Goal: Task Accomplishment & Management: Use online tool/utility

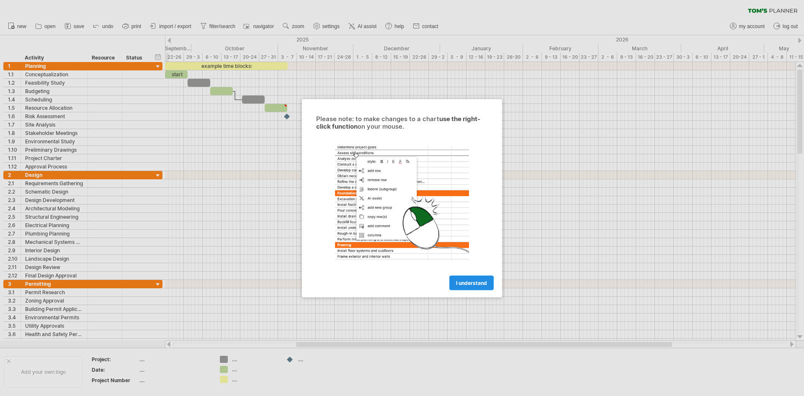
click at [466, 285] on span "I understand" at bounding box center [471, 282] width 31 height 6
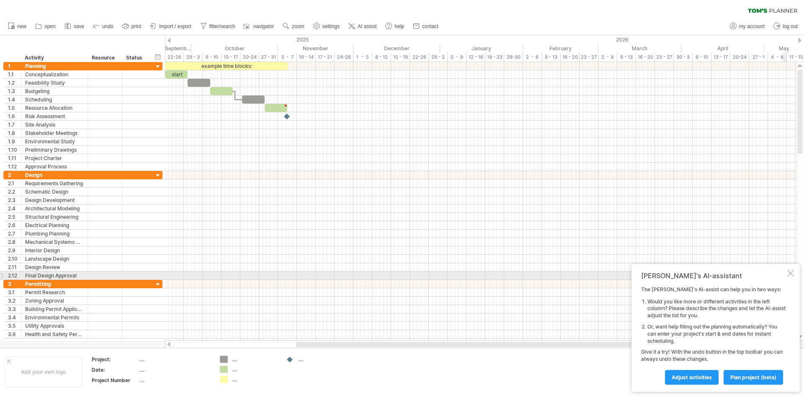
click at [793, 274] on div at bounding box center [790, 273] width 7 height 7
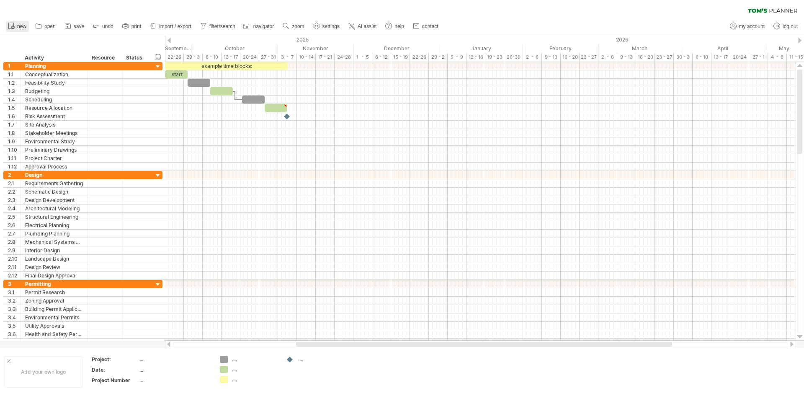
click at [13, 26] on circle at bounding box center [12, 27] width 3 height 3
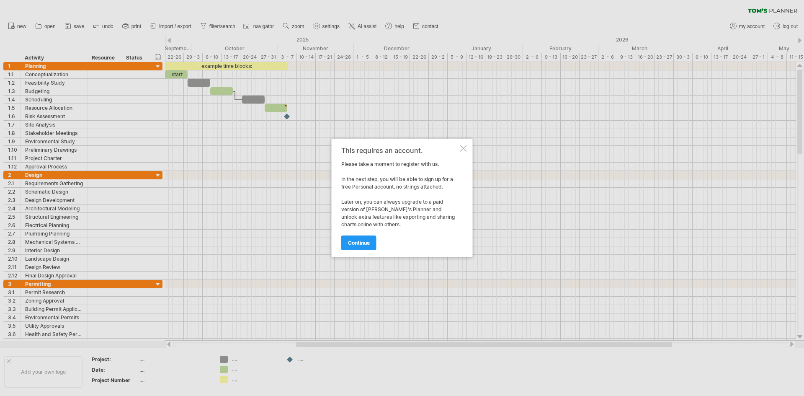
click at [464, 147] on div at bounding box center [463, 148] width 7 height 7
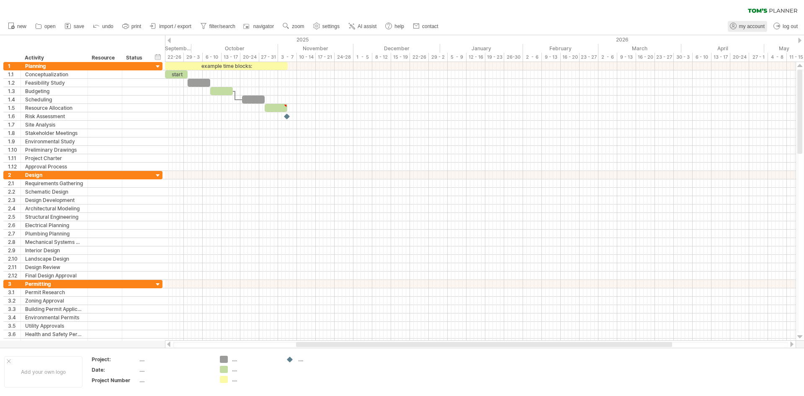
click at [731, 26] on icon at bounding box center [733, 26] width 8 height 8
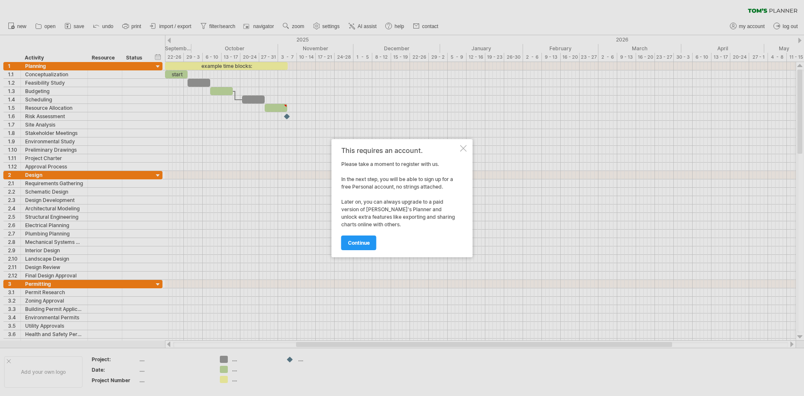
click at [456, 149] on div "This requires an account." at bounding box center [399, 151] width 117 height 8
click at [354, 240] on span "continue" at bounding box center [359, 242] width 22 height 6
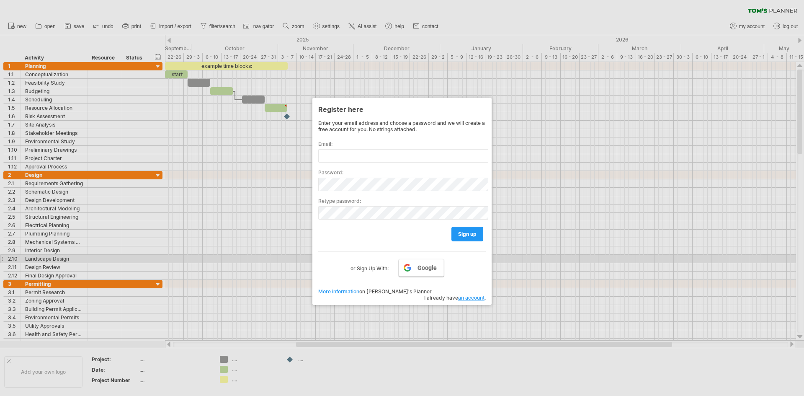
click at [412, 261] on link "Google" at bounding box center [421, 268] width 45 height 18
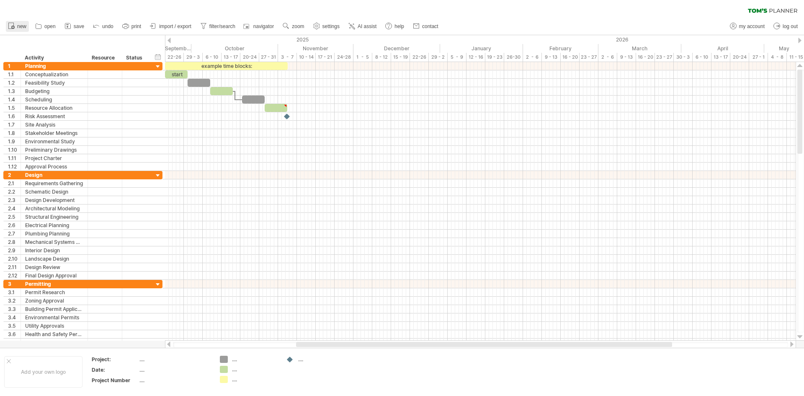
click at [18, 28] on span "new" at bounding box center [21, 26] width 9 height 6
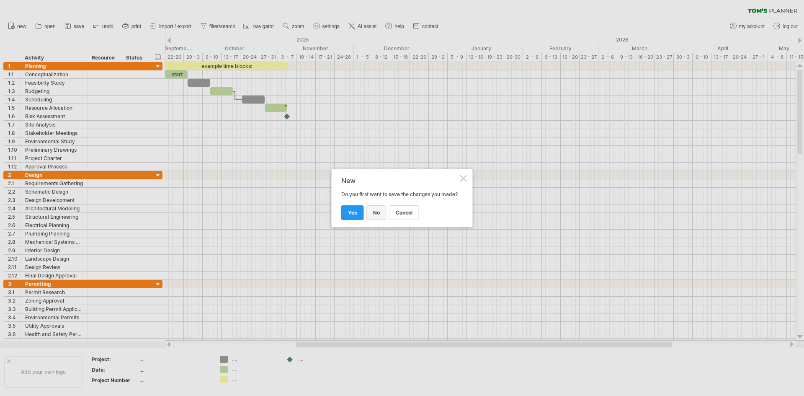
click at [377, 215] on span "no" at bounding box center [376, 212] width 7 height 6
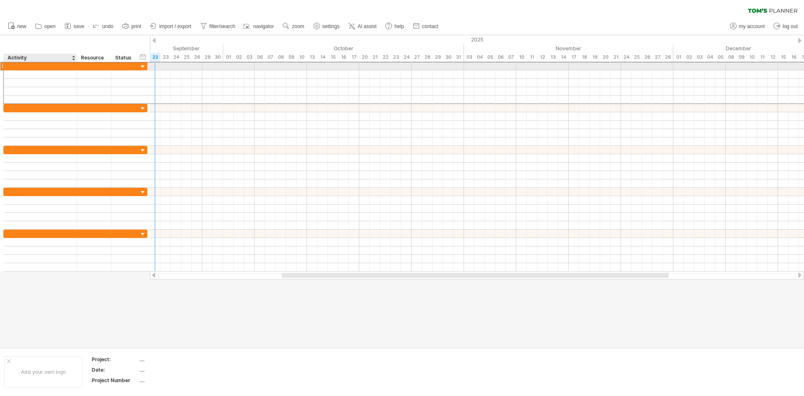
click at [15, 67] on div at bounding box center [40, 66] width 64 height 8
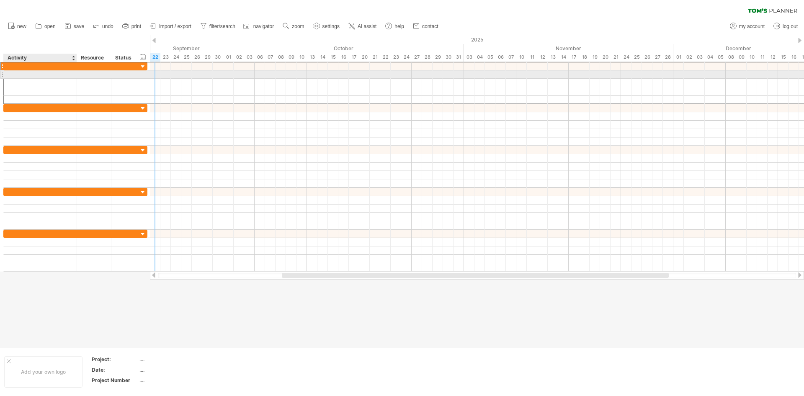
click at [13, 74] on div at bounding box center [40, 74] width 64 height 8
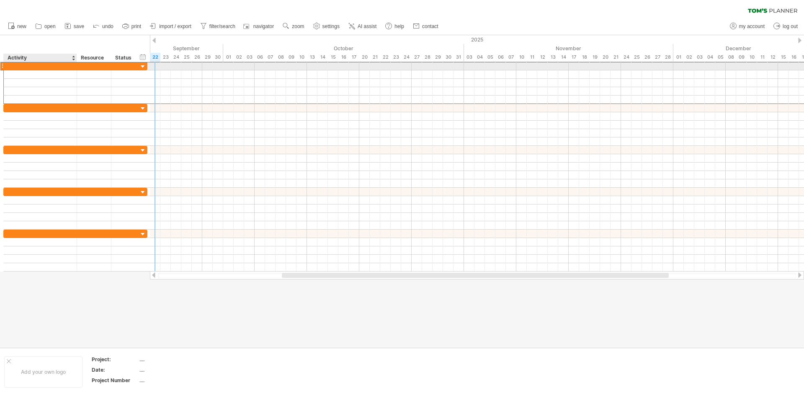
click at [16, 64] on div at bounding box center [40, 66] width 64 height 8
click at [143, 64] on div at bounding box center [143, 67] width 8 height 8
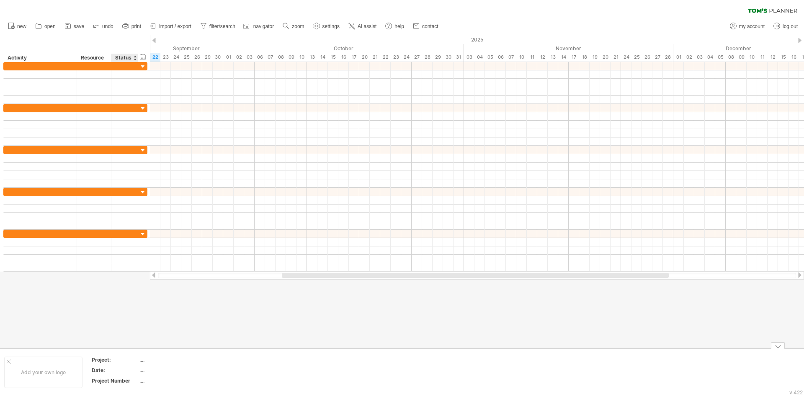
click at [141, 363] on div "...." at bounding box center [174, 359] width 70 height 7
type input "*"
type input "*********"
click at [259, 347] on div "Trying to reach [DOMAIN_NAME] Connected again... 0% clear filter new" at bounding box center [402, 198] width 804 height 396
click at [135, 369] on div "Date:" at bounding box center [115, 369] width 46 height 7
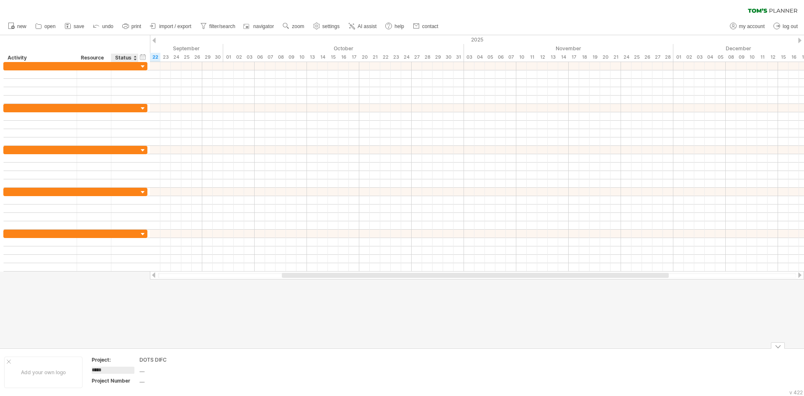
click at [143, 371] on div "...." at bounding box center [174, 369] width 70 height 7
type input "**********"
click at [226, 346] on div at bounding box center [402, 191] width 804 height 312
click at [143, 382] on div "...." at bounding box center [174, 380] width 70 height 7
type input "**"
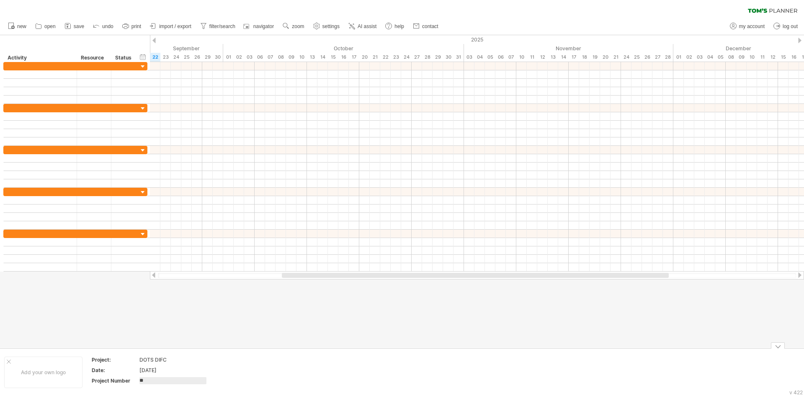
click at [216, 313] on div at bounding box center [402, 191] width 804 height 312
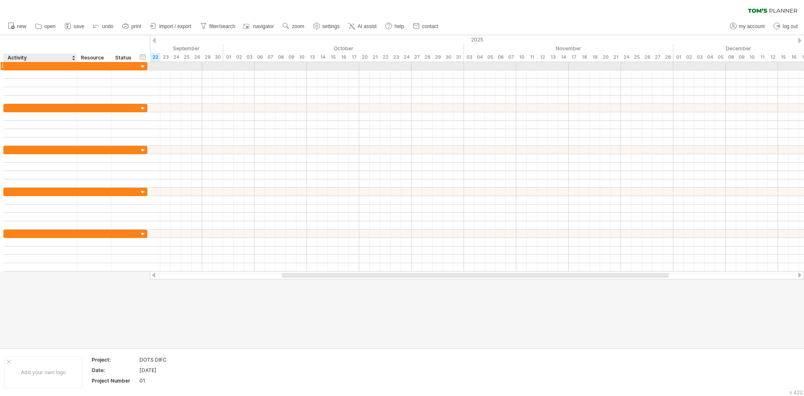
click at [28, 66] on div at bounding box center [40, 66] width 64 height 8
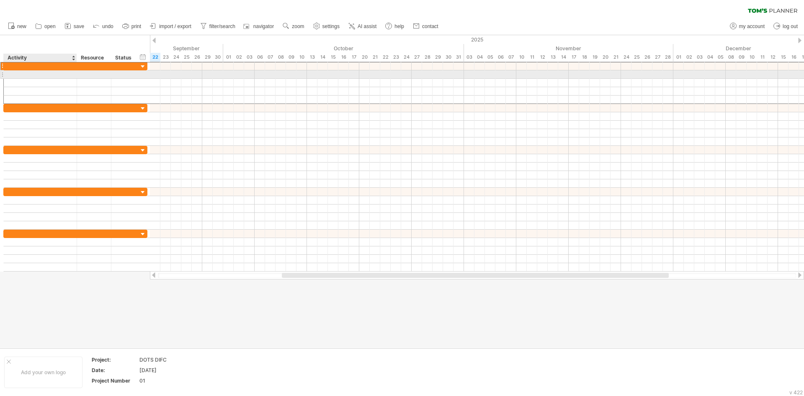
type input "*"
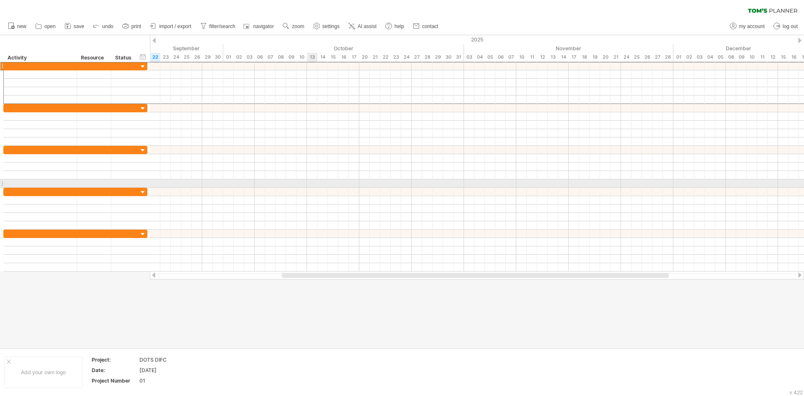
click at [323, 178] on div at bounding box center [477, 175] width 654 height 8
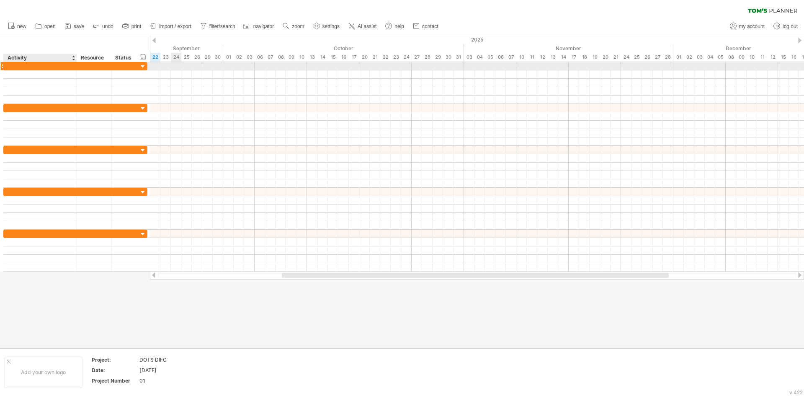
click at [27, 64] on div at bounding box center [40, 66] width 64 height 8
type input "**********"
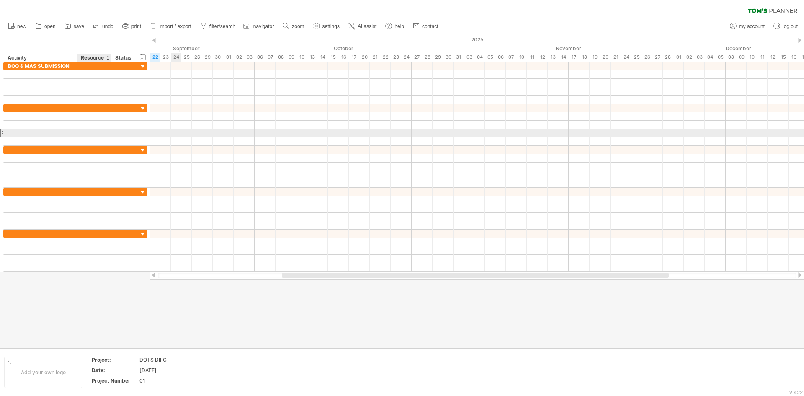
click at [98, 129] on div at bounding box center [94, 133] width 26 height 8
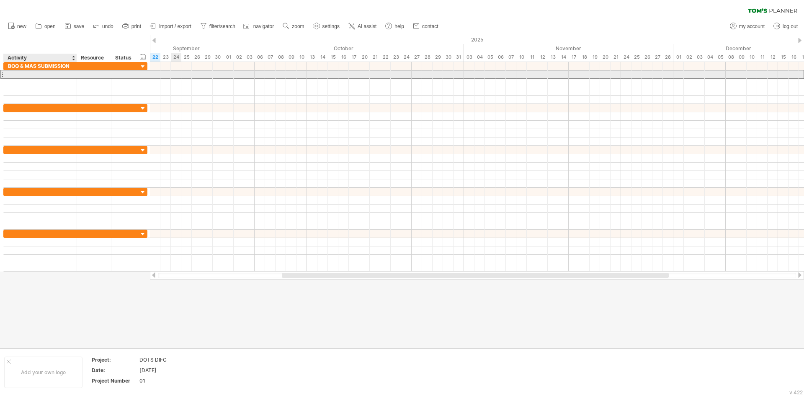
click at [13, 74] on div at bounding box center [40, 74] width 64 height 8
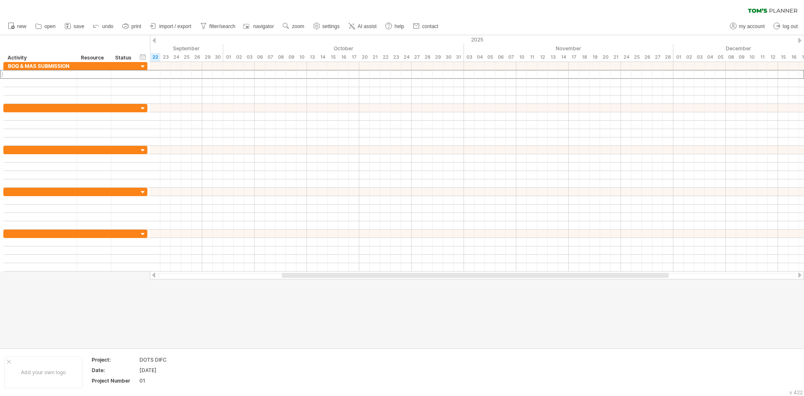
click at [154, 39] on div at bounding box center [153, 40] width 3 height 5
click at [798, 41] on div at bounding box center [799, 40] width 3 height 5
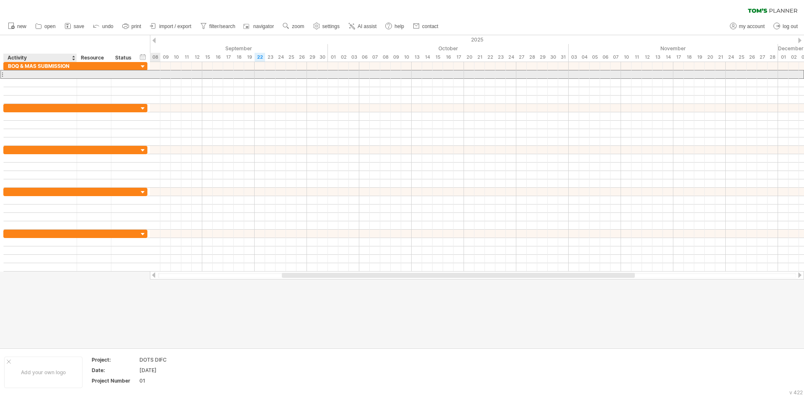
click at [32, 75] on div at bounding box center [40, 74] width 64 height 8
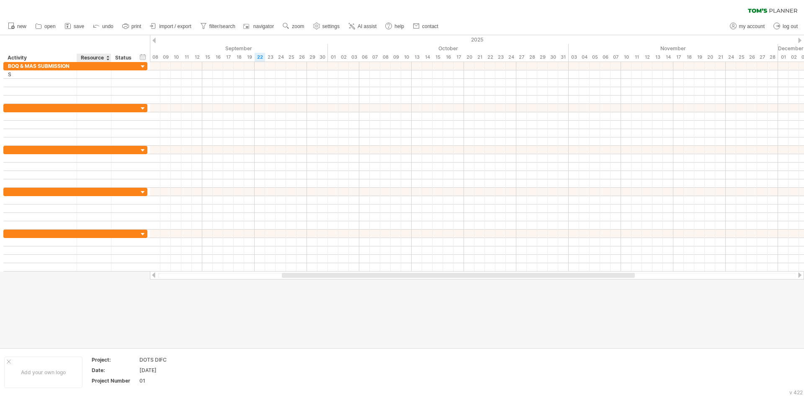
click at [164, 303] on div at bounding box center [402, 191] width 804 height 312
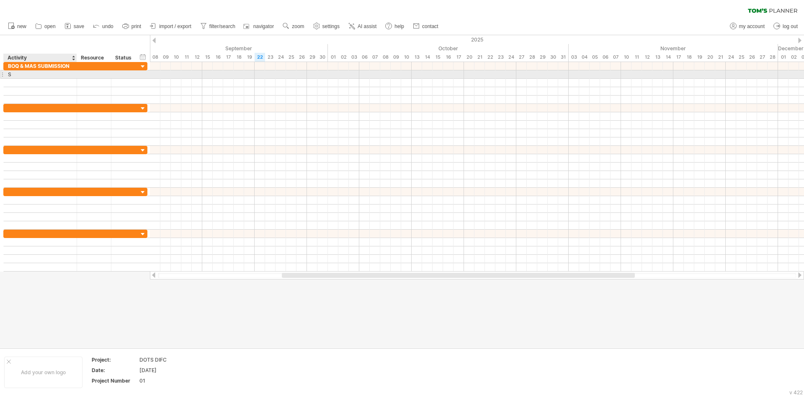
click at [15, 76] on div "S" at bounding box center [40, 74] width 64 height 8
click at [15, 76] on input "*" at bounding box center [40, 74] width 64 height 8
drag, startPoint x: 8, startPoint y: 76, endPoint x: 2, endPoint y: 76, distance: 6.3
click at [3, 76] on div "* S" at bounding box center [75, 74] width 144 height 9
paste input "**********"
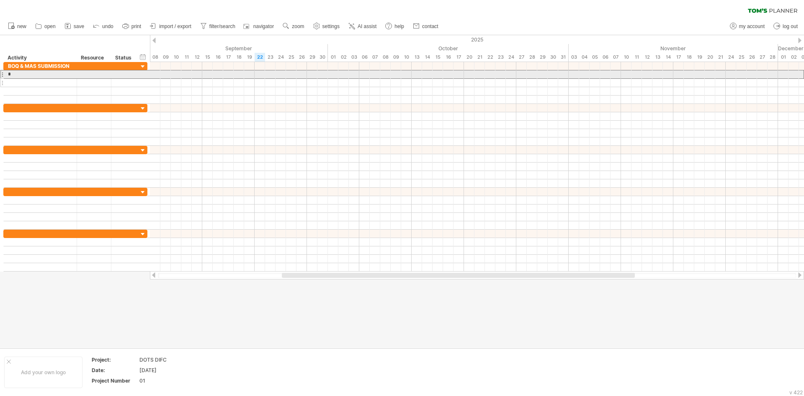
type input "**********"
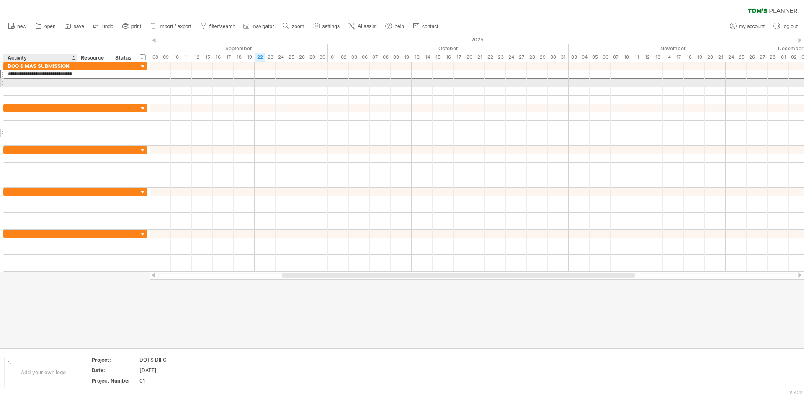
scroll to position [0, 210]
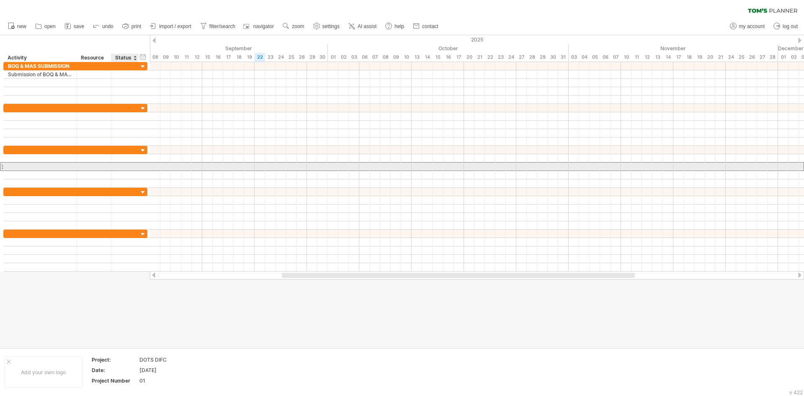
click at [116, 170] on div at bounding box center [125, 166] width 18 height 8
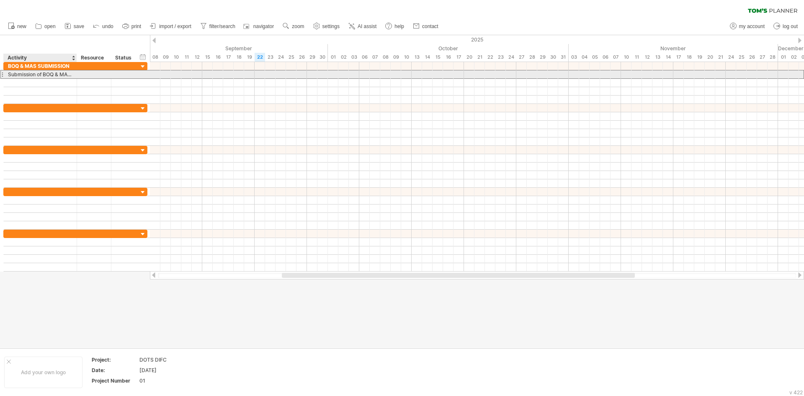
click at [22, 75] on div "Submission of BOQ & MAS for the Supply & Installation of Kitchen Equipment base…" at bounding box center [40, 74] width 64 height 8
click at [31, 70] on input "**********" at bounding box center [40, 74] width 64 height 8
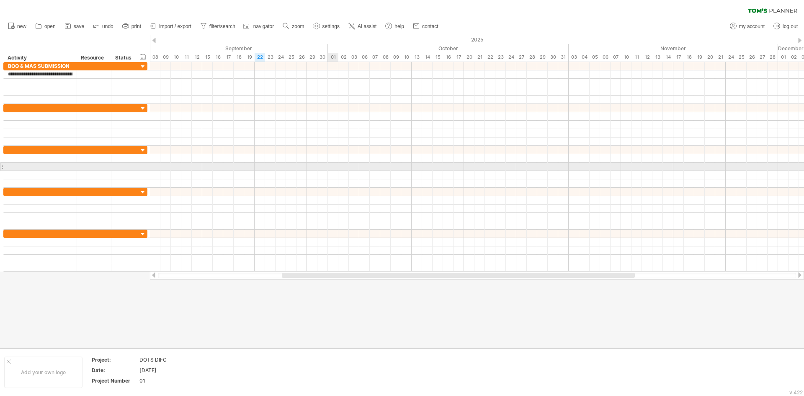
click at [331, 171] on div at bounding box center [477, 175] width 654 height 8
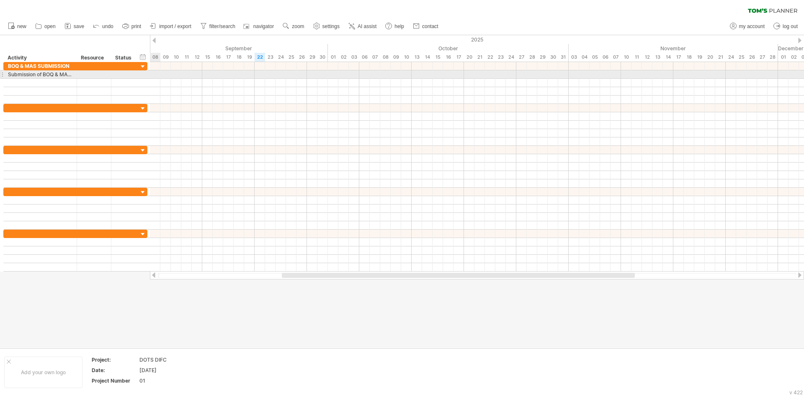
click at [2, 76] on div at bounding box center [1, 74] width 3 height 9
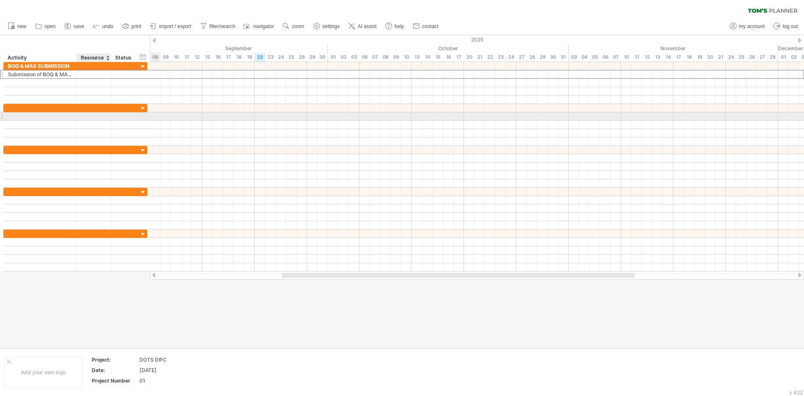
click at [91, 116] on div at bounding box center [94, 116] width 26 height 8
click at [7, 83] on div at bounding box center [40, 83] width 73 height 8
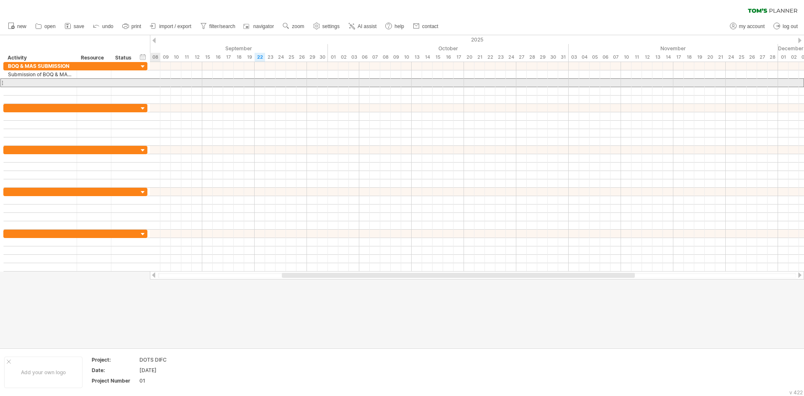
click at [3, 83] on div at bounding box center [1, 82] width 3 height 9
click at [22, 82] on div at bounding box center [40, 83] width 64 height 8
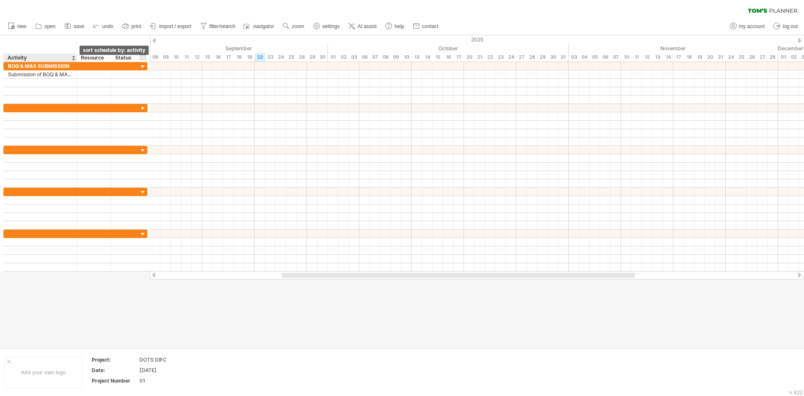
click at [74, 60] on div at bounding box center [73, 58] width 3 height 8
click at [55, 282] on div at bounding box center [402, 191] width 804 height 312
click at [329, 25] on span "settings" at bounding box center [330, 26] width 17 height 6
select select "*"
select select "**"
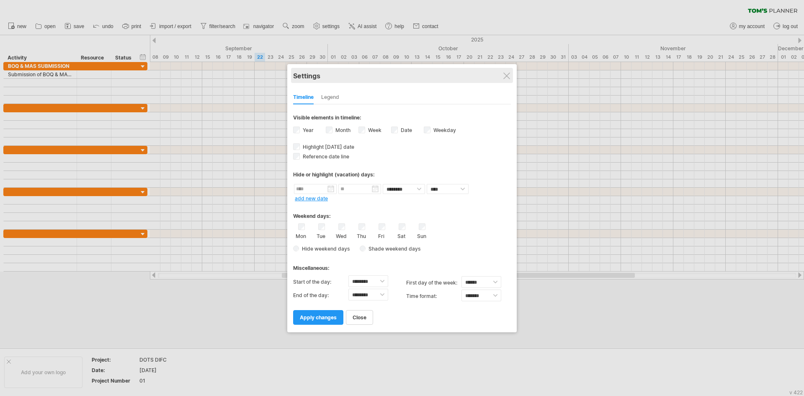
click at [504, 69] on div "Settings" at bounding box center [402, 75] width 218 height 15
click at [504, 77] on div at bounding box center [506, 75] width 7 height 7
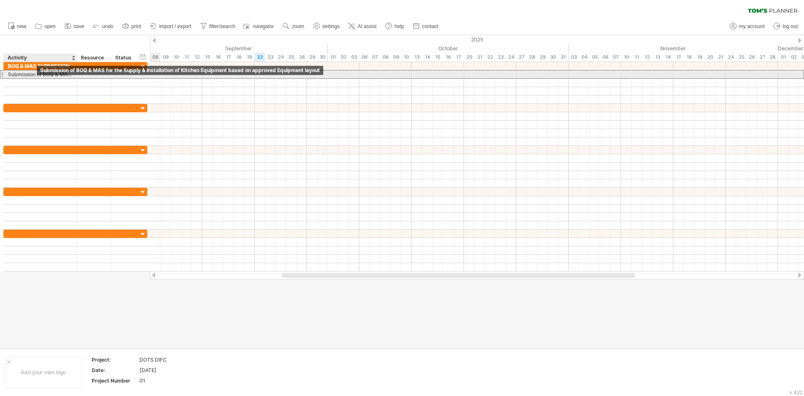
click at [35, 78] on div "Submission of BOQ & MAS for the Supply & Installation of Kitchen Equipment base…" at bounding box center [40, 74] width 64 height 8
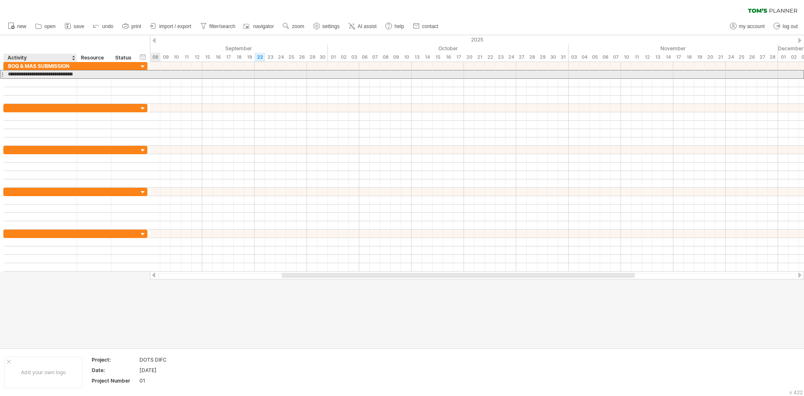
click at [35, 78] on input "**********" at bounding box center [40, 74] width 64 height 8
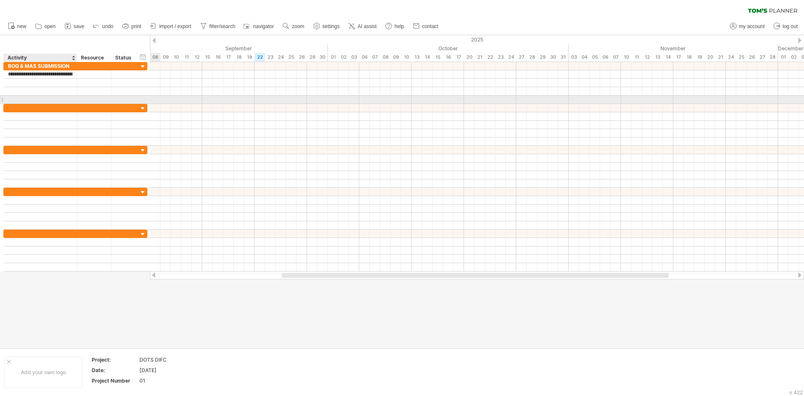
click at [28, 103] on div at bounding box center [40, 99] width 64 height 8
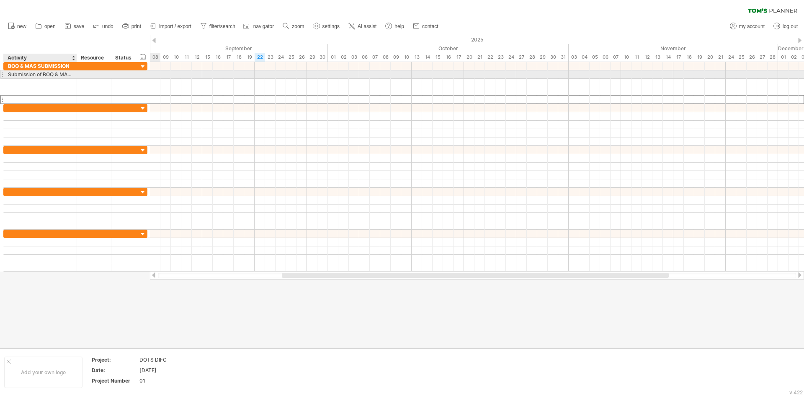
click at [13, 74] on div "Submission of BOQ & MAS for the Supply & Installation of Kitchen Equipment base…" at bounding box center [40, 74] width 64 height 8
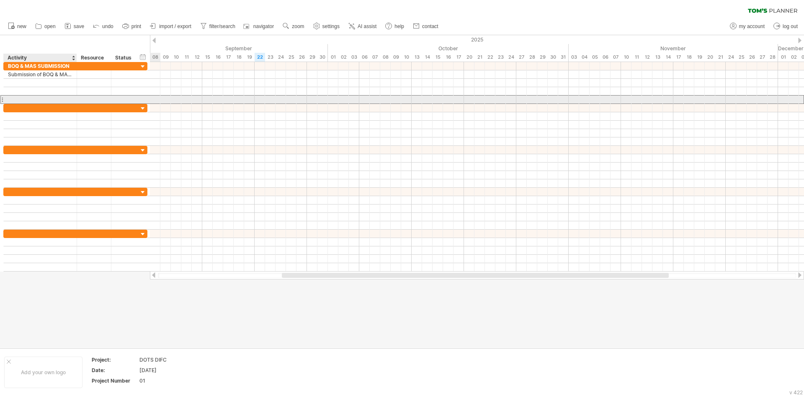
click at [14, 99] on div at bounding box center [40, 99] width 64 height 8
click at [16, 99] on input "text" at bounding box center [40, 99] width 64 height 8
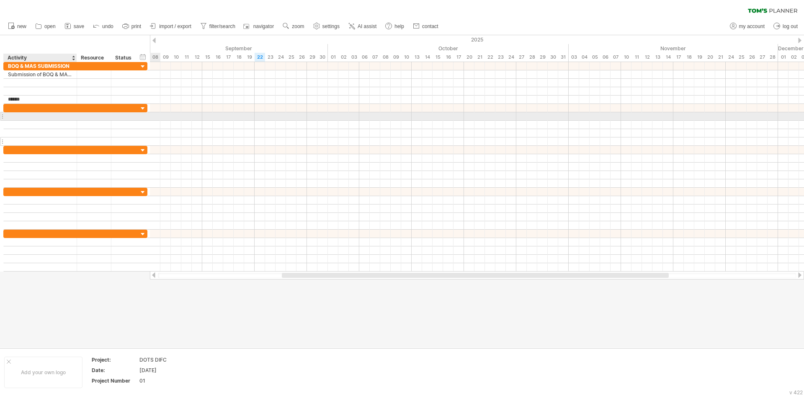
click at [62, 139] on div at bounding box center [40, 141] width 64 height 8
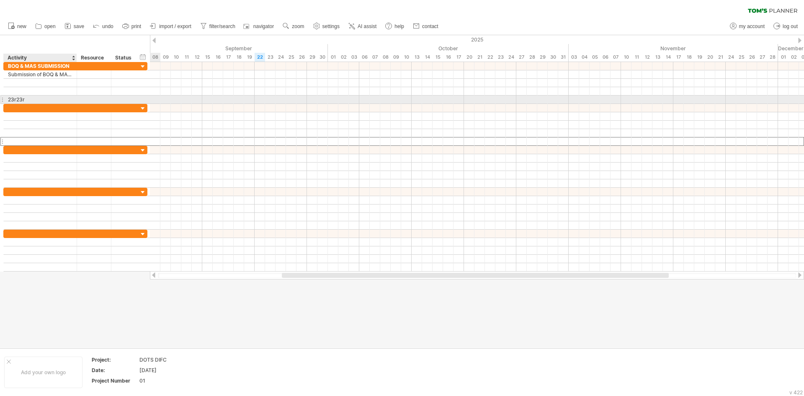
click at [29, 98] on div "23r23r" at bounding box center [40, 99] width 64 height 8
type input "*"
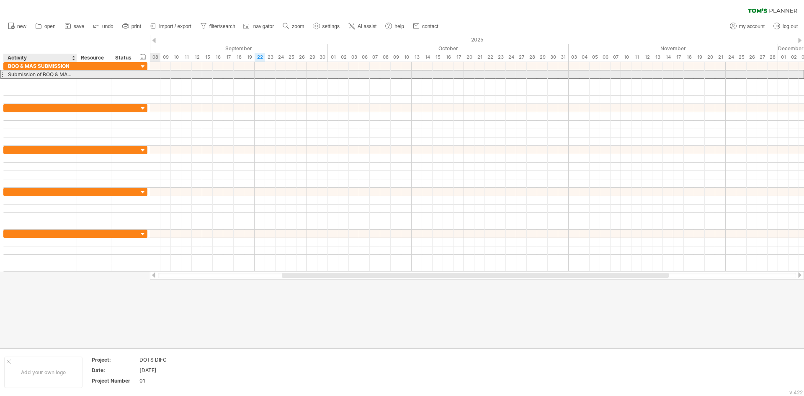
click at [15, 73] on div "Submission of BOQ & MAS for the Supply & Installation of Kitchen Equipment base…" at bounding box center [40, 74] width 64 height 8
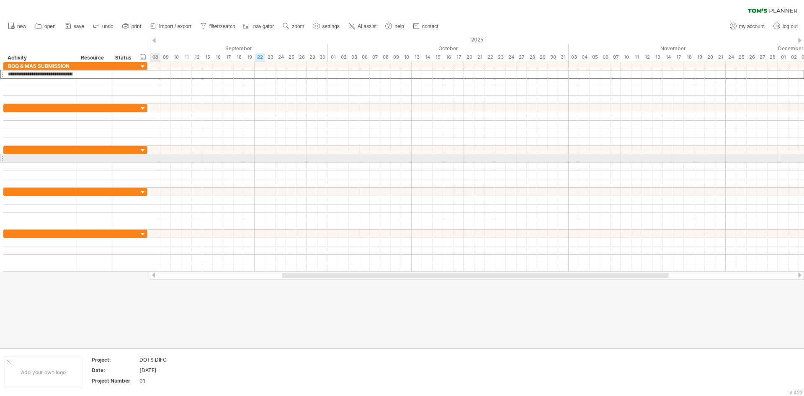
click at [157, 160] on div at bounding box center [477, 158] width 654 height 8
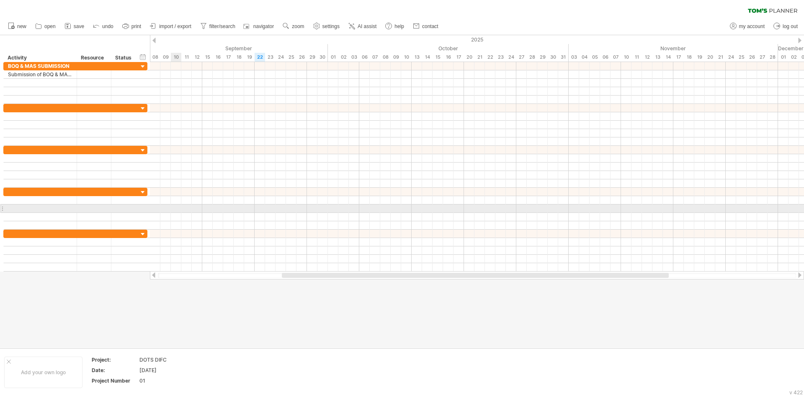
click at [171, 208] on div at bounding box center [477, 208] width 654 height 8
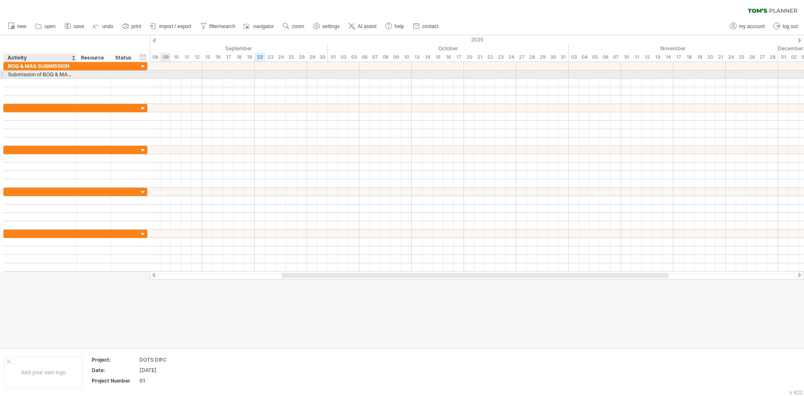
click at [34, 74] on div "Submission of BOQ & MAS for the Supply & Installation of Kitchen Equipment base…" at bounding box center [40, 74] width 64 height 8
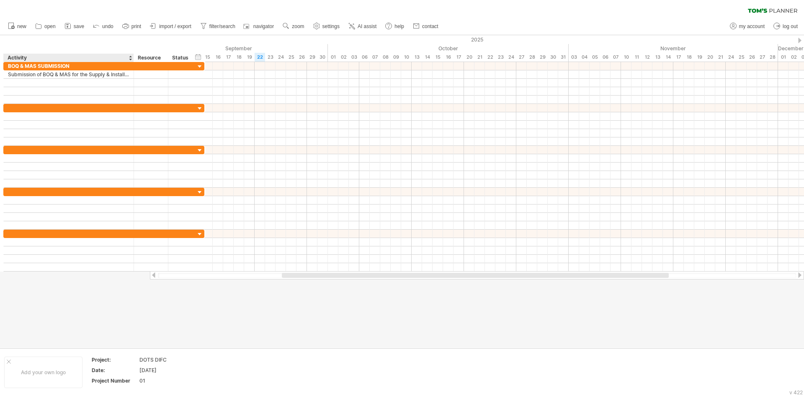
drag, startPoint x: 76, startPoint y: 59, endPoint x: 131, endPoint y: 59, distance: 54.8
click at [132, 59] on div at bounding box center [133, 58] width 3 height 8
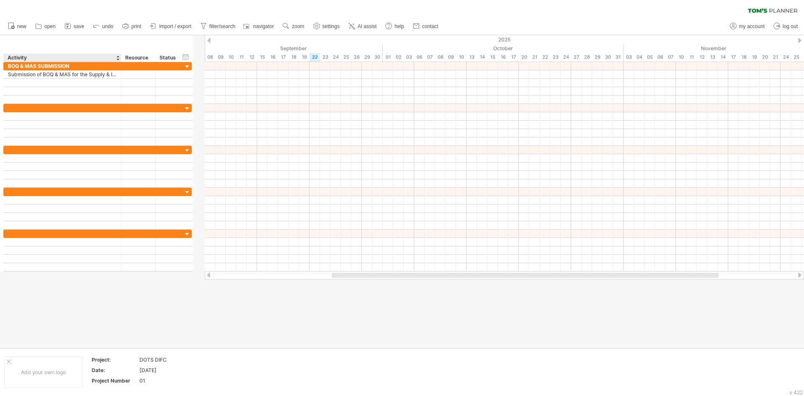
drag, startPoint x: 131, startPoint y: 54, endPoint x: 120, endPoint y: 57, distance: 10.7
click at [120, 57] on div at bounding box center [120, 58] width 3 height 8
click at [68, 61] on div "Activity" at bounding box center [62, 58] width 109 height 8
click at [64, 58] on input "********" at bounding box center [62, 58] width 109 height 8
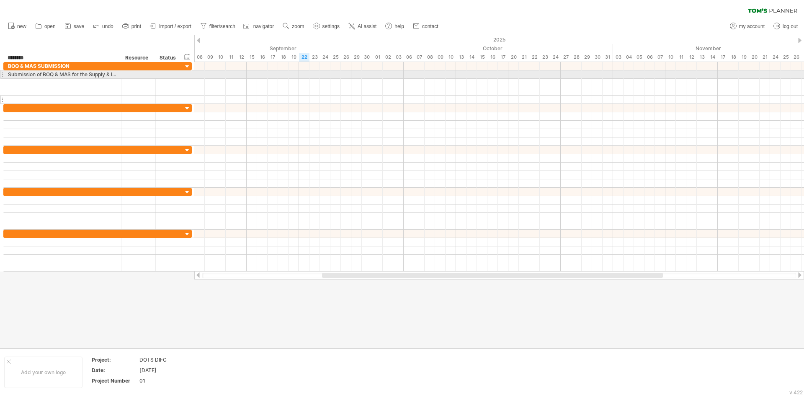
click at [45, 98] on div at bounding box center [62, 99] width 109 height 8
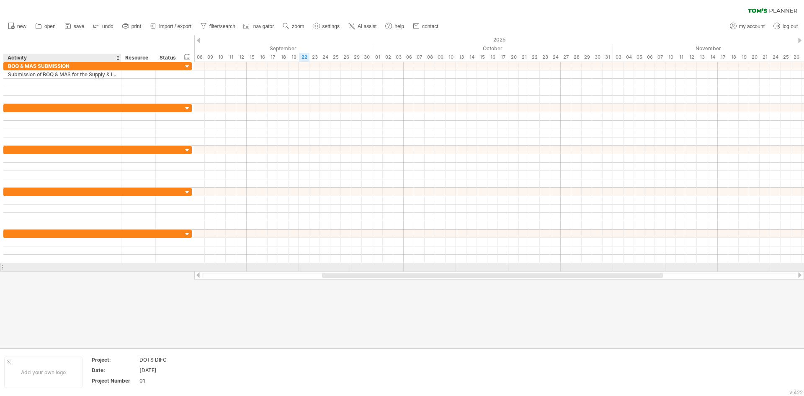
click at [94, 271] on div at bounding box center [402, 191] width 804 height 312
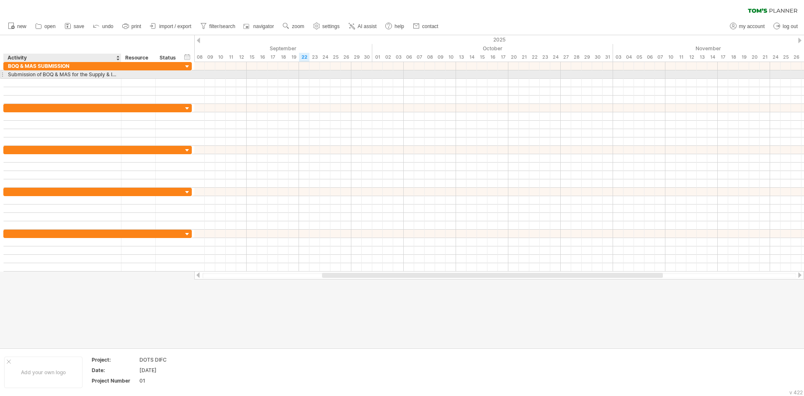
click at [21, 73] on div "Submission of BOQ & MAS for the Supply & Installation of Kitchen Equipment base…" at bounding box center [62, 74] width 109 height 8
type input "*"
click at [77, 72] on input "**********" at bounding box center [62, 74] width 109 height 8
drag, startPoint x: 72, startPoint y: 74, endPoint x: 137, endPoint y: 75, distance: 64.9
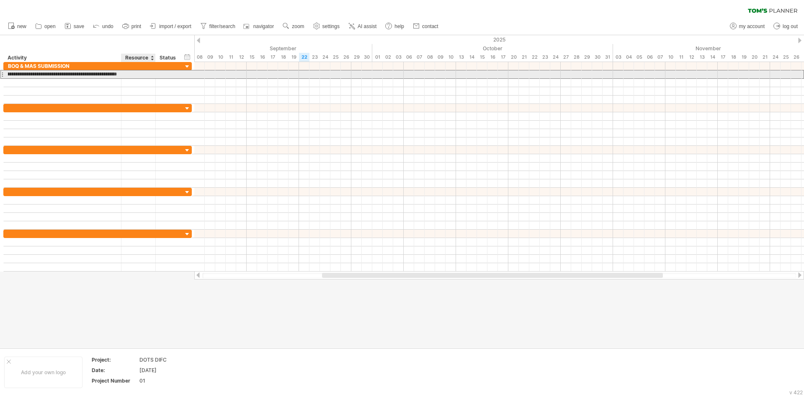
click at [137, 75] on div "**********" at bounding box center [97, 74] width 188 height 9
click at [25, 75] on div "Subm" at bounding box center [62, 74] width 109 height 8
type input "*"
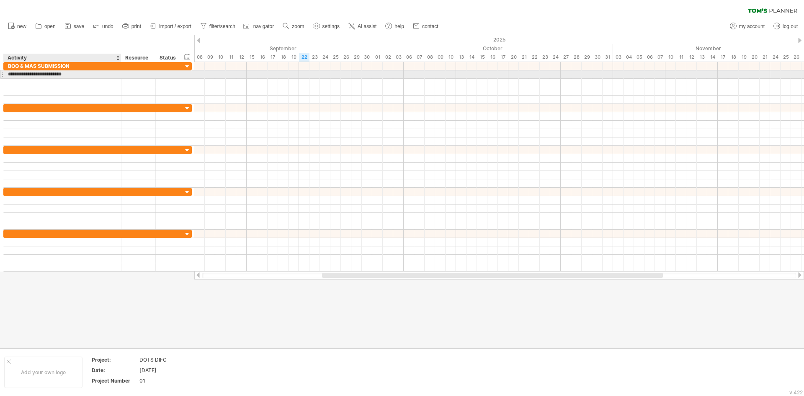
type input "**********"
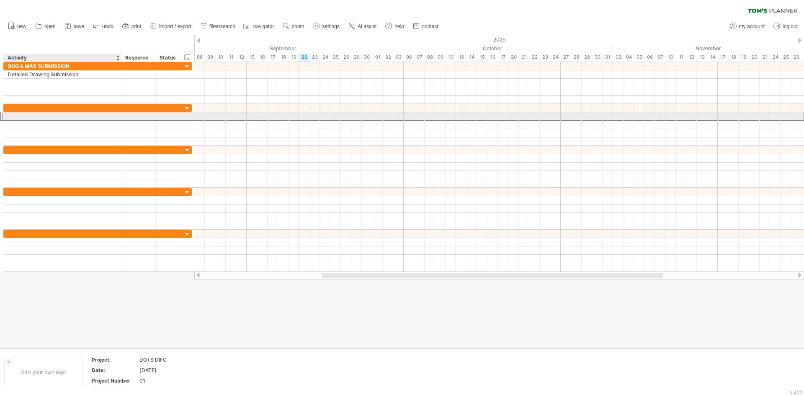
click at [77, 115] on div at bounding box center [62, 116] width 109 height 8
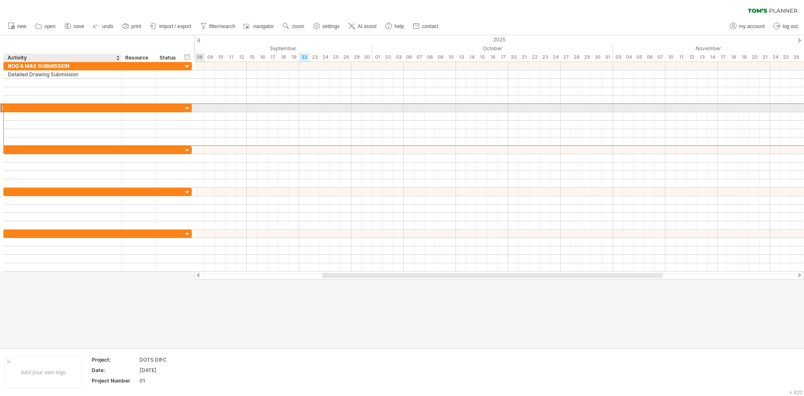
click at [34, 106] on div at bounding box center [62, 108] width 109 height 8
click at [186, 108] on div at bounding box center [187, 109] width 8 height 8
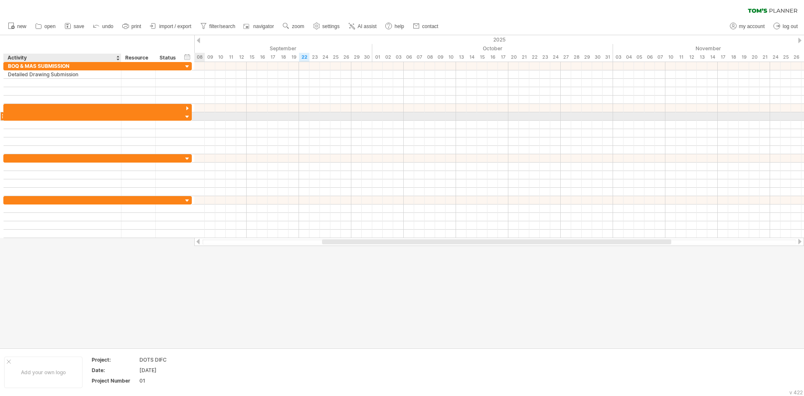
click at [21, 113] on div at bounding box center [62, 116] width 109 height 8
click at [23, 113] on input "text" at bounding box center [62, 116] width 109 height 8
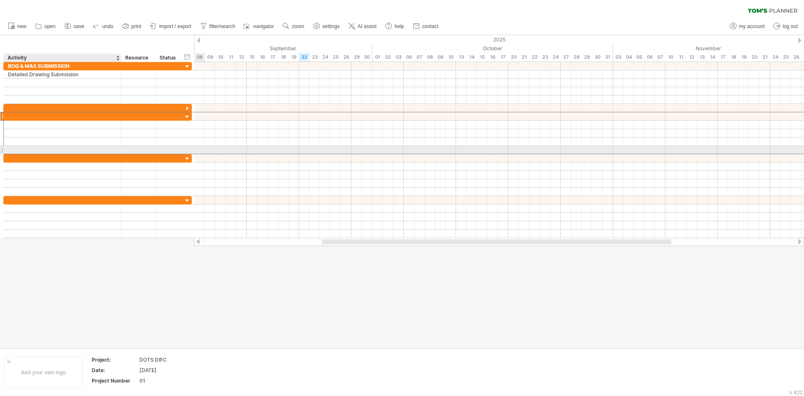
click at [78, 149] on div at bounding box center [62, 150] width 109 height 8
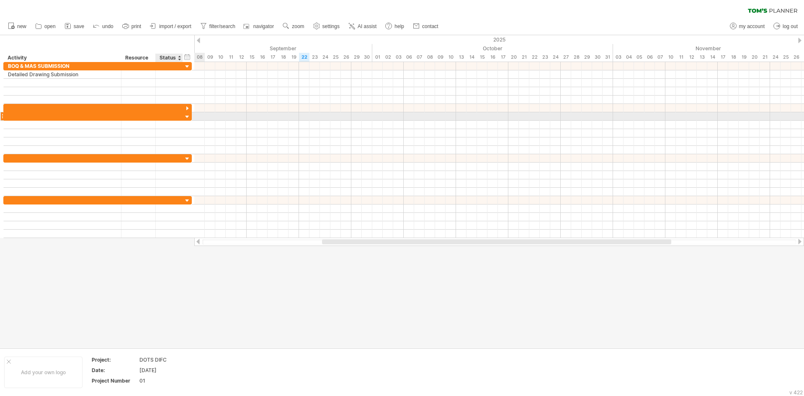
click at [188, 117] on div at bounding box center [187, 117] width 8 height 8
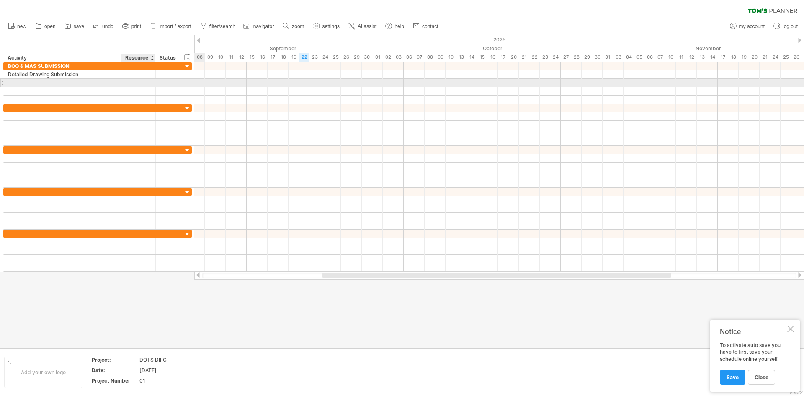
type input "****"
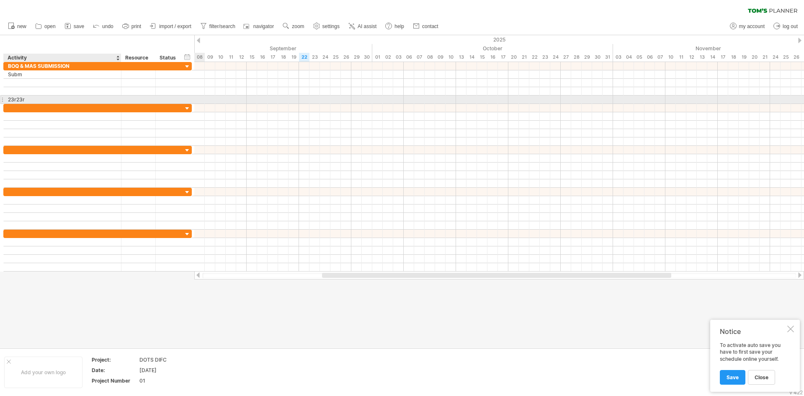
click at [23, 103] on div "23r23r" at bounding box center [62, 99] width 109 height 8
drag, startPoint x: 28, startPoint y: 99, endPoint x: -80, endPoint y: 109, distance: 108.5
click at [0, 109] on html "progress(100%) Trying to reach [DOMAIN_NAME] Connected again... 0% clear filter…" at bounding box center [402, 198] width 804 height 397
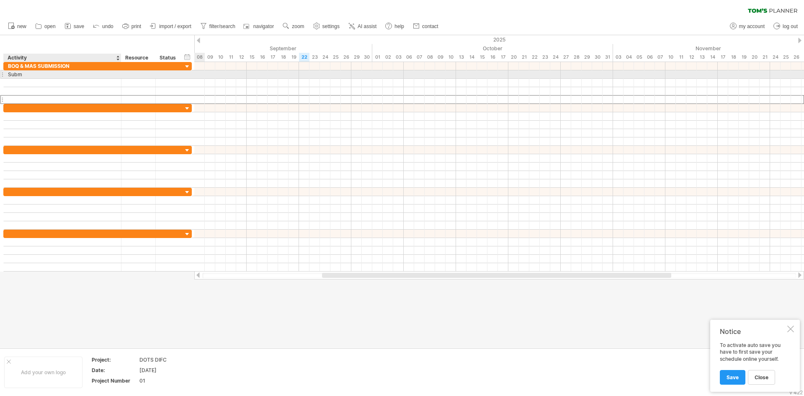
click at [32, 73] on div "Subm" at bounding box center [62, 74] width 109 height 8
drag, startPoint x: 33, startPoint y: 74, endPoint x: -53, endPoint y: 81, distance: 86.1
click at [0, 81] on html "progress(100%) Trying to reach [DOMAIN_NAME] Connected again... 0% clear filter…" at bounding box center [402, 198] width 804 height 397
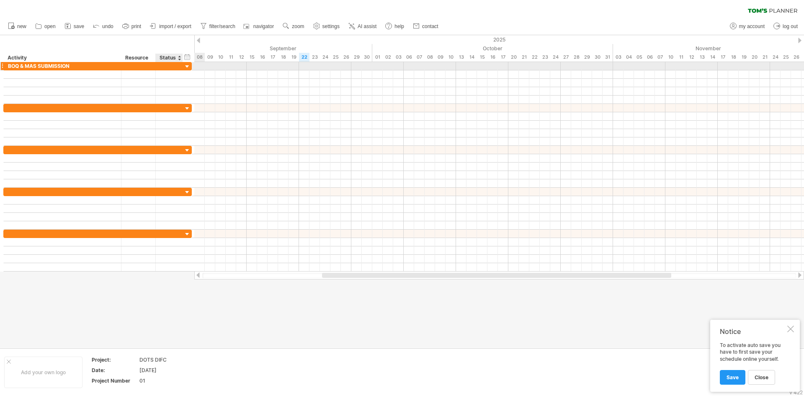
click at [190, 66] on div at bounding box center [187, 67] width 8 height 8
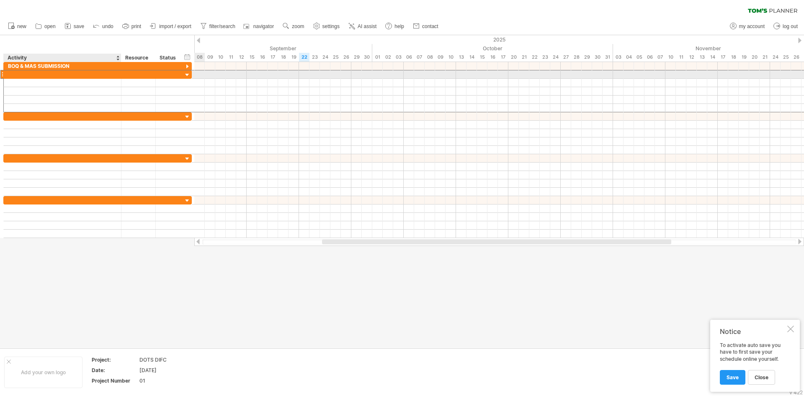
click at [64, 74] on div at bounding box center [62, 74] width 109 height 8
type input "**********"
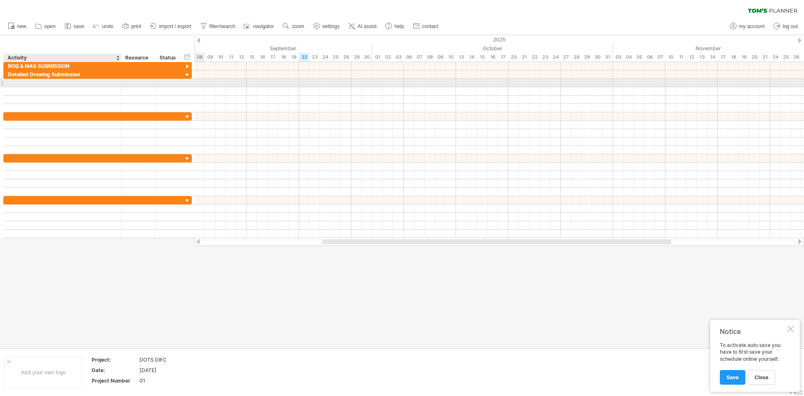
click at [39, 85] on input "text" at bounding box center [62, 83] width 109 height 8
type input "**********"
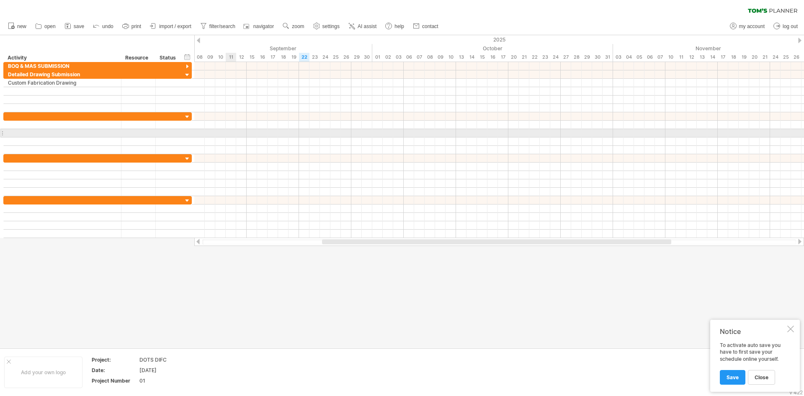
click at [228, 137] on div at bounding box center [499, 133] width 610 height 8
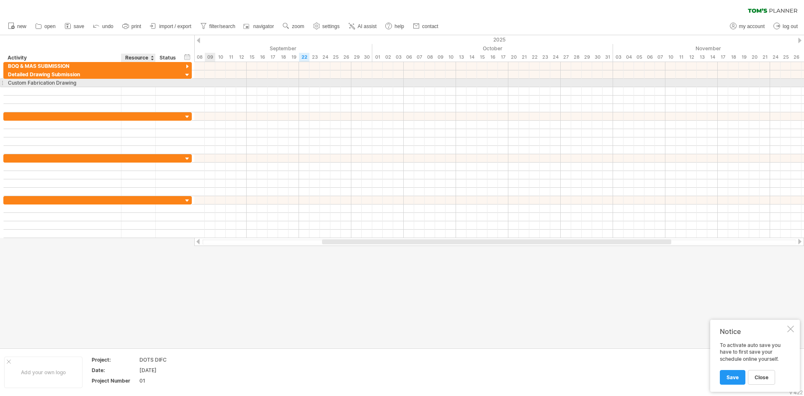
click at [131, 80] on div at bounding box center [139, 83] width 26 height 8
click at [152, 59] on div at bounding box center [151, 58] width 3 height 8
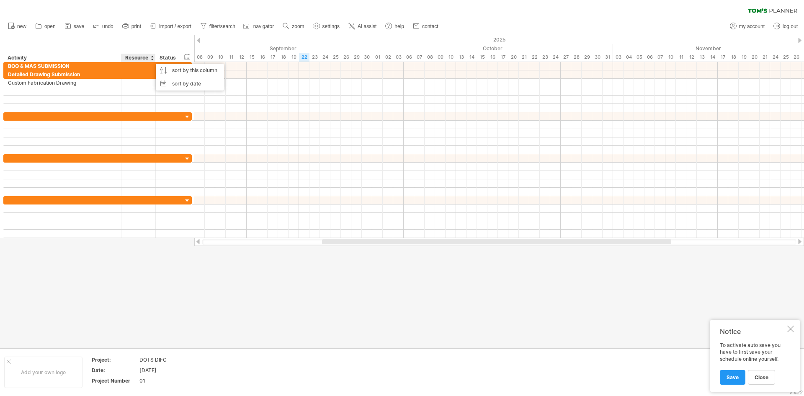
click at [152, 59] on div at bounding box center [151, 58] width 3 height 8
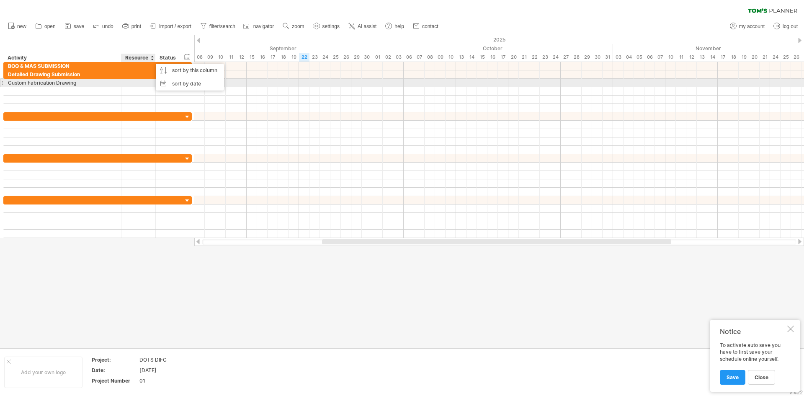
click at [138, 80] on div at bounding box center [139, 83] width 26 height 8
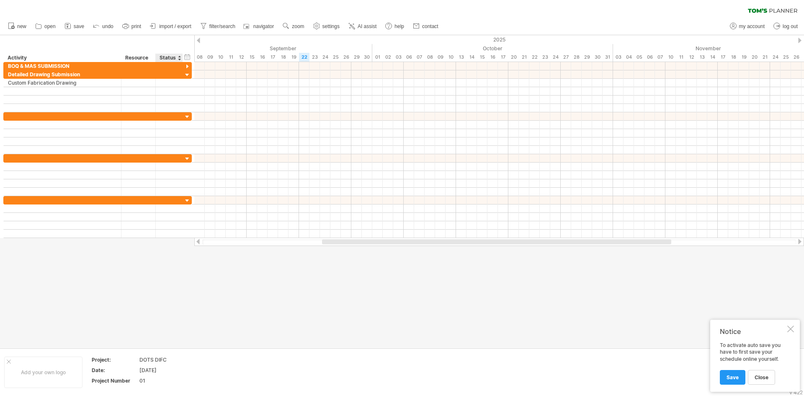
click at [175, 58] on div "Status" at bounding box center [169, 58] width 18 height 8
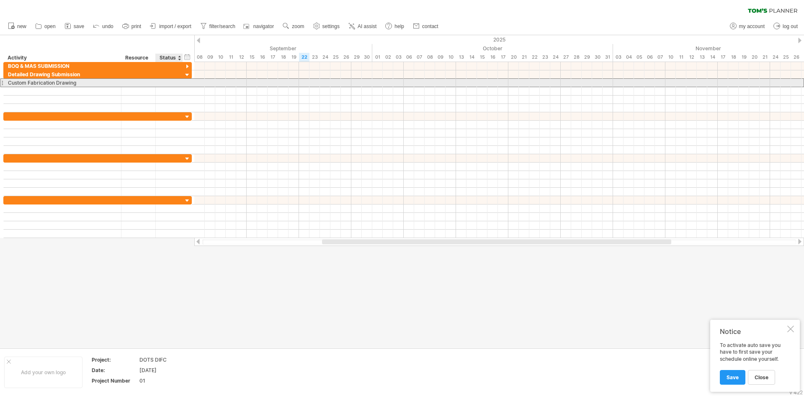
click at [172, 82] on div at bounding box center [169, 83] width 18 height 8
click at [139, 89] on div at bounding box center [139, 91] width 26 height 8
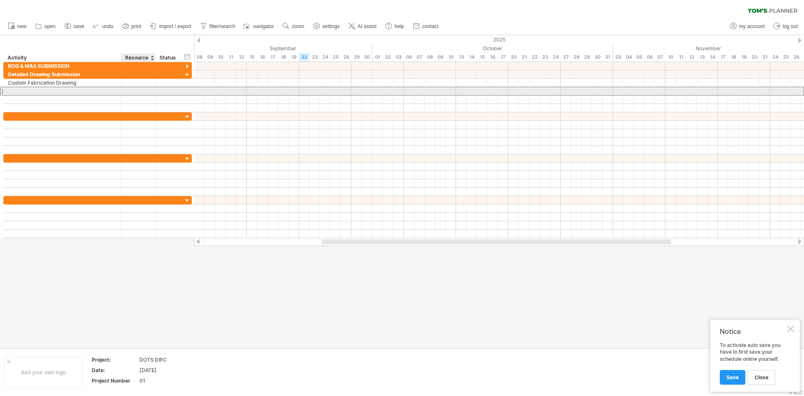
click at [138, 87] on input "text" at bounding box center [139, 91] width 26 height 8
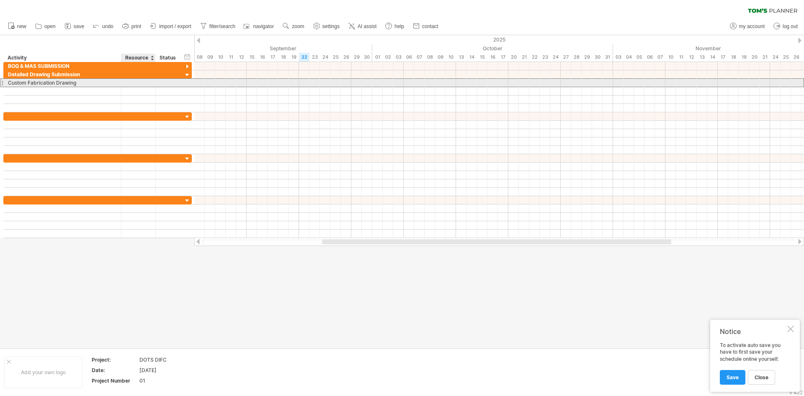
click at [137, 85] on div at bounding box center [139, 83] width 26 height 8
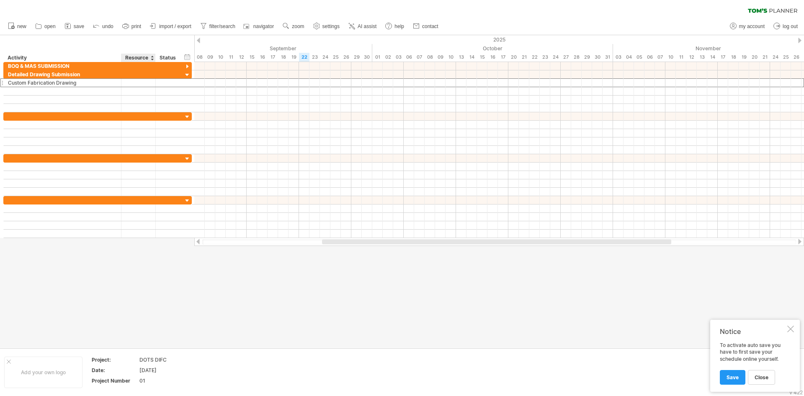
click at [133, 59] on div "Resource" at bounding box center [138, 58] width 26 height 8
click at [187, 34] on ul "new open" at bounding box center [223, 27] width 438 height 18
click at [131, 59] on div "Resource" at bounding box center [138, 58] width 26 height 8
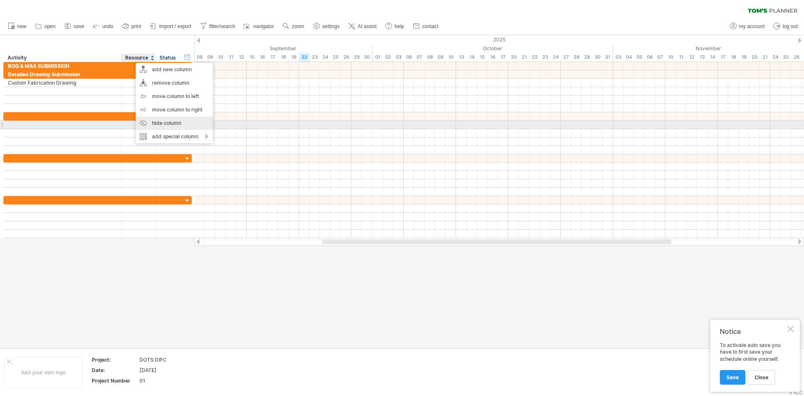
click at [152, 124] on div "hide column" at bounding box center [174, 122] width 77 height 13
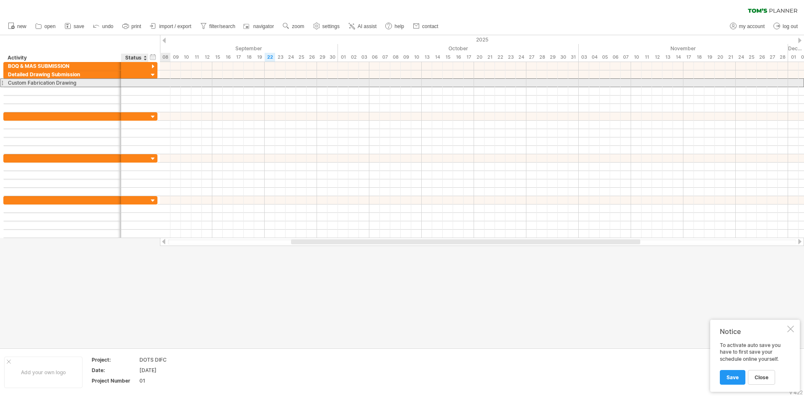
click at [131, 80] on div at bounding box center [135, 83] width 18 height 8
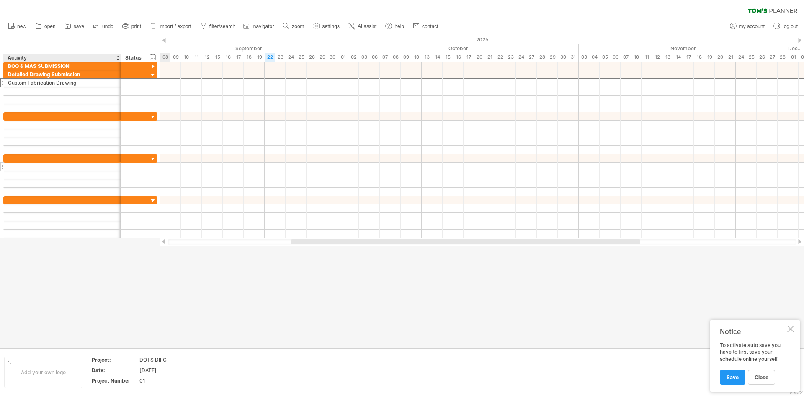
click at [11, 169] on div at bounding box center [62, 166] width 109 height 8
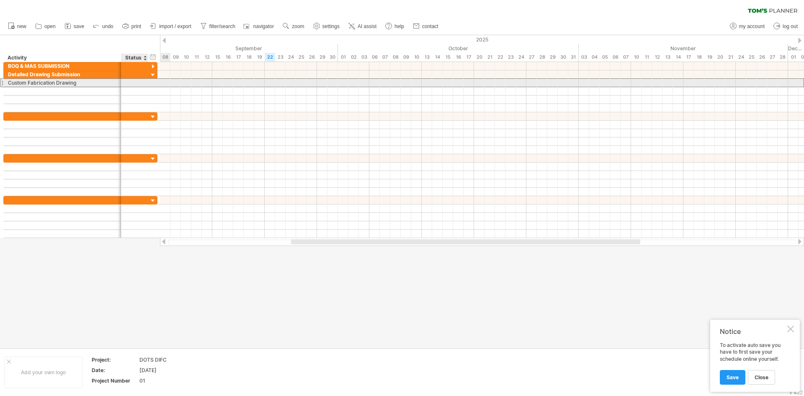
click at [128, 81] on div at bounding box center [135, 83] width 18 height 8
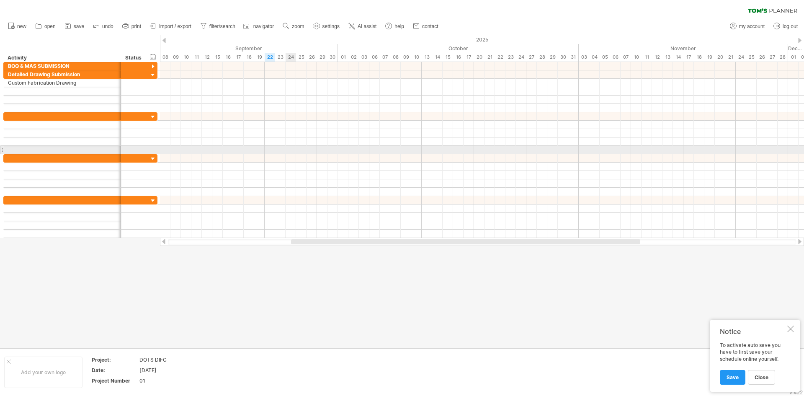
click at [296, 154] on div at bounding box center [482, 150] width 644 height 8
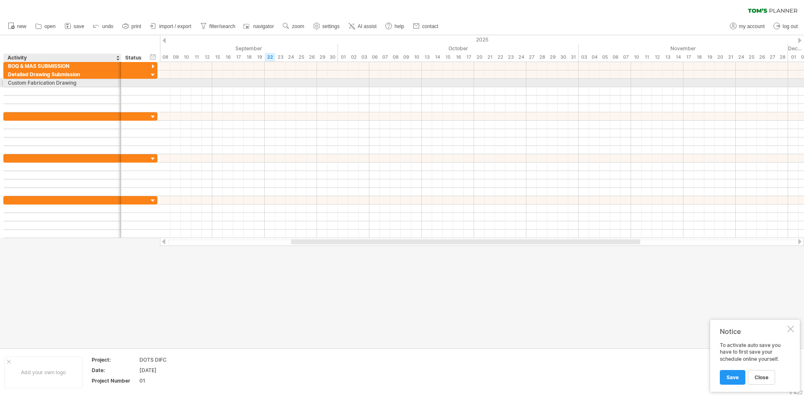
click at [35, 83] on div "Custom Fabrication Drawing" at bounding box center [62, 83] width 109 height 8
click at [89, 82] on input "**********" at bounding box center [62, 83] width 109 height 8
click at [40, 84] on div "Custom Fabrication Drawing-" at bounding box center [62, 83] width 109 height 8
click at [88, 82] on input "**********" at bounding box center [62, 83] width 109 height 8
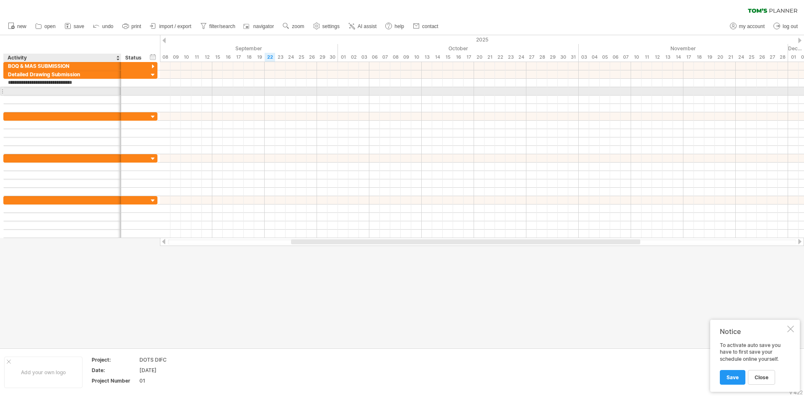
type input "**********"
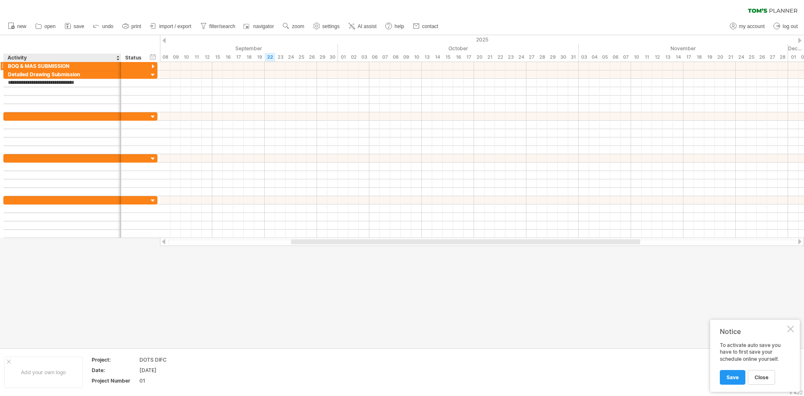
click at [43, 68] on div "BOQ & MAS SUBMISSION" at bounding box center [62, 66] width 109 height 8
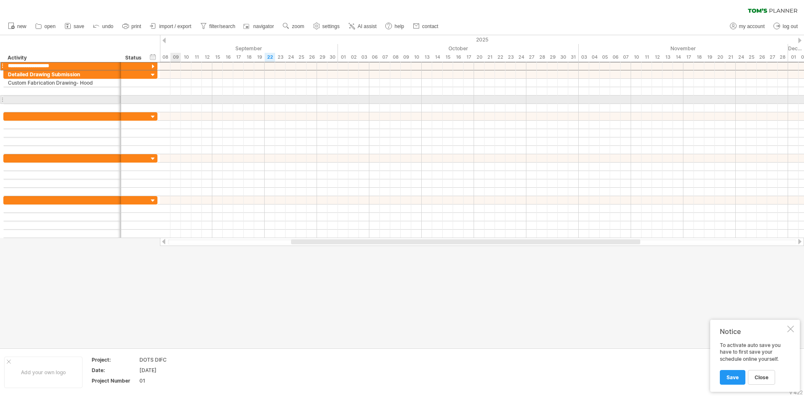
click at [243, 131] on div at bounding box center [482, 133] width 644 height 8
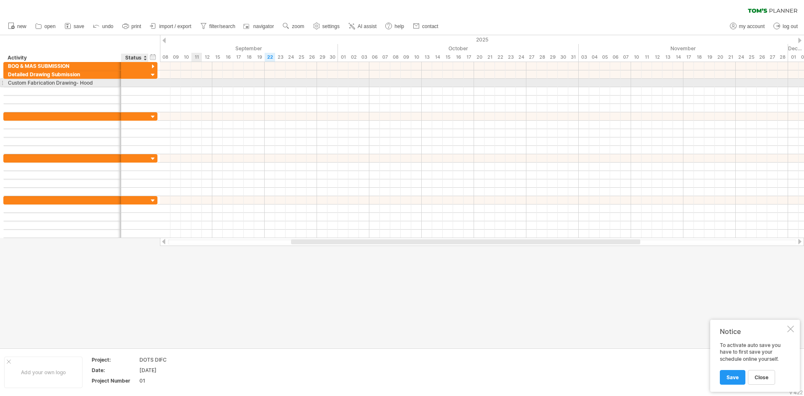
click at [140, 82] on div at bounding box center [135, 83] width 18 height 8
type input "*"
click at [204, 282] on div at bounding box center [402, 191] width 804 height 312
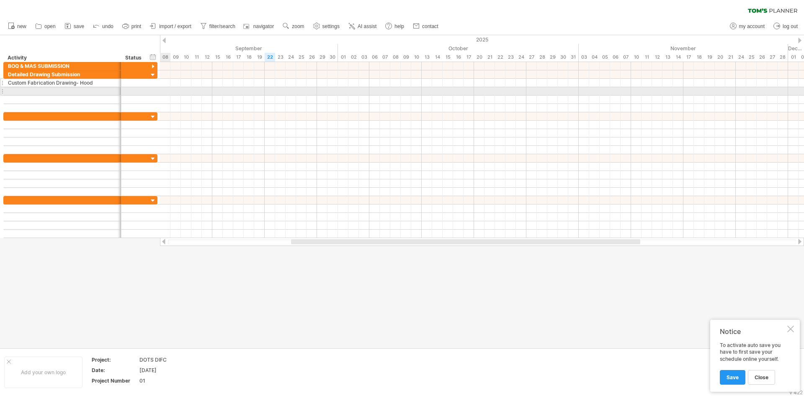
click at [138, 84] on div at bounding box center [135, 83] width 18 height 8
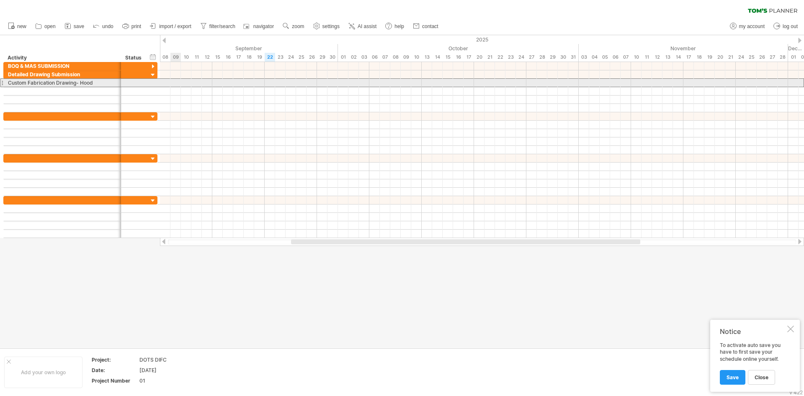
click at [171, 86] on div at bounding box center [482, 82] width 644 height 9
click at [289, 82] on div at bounding box center [482, 83] width 644 height 8
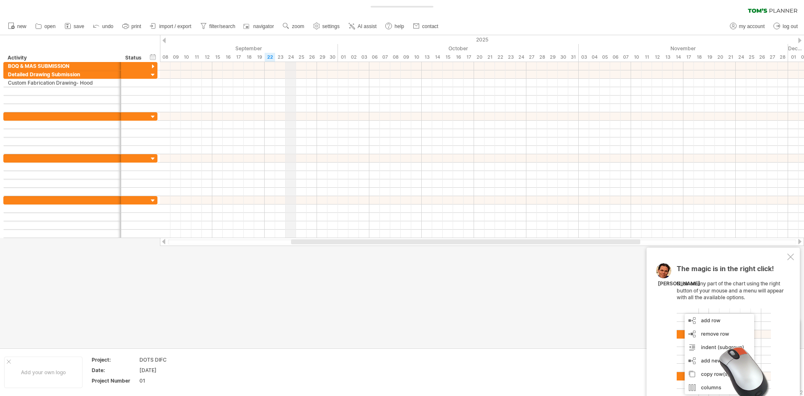
click at [288, 56] on div "24" at bounding box center [291, 57] width 10 height 9
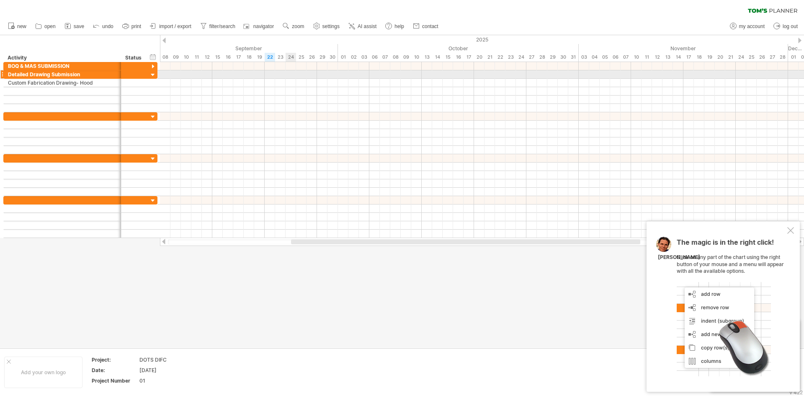
click at [289, 74] on div at bounding box center [482, 74] width 644 height 8
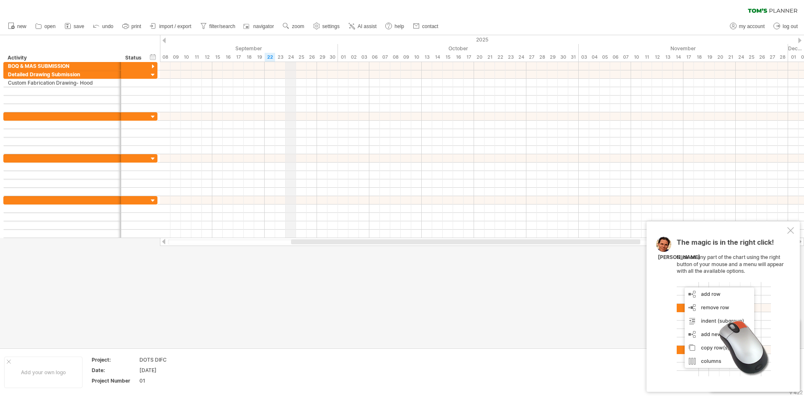
click at [290, 58] on div "24" at bounding box center [291, 57] width 10 height 9
click at [290, 56] on div "24" at bounding box center [291, 57] width 10 height 9
click at [292, 55] on div "24" at bounding box center [291, 57] width 10 height 9
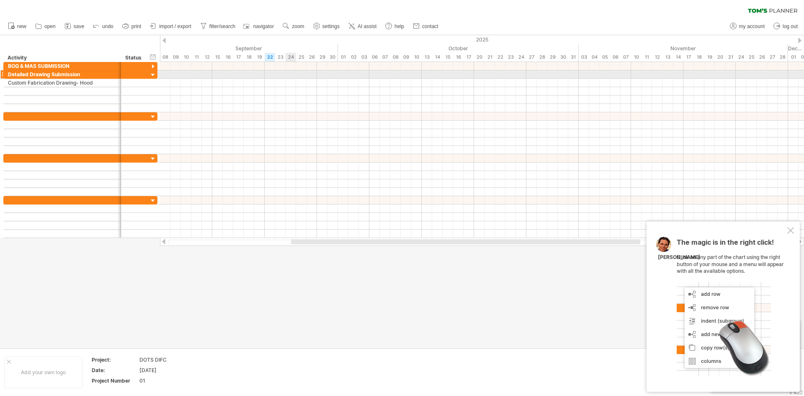
click at [291, 72] on div at bounding box center [482, 74] width 644 height 8
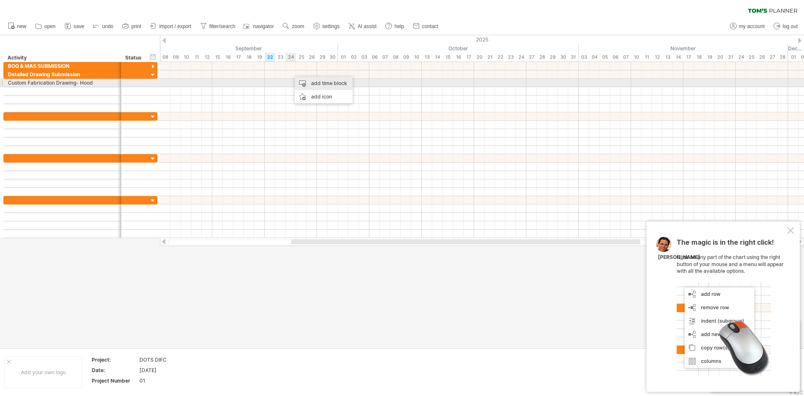
click at [309, 83] on div "add time block" at bounding box center [324, 83] width 58 height 13
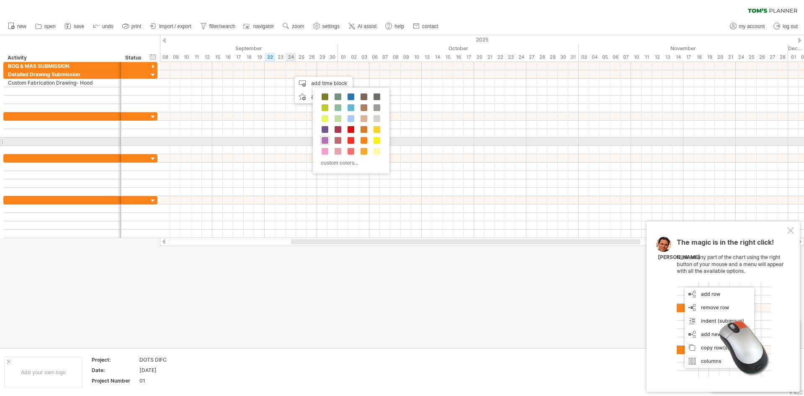
click at [324, 142] on span at bounding box center [325, 140] width 7 height 7
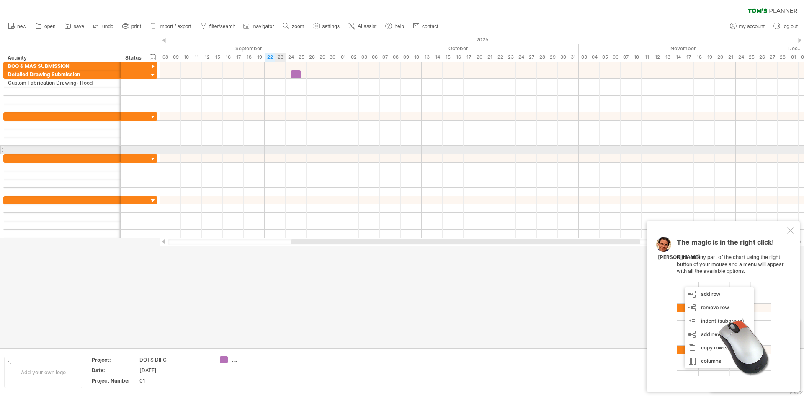
click at [275, 152] on div at bounding box center [482, 150] width 644 height 8
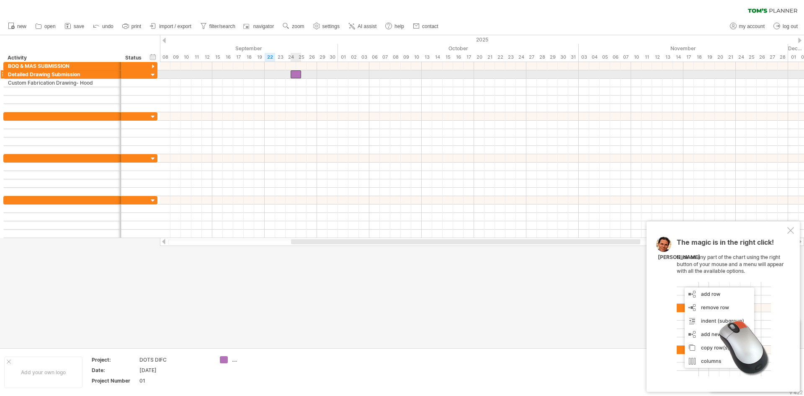
click at [292, 72] on div at bounding box center [296, 74] width 10 height 8
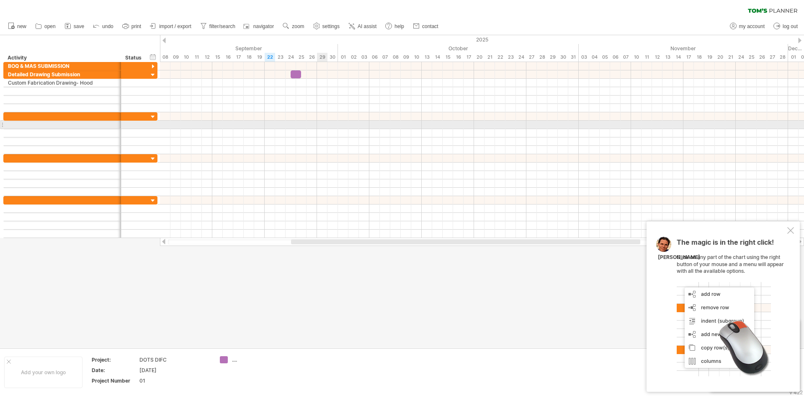
click at [319, 124] on div at bounding box center [482, 125] width 644 height 8
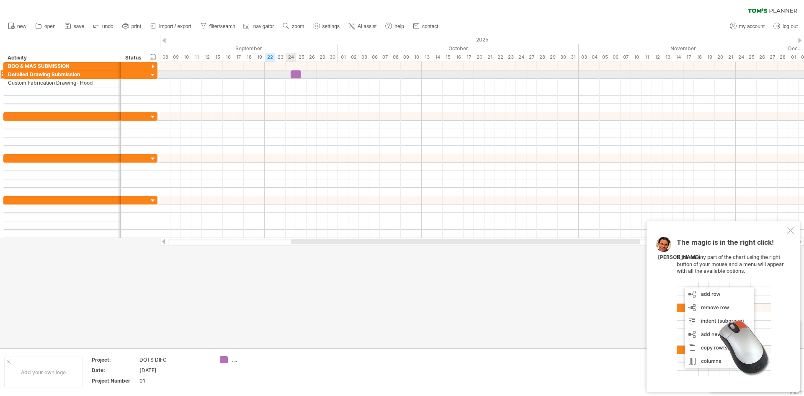
click at [296, 75] on div at bounding box center [296, 74] width 10 height 8
click at [291, 111] on div at bounding box center [482, 108] width 644 height 8
click at [291, 76] on span at bounding box center [290, 74] width 3 height 8
drag, startPoint x: 291, startPoint y: 75, endPoint x: 286, endPoint y: 77, distance: 6.4
click at [286, 77] on span at bounding box center [285, 74] width 3 height 8
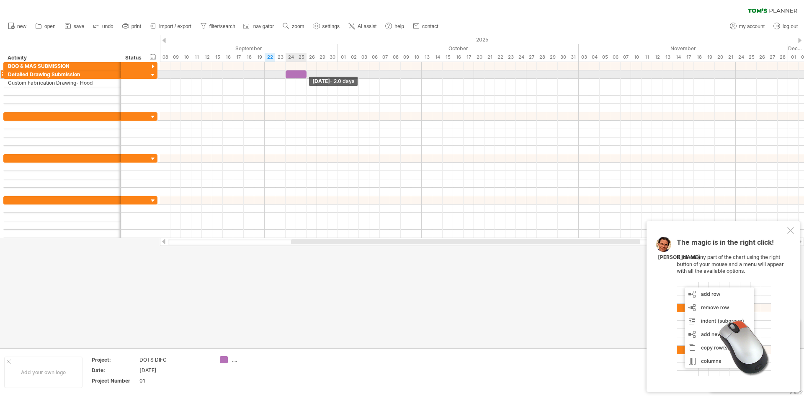
drag, startPoint x: 300, startPoint y: 75, endPoint x: 304, endPoint y: 78, distance: 5.0
click at [304, 78] on div "[DATE] - 2.0 days [DATE] - 1.5 days" at bounding box center [482, 150] width 644 height 176
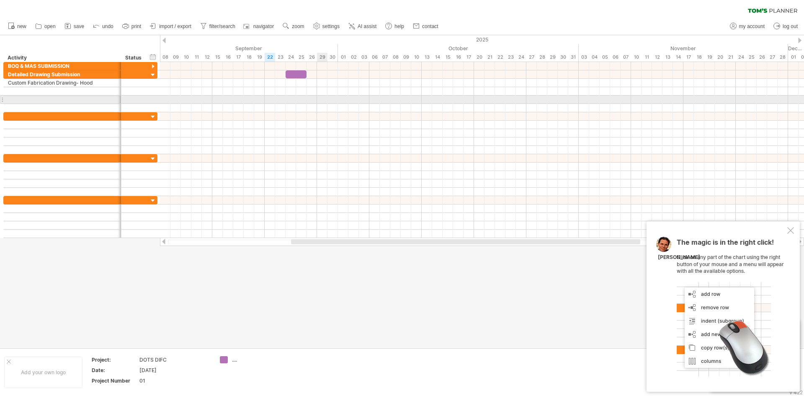
click at [324, 100] on div at bounding box center [482, 99] width 644 height 8
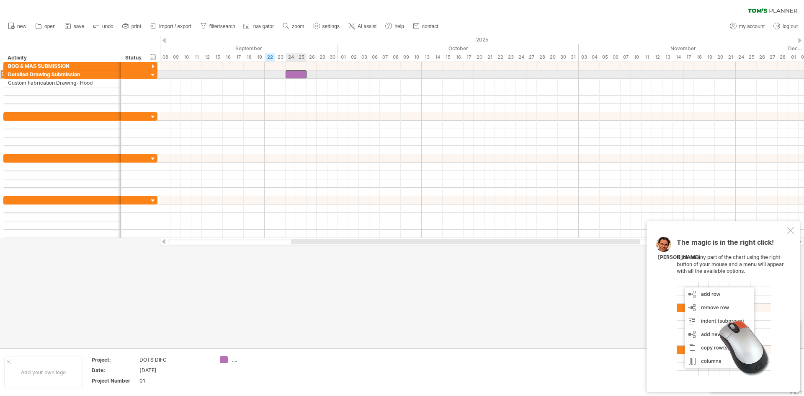
drag, startPoint x: 302, startPoint y: 77, endPoint x: 299, endPoint y: 81, distance: 5.4
click at [302, 77] on div at bounding box center [296, 74] width 21 height 8
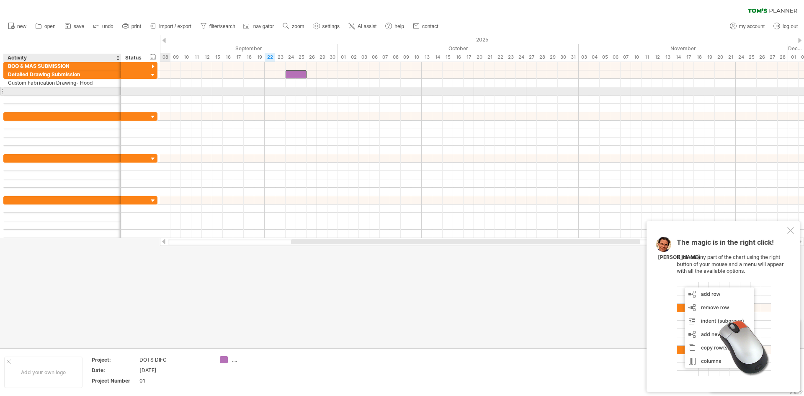
click at [23, 90] on div at bounding box center [62, 91] width 109 height 8
type input "*"
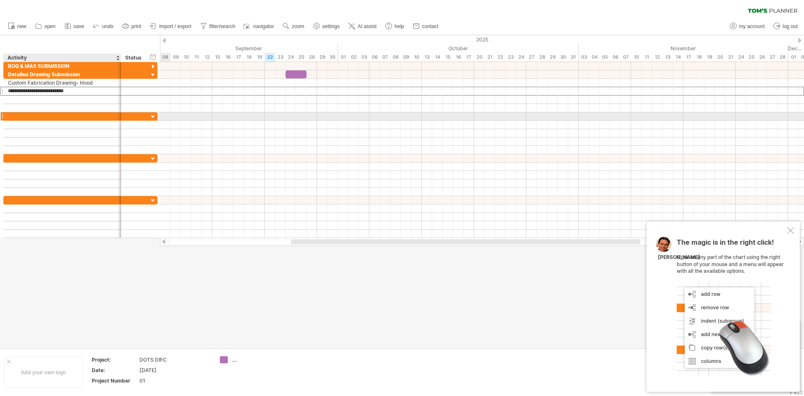
click at [59, 120] on div at bounding box center [80, 116] width 154 height 8
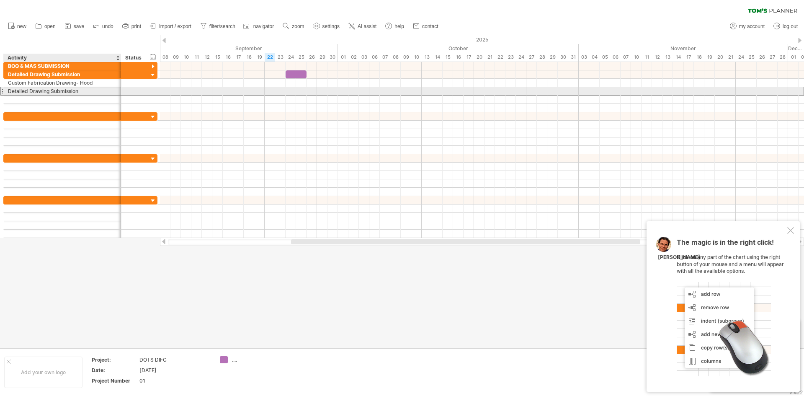
click at [23, 93] on div "Detailed Drawing Submission" at bounding box center [62, 91] width 109 height 8
click at [28, 91] on input "**********" at bounding box center [62, 91] width 109 height 8
type input "**********"
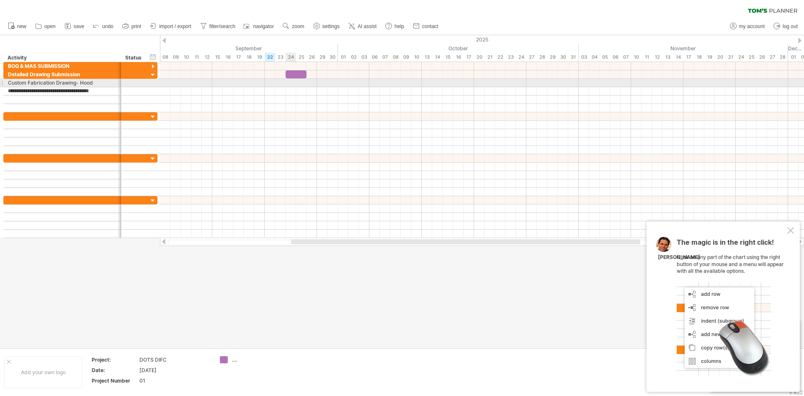
click at [288, 84] on div at bounding box center [482, 83] width 644 height 8
click at [289, 84] on div at bounding box center [482, 83] width 644 height 8
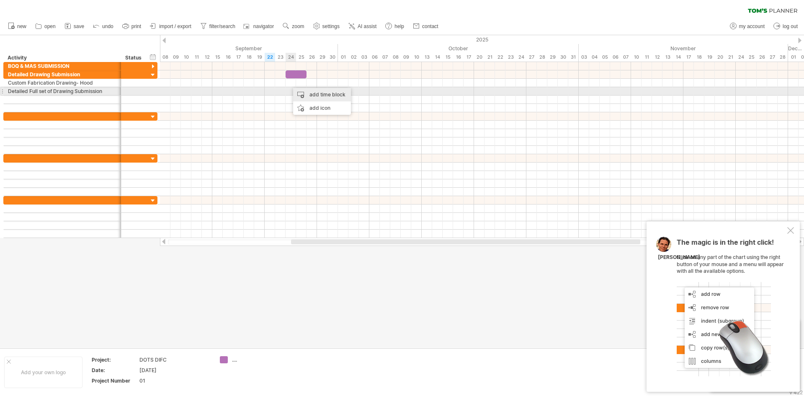
click at [305, 93] on div "add time block" at bounding box center [322, 94] width 58 height 13
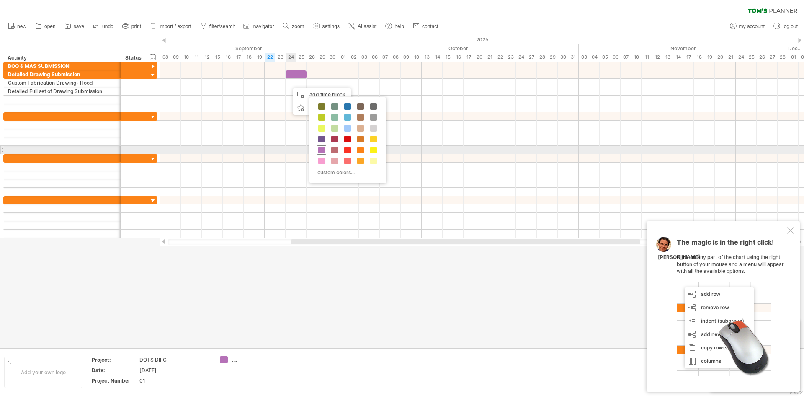
click at [321, 152] on span at bounding box center [321, 150] width 7 height 7
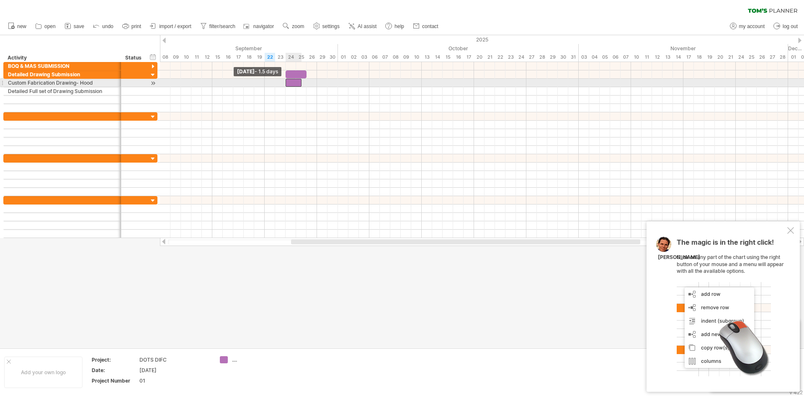
drag, startPoint x: 291, startPoint y: 85, endPoint x: 285, endPoint y: 85, distance: 5.4
click at [285, 85] on span at bounding box center [285, 83] width 3 height 8
click at [305, 84] on span at bounding box center [306, 83] width 3 height 8
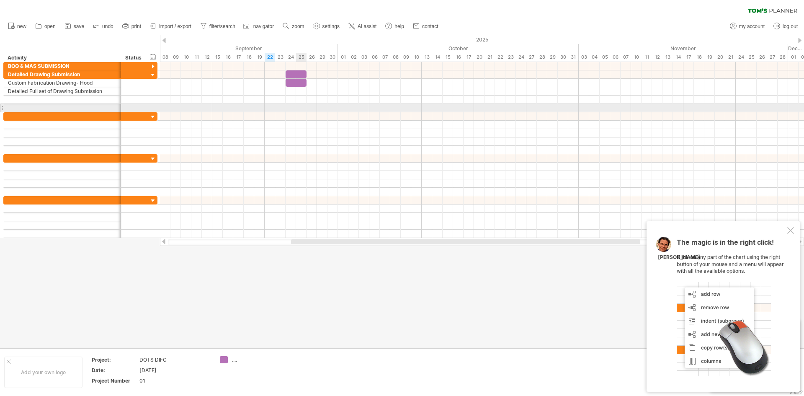
drag, startPoint x: 299, startPoint y: 109, endPoint x: 276, endPoint y: 104, distance: 24.0
click at [299, 109] on div at bounding box center [482, 108] width 644 height 8
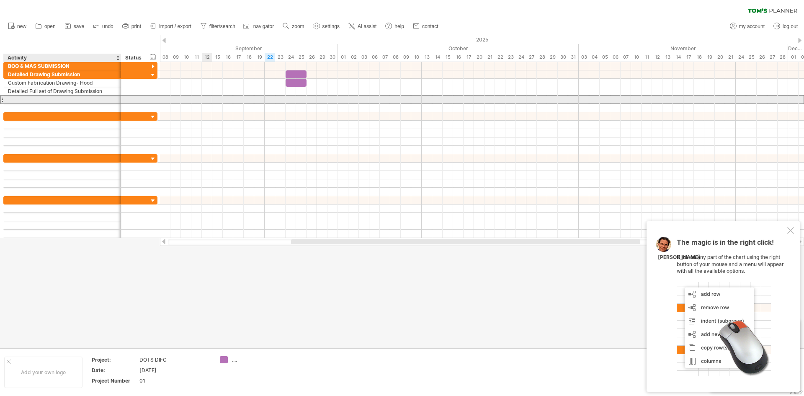
click at [32, 99] on div at bounding box center [62, 99] width 109 height 8
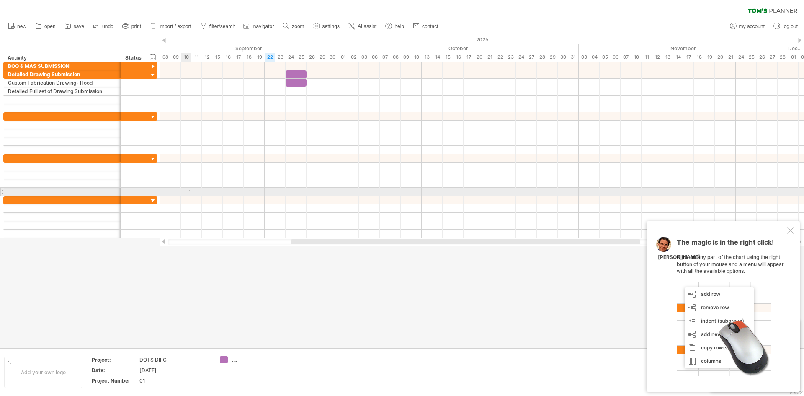
drag, startPoint x: 189, startPoint y: 190, endPoint x: 270, endPoint y: 175, distance: 82.3
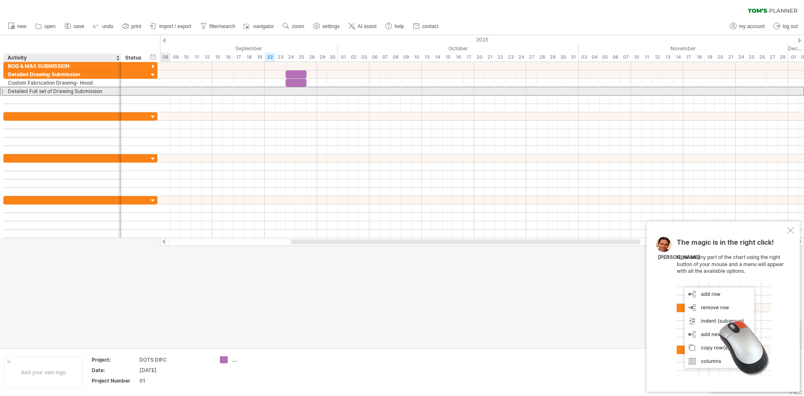
click at [33, 94] on div "Detailed Full set of Drawing Submission" at bounding box center [62, 91] width 109 height 8
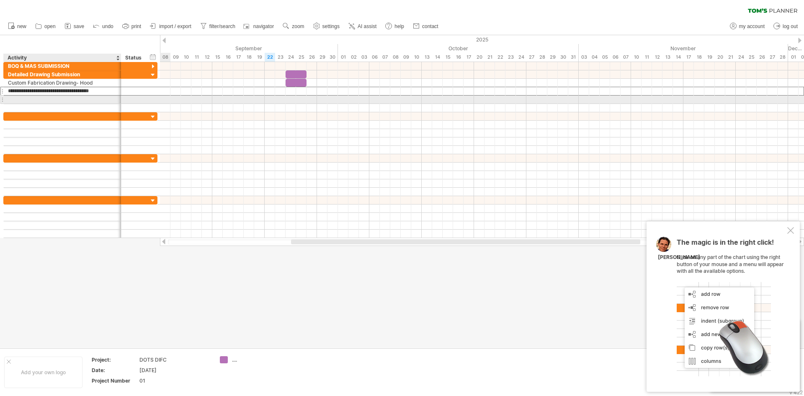
click at [19, 102] on div at bounding box center [62, 99] width 109 height 8
type input "*"
type input "**********"
click at [160, 147] on div at bounding box center [482, 150] width 644 height 8
click at [373, 90] on div at bounding box center [482, 91] width 644 height 8
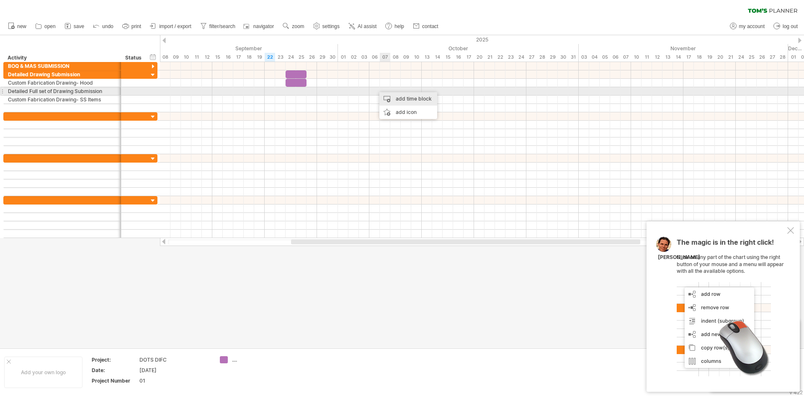
click at [388, 95] on div "add time block" at bounding box center [408, 98] width 58 height 13
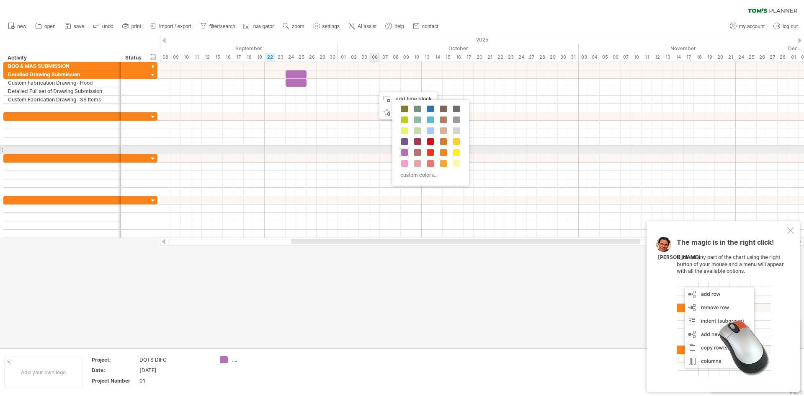
click at [406, 152] on span at bounding box center [404, 152] width 7 height 7
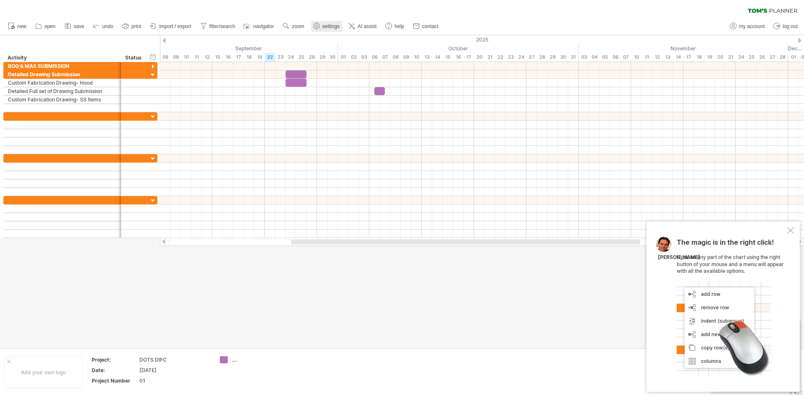
click at [324, 31] on link "settings" at bounding box center [326, 26] width 31 height 11
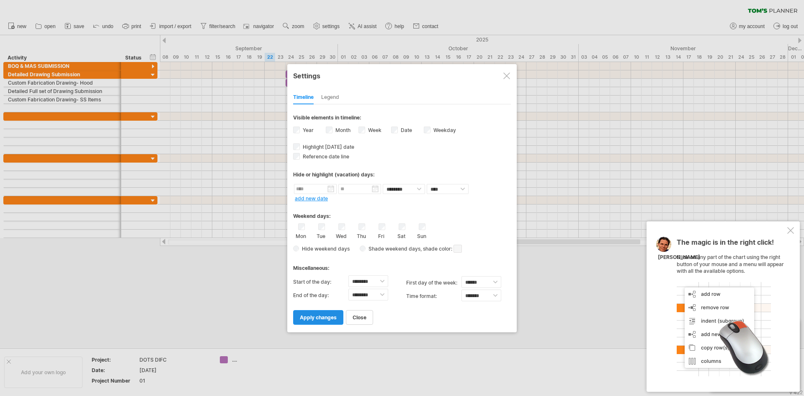
click at [329, 319] on span "apply changes" at bounding box center [318, 317] width 37 height 6
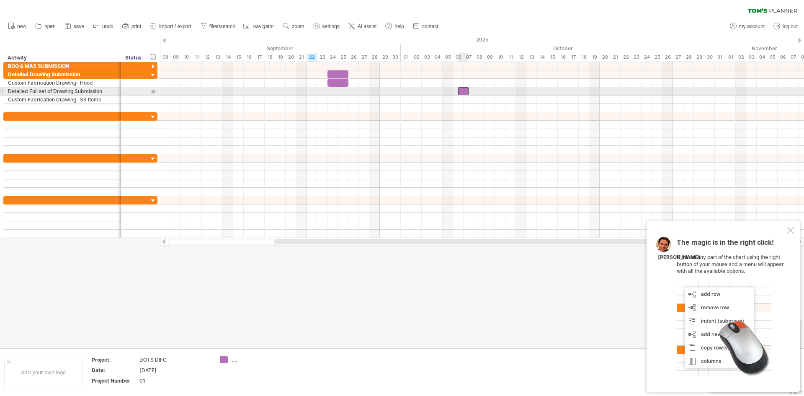
click at [460, 91] on div at bounding box center [463, 91] width 10 height 8
drag, startPoint x: 458, startPoint y: 90, endPoint x: 453, endPoint y: 91, distance: 5.6
click at [453, 91] on span at bounding box center [452, 91] width 3 height 8
drag, startPoint x: 467, startPoint y: 92, endPoint x: 515, endPoint y: 91, distance: 48.2
click at [515, 91] on span at bounding box center [515, 91] width 3 height 8
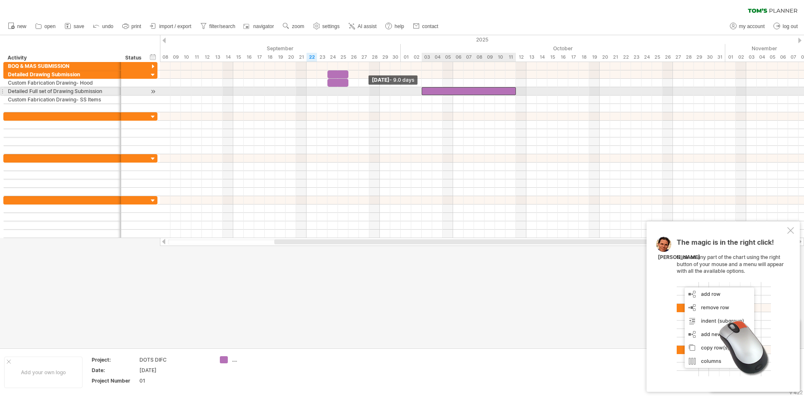
drag, startPoint x: 452, startPoint y: 90, endPoint x: 422, endPoint y: 95, distance: 29.7
click at [422, 95] on div "[DATE] - 6.0 days [DATE] - 9.0 days" at bounding box center [482, 150] width 644 height 176
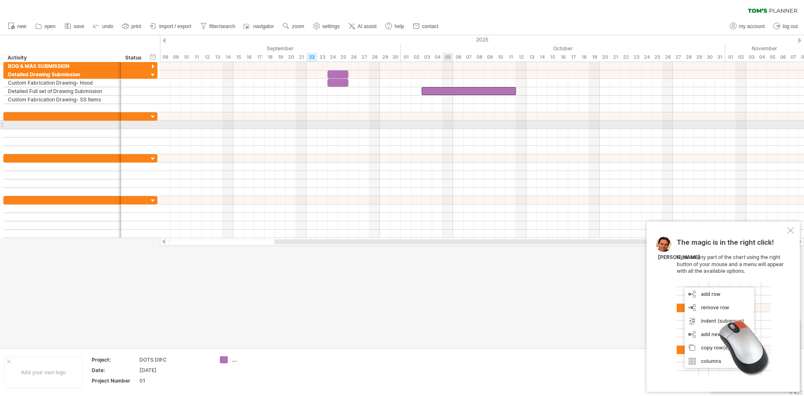
click at [450, 125] on div at bounding box center [482, 125] width 644 height 8
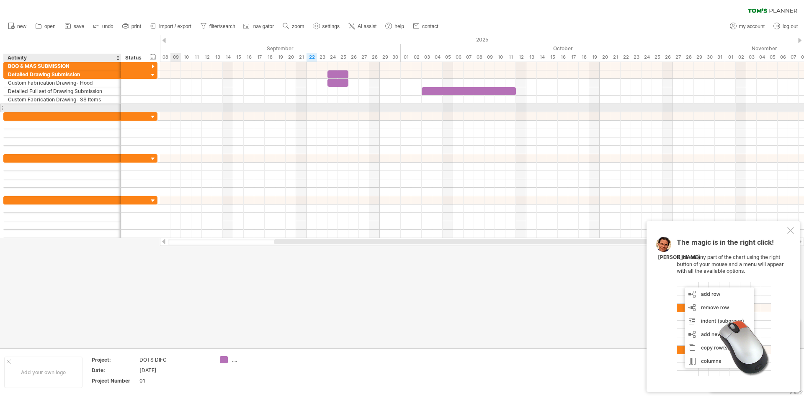
click at [46, 108] on div at bounding box center [62, 108] width 109 height 8
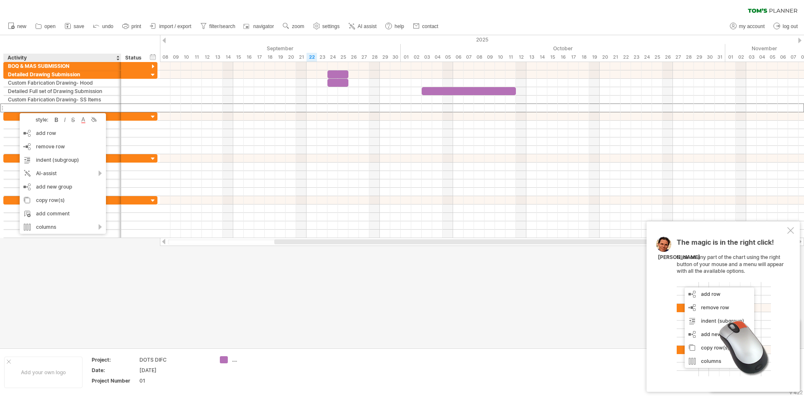
click at [177, 265] on div at bounding box center [402, 191] width 804 height 312
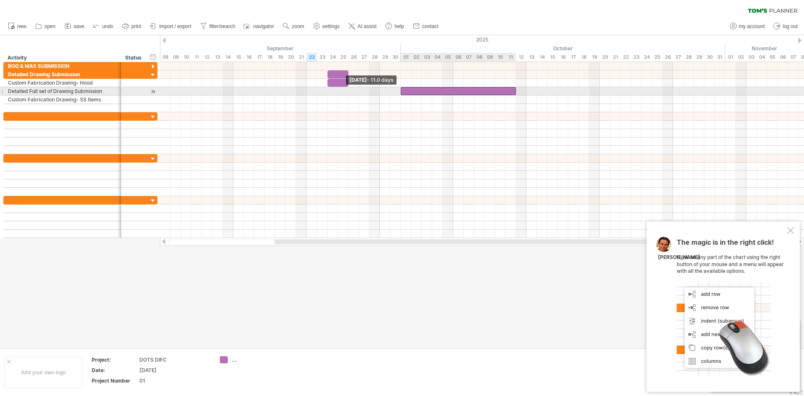
drag, startPoint x: 422, startPoint y: 91, endPoint x: 402, endPoint y: 90, distance: 20.2
click at [402, 90] on span at bounding box center [400, 91] width 3 height 8
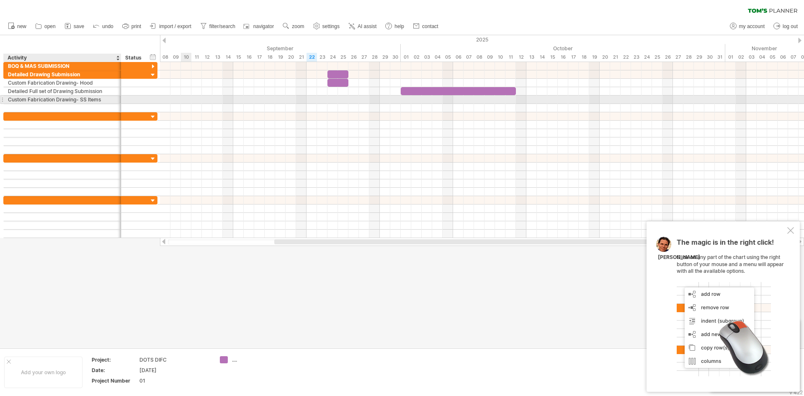
click at [62, 101] on div "Custom Fabrication Drawing- SS Items" at bounding box center [62, 99] width 109 height 8
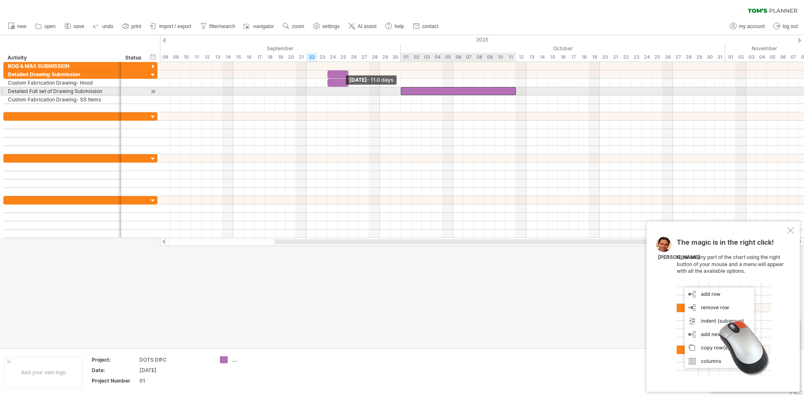
click at [402, 93] on div at bounding box center [458, 91] width 115 height 8
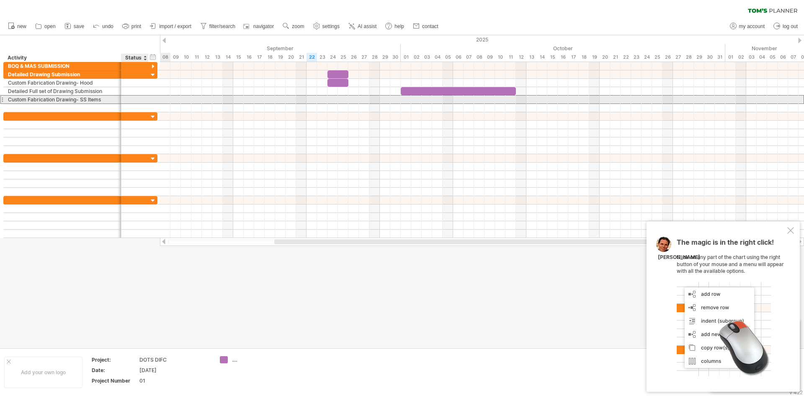
click at [133, 97] on div at bounding box center [135, 99] width 18 height 8
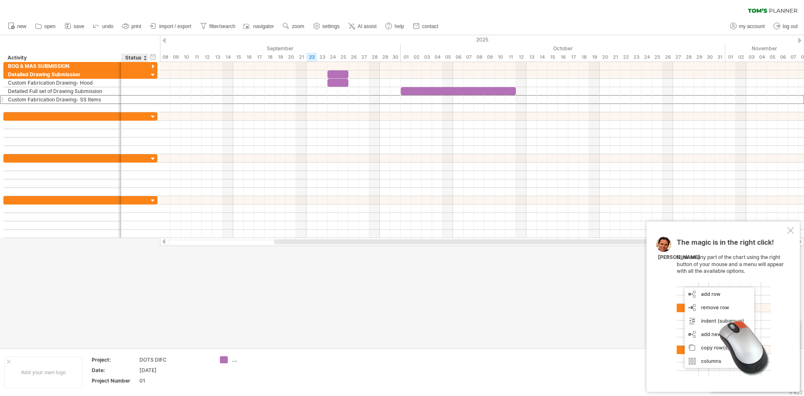
click at [135, 57] on div "Status" at bounding box center [134, 58] width 18 height 8
drag, startPoint x: 141, startPoint y: 59, endPoint x: 90, endPoint y: 63, distance: 50.8
click at [90, 63] on div "Trying to reach [DOMAIN_NAME] Connected again... 0% clear filter new" at bounding box center [402, 198] width 804 height 396
type input "**********"
click at [142, 57] on div "Status" at bounding box center [134, 58] width 18 height 8
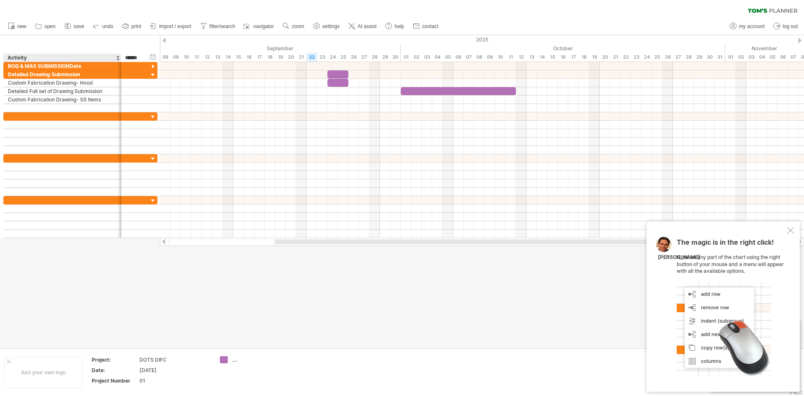
drag, startPoint x: 140, startPoint y: 58, endPoint x: 119, endPoint y: 58, distance: 20.5
click at [119, 58] on div "******** Activity ****** Status" at bounding box center [75, 58] width 145 height 8
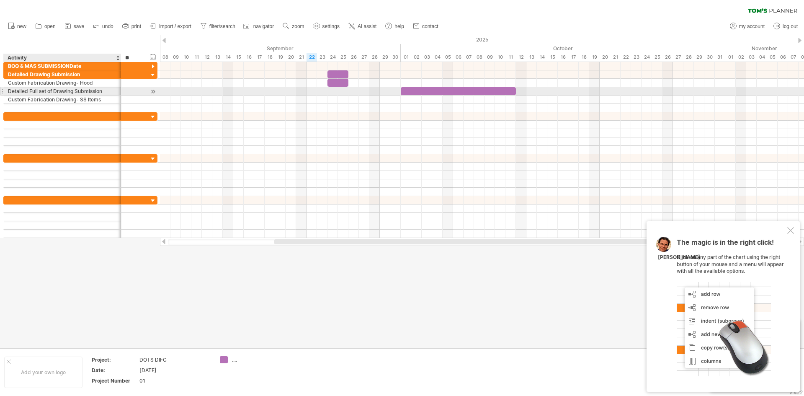
type input "*"
type input "****"
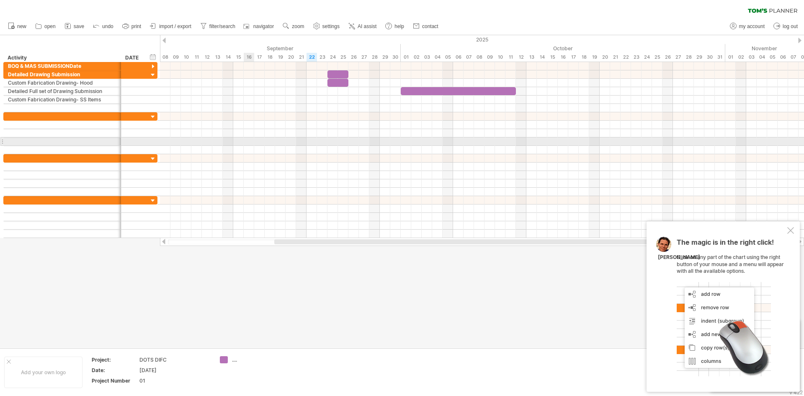
click at [248, 139] on div at bounding box center [482, 141] width 644 height 8
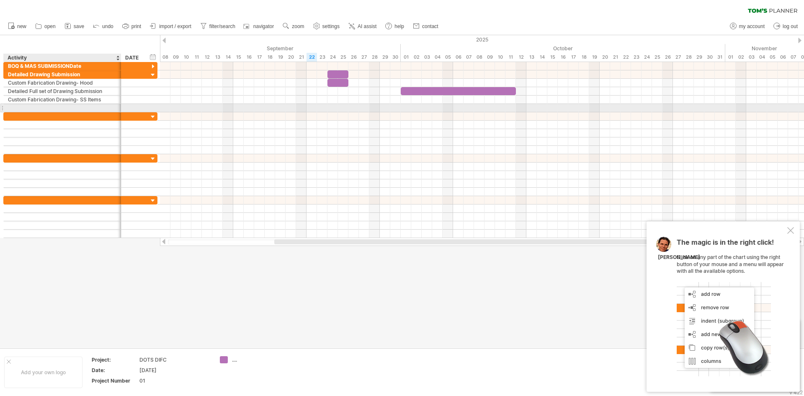
click at [23, 108] on div at bounding box center [62, 108] width 109 height 8
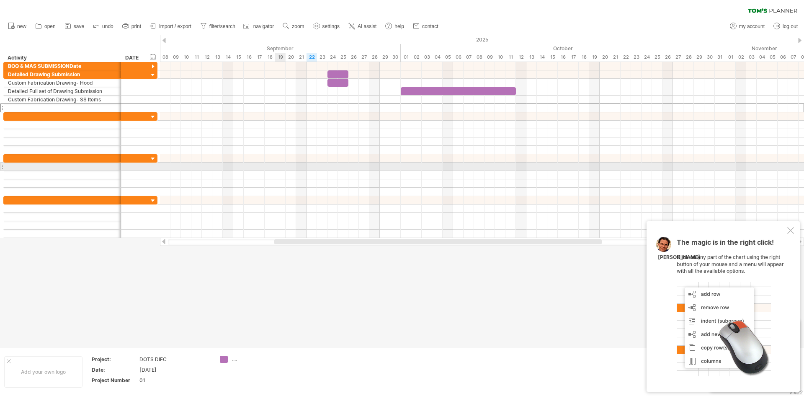
click at [282, 163] on div at bounding box center [482, 166] width 644 height 8
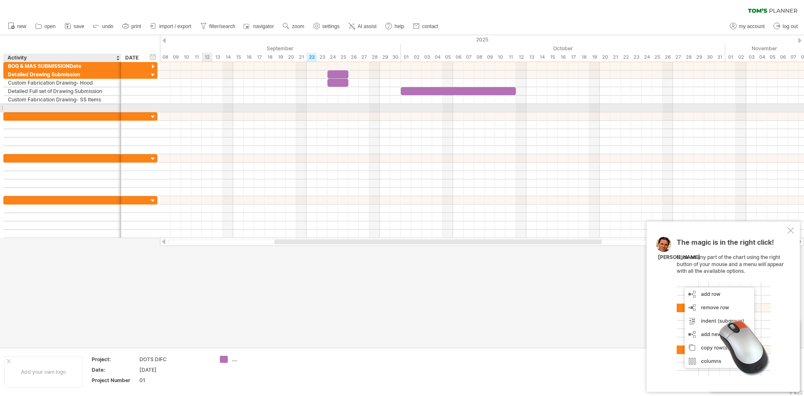
click at [22, 108] on div at bounding box center [62, 108] width 109 height 8
type input "*"
type input "**********"
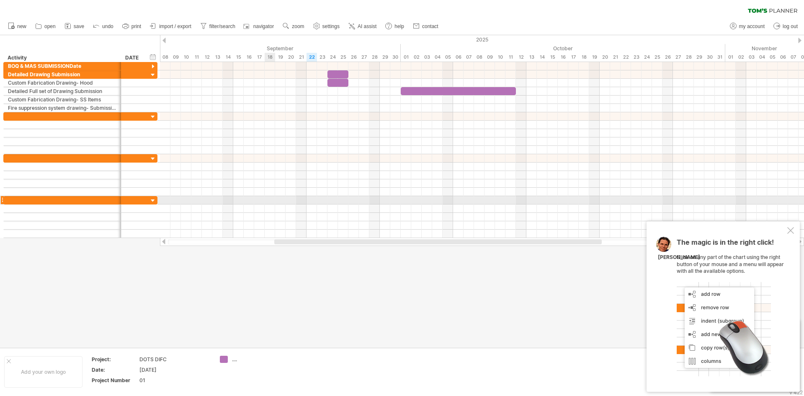
click at [271, 203] on div at bounding box center [482, 200] width 644 height 8
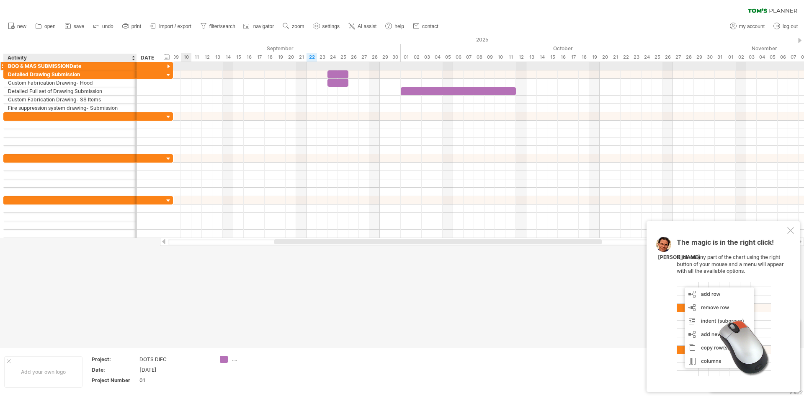
drag, startPoint x: 120, startPoint y: 66, endPoint x: 136, endPoint y: 67, distance: 15.5
click at [136, 67] on div at bounding box center [136, 66] width 4 height 8
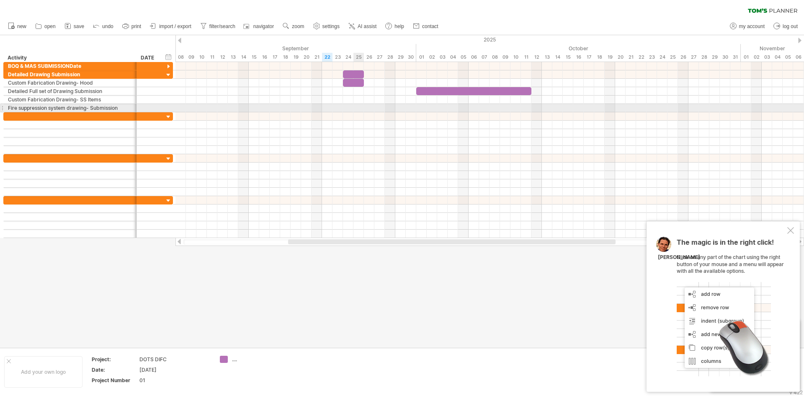
click at [353, 108] on div at bounding box center [489, 108] width 628 height 8
click at [350, 108] on div at bounding box center [489, 108] width 628 height 8
click at [348, 108] on div at bounding box center [489, 108] width 628 height 8
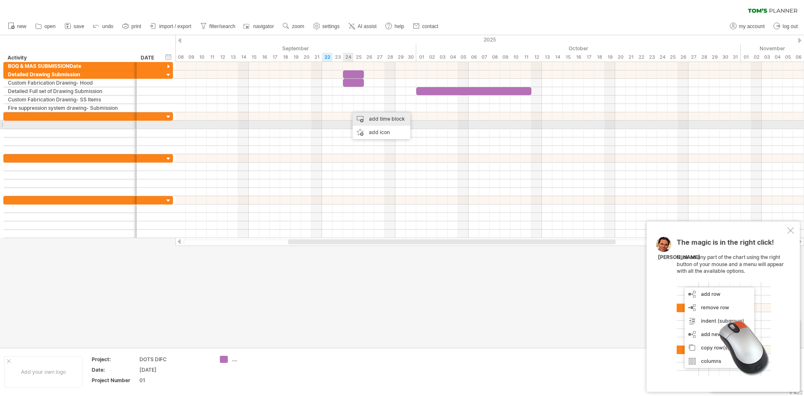
click at [363, 121] on div "add time block" at bounding box center [382, 118] width 58 height 13
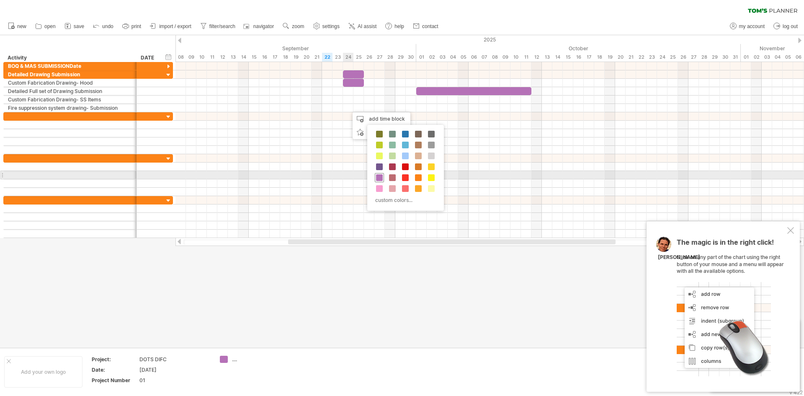
click at [380, 178] on span at bounding box center [379, 177] width 7 height 7
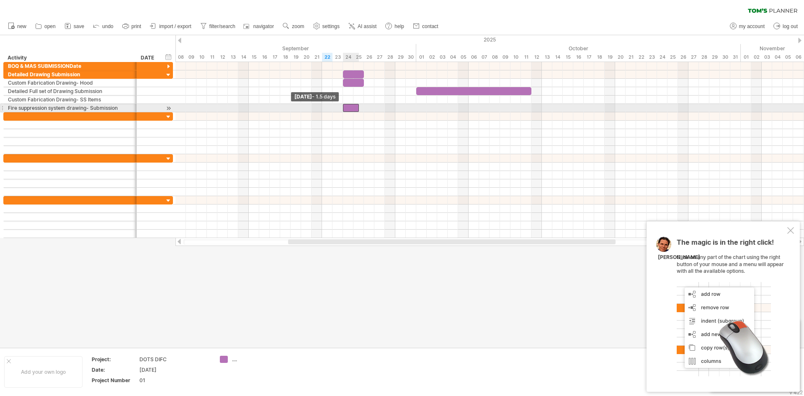
click at [345, 109] on div at bounding box center [351, 108] width 16 height 8
drag, startPoint x: 358, startPoint y: 108, endPoint x: 351, endPoint y: 108, distance: 6.3
click at [351, 108] on div at bounding box center [348, 108] width 10 height 8
drag, startPoint x: 353, startPoint y: 109, endPoint x: 361, endPoint y: 109, distance: 8.0
click at [361, 109] on div at bounding box center [353, 108] width 21 height 8
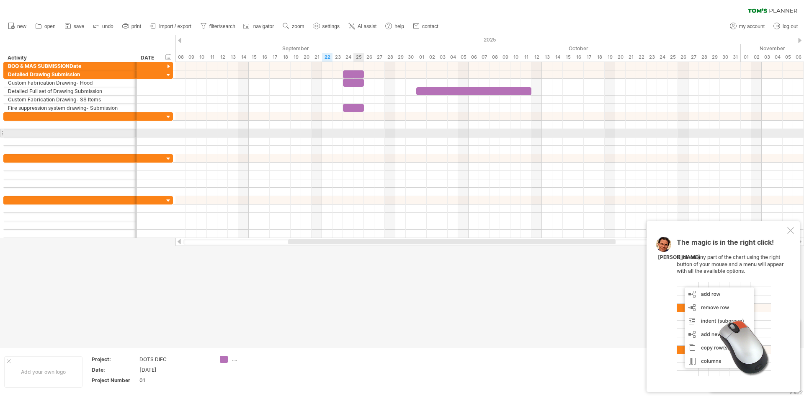
click at [363, 143] on div at bounding box center [489, 141] width 628 height 8
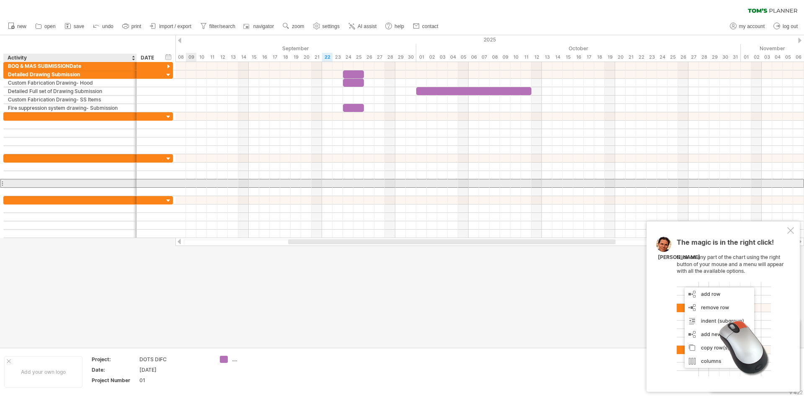
click at [133, 182] on div at bounding box center [70, 183] width 133 height 8
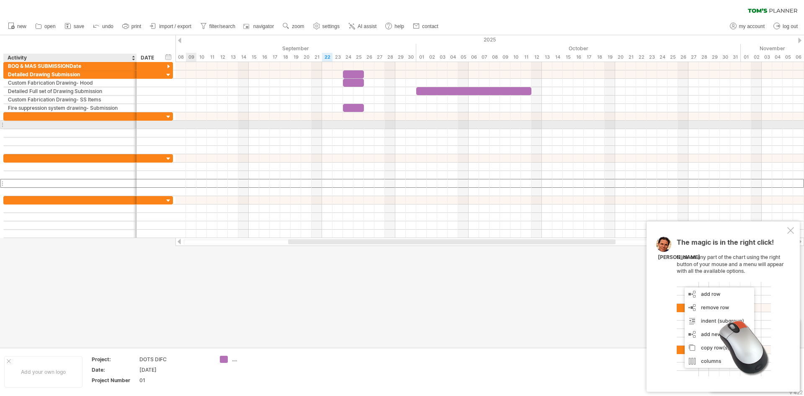
click at [25, 122] on div at bounding box center [70, 125] width 124 height 8
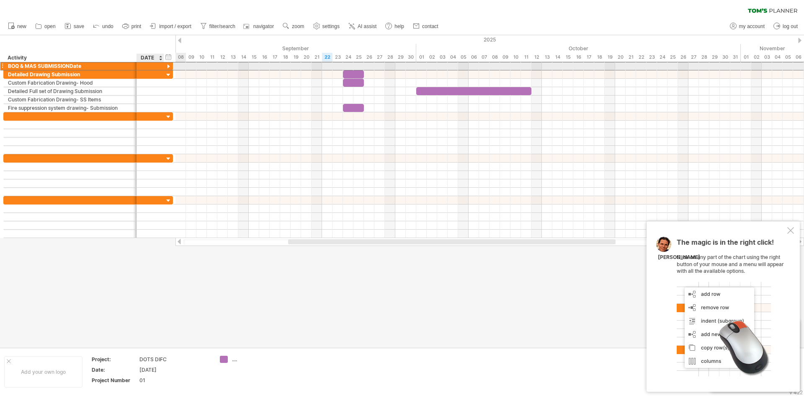
click at [146, 67] on div at bounding box center [150, 66] width 18 height 8
click at [88, 65] on div "BOQ & MAS SUBMISSIONDate" at bounding box center [70, 66] width 124 height 8
type input "**********"
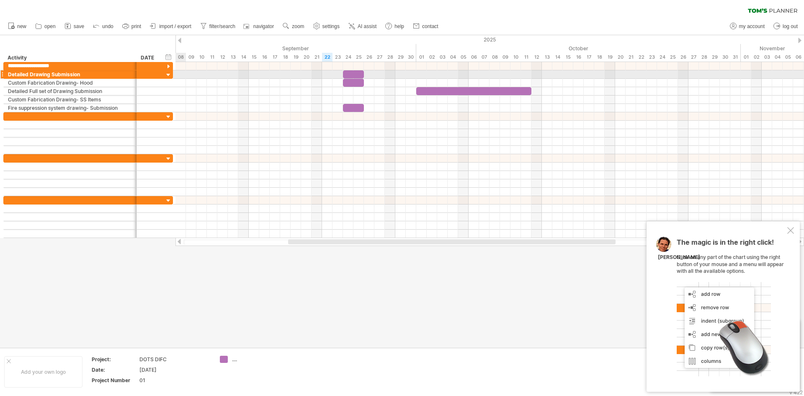
click at [170, 75] on div at bounding box center [169, 75] width 8 height 8
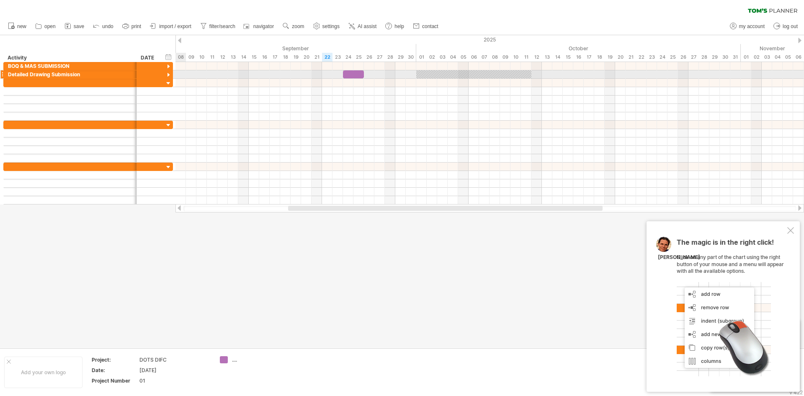
click at [168, 75] on div at bounding box center [169, 75] width 8 height 8
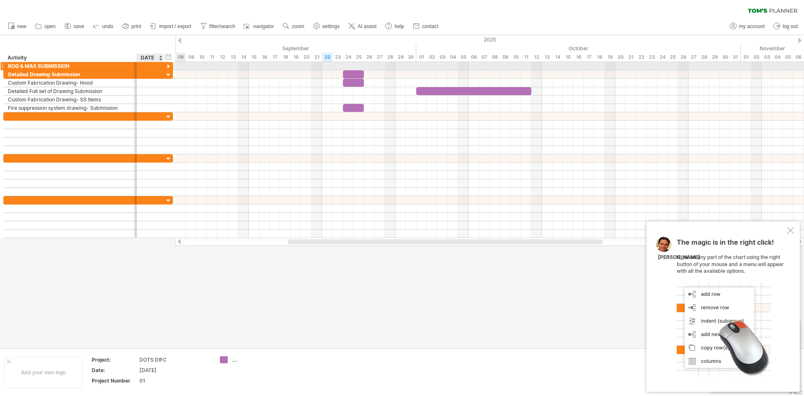
click at [168, 67] on div at bounding box center [169, 67] width 8 height 8
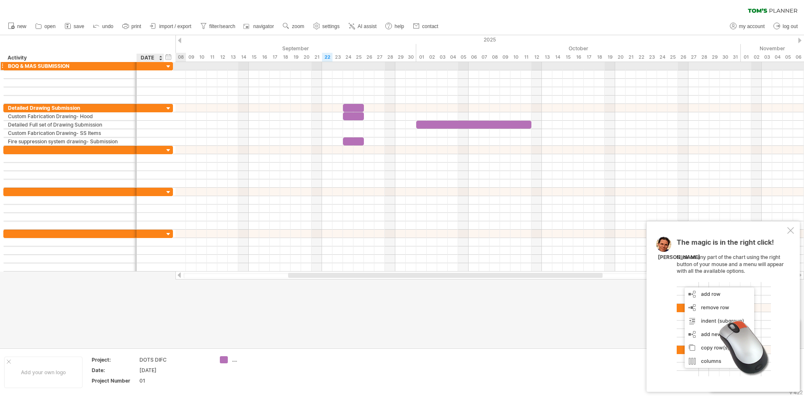
click at [168, 66] on div at bounding box center [169, 67] width 8 height 8
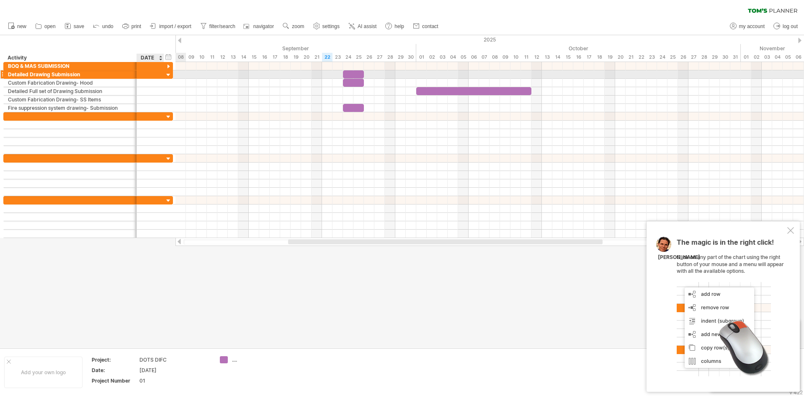
click at [146, 71] on div at bounding box center [150, 74] width 18 height 8
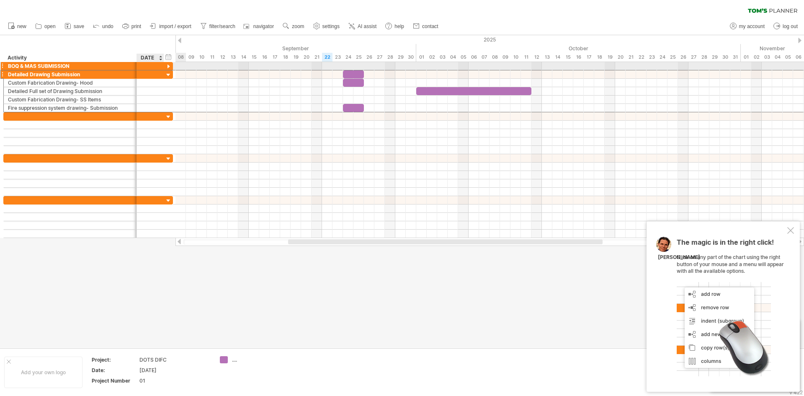
click at [146, 68] on div at bounding box center [150, 66] width 18 height 8
click at [16, 118] on div at bounding box center [70, 116] width 124 height 8
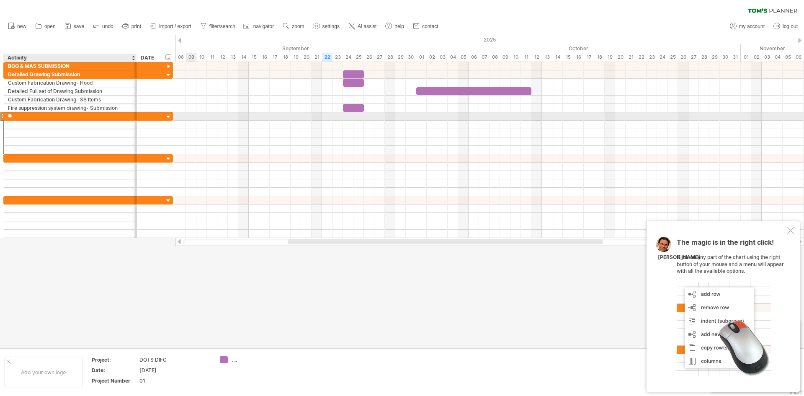
type input "*"
type input "**********"
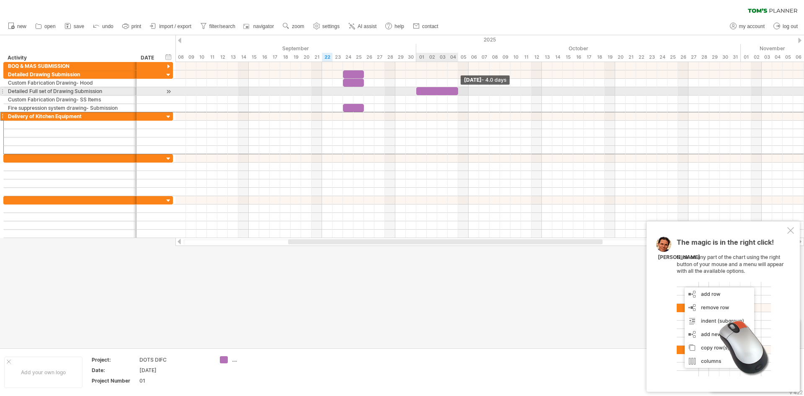
drag, startPoint x: 530, startPoint y: 89, endPoint x: 457, endPoint y: 88, distance: 73.3
click at [457, 88] on span at bounding box center [457, 91] width 3 height 8
drag, startPoint x: 414, startPoint y: 93, endPoint x: 395, endPoint y: 92, distance: 19.3
click at [395, 92] on span at bounding box center [395, 91] width 3 height 8
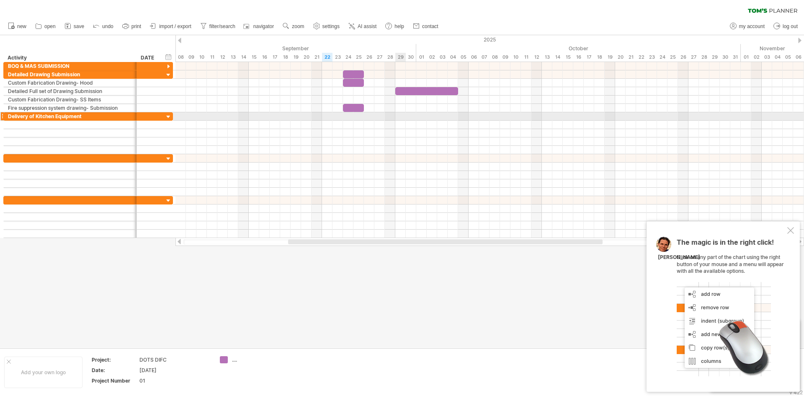
click at [404, 116] on div at bounding box center [489, 116] width 628 height 8
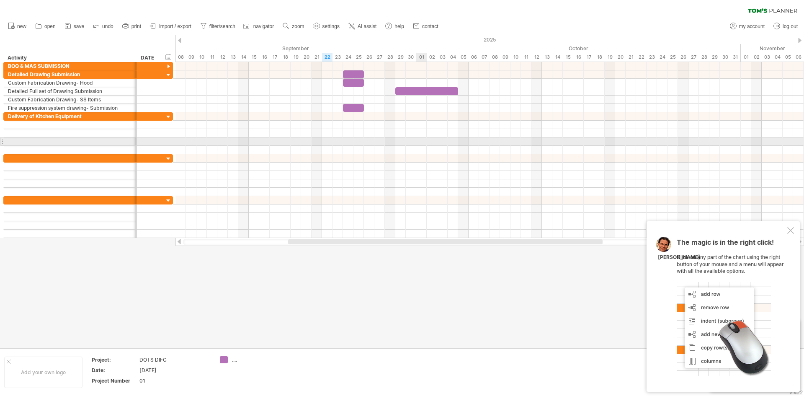
click at [425, 146] on div at bounding box center [489, 150] width 628 height 8
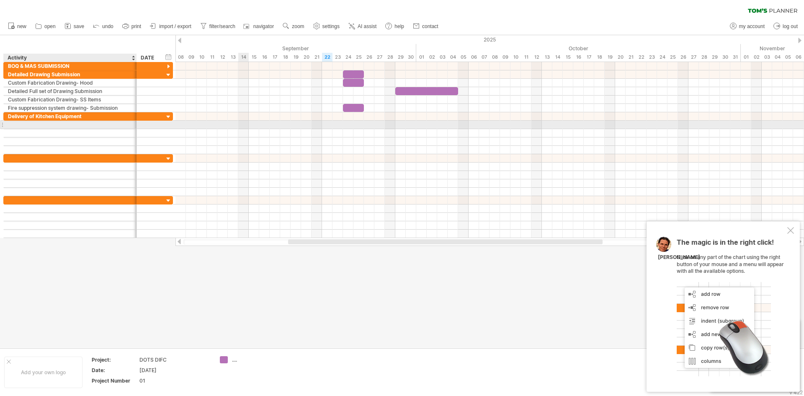
click at [26, 126] on div at bounding box center [70, 125] width 124 height 8
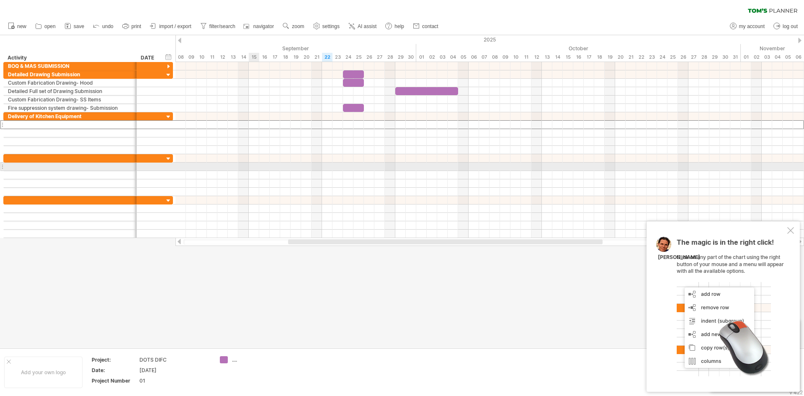
click at [256, 171] on div at bounding box center [489, 175] width 628 height 8
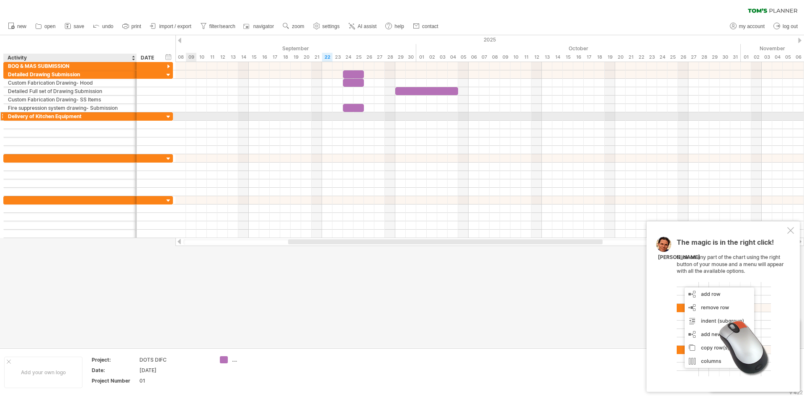
click at [30, 119] on div "Delivery of Kitchen Equipment" at bounding box center [70, 116] width 124 height 8
click at [28, 121] on div at bounding box center [70, 125] width 124 height 8
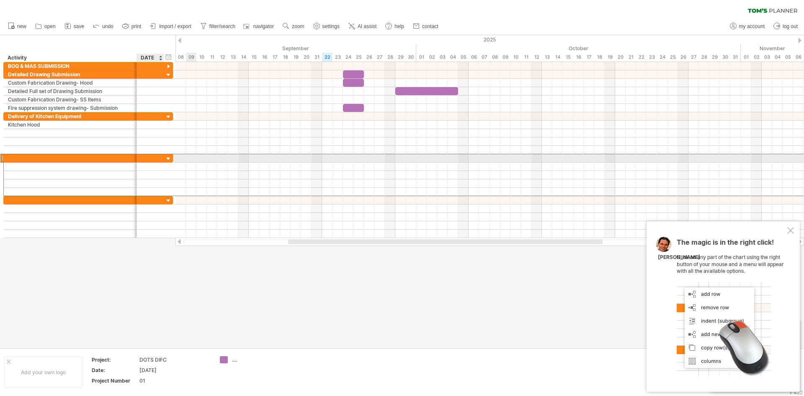
click at [149, 158] on div at bounding box center [150, 158] width 18 height 8
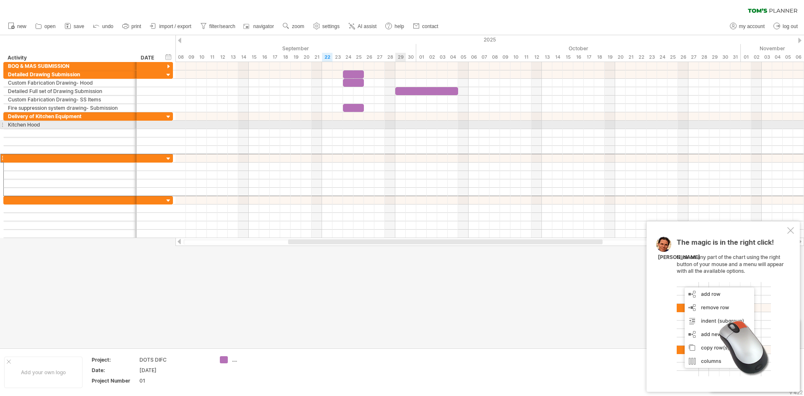
click at [398, 125] on div at bounding box center [489, 125] width 628 height 8
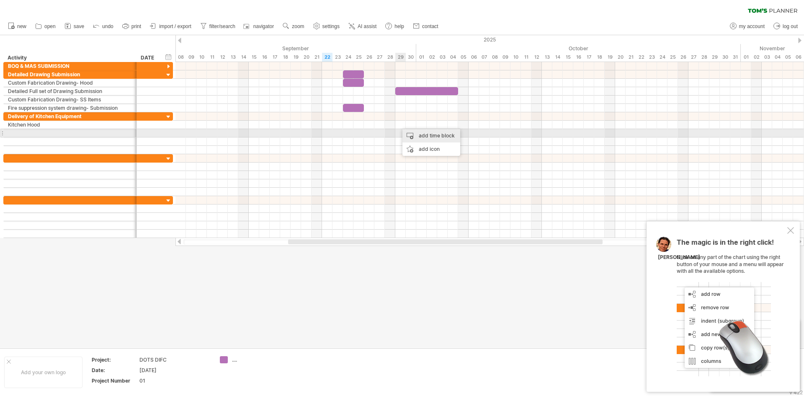
click at [412, 136] on div "add time block" at bounding box center [431, 135] width 58 height 13
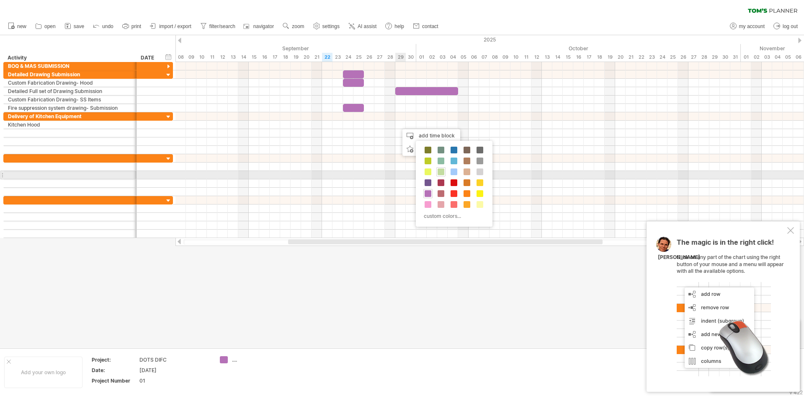
click at [442, 171] on span at bounding box center [440, 171] width 7 height 7
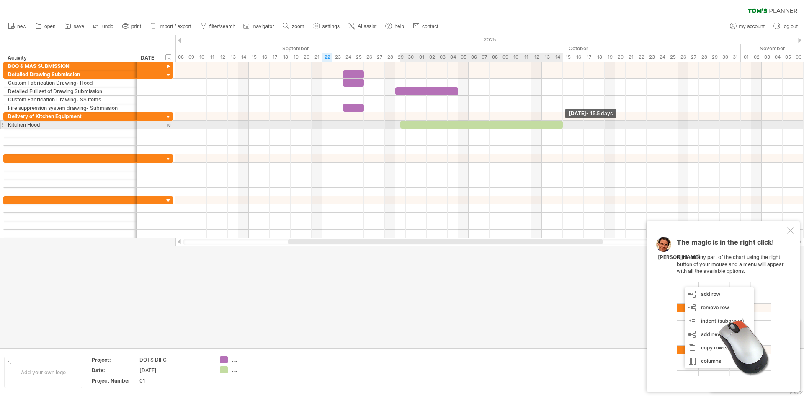
drag, startPoint x: 411, startPoint y: 124, endPoint x: 563, endPoint y: 128, distance: 152.4
click at [563, 128] on span at bounding box center [562, 125] width 3 height 8
click at [396, 127] on span at bounding box center [395, 125] width 3 height 8
drag, startPoint x: 563, startPoint y: 125, endPoint x: 531, endPoint y: 126, distance: 31.8
click at [531, 126] on span at bounding box center [531, 125] width 3 height 8
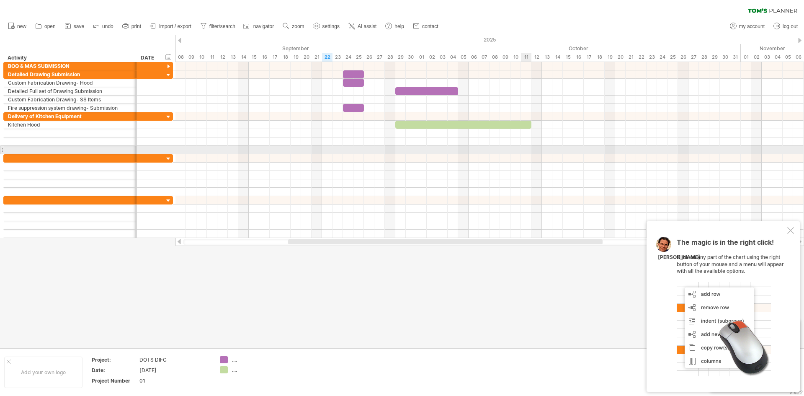
click at [522, 147] on div at bounding box center [489, 150] width 628 height 8
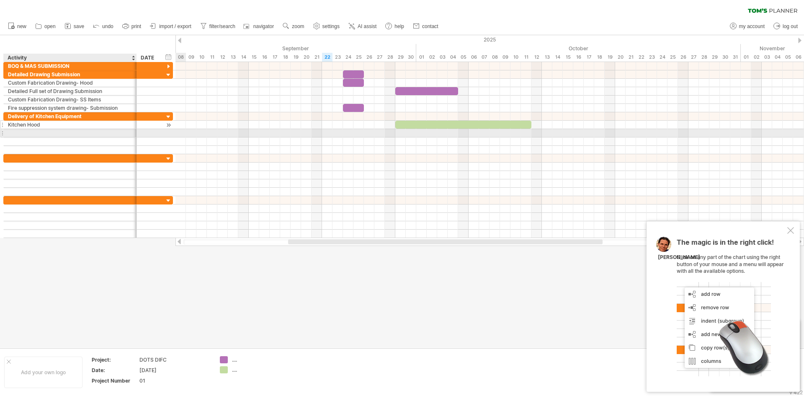
click at [36, 128] on div "**********" at bounding box center [88, 125] width 170 height 8
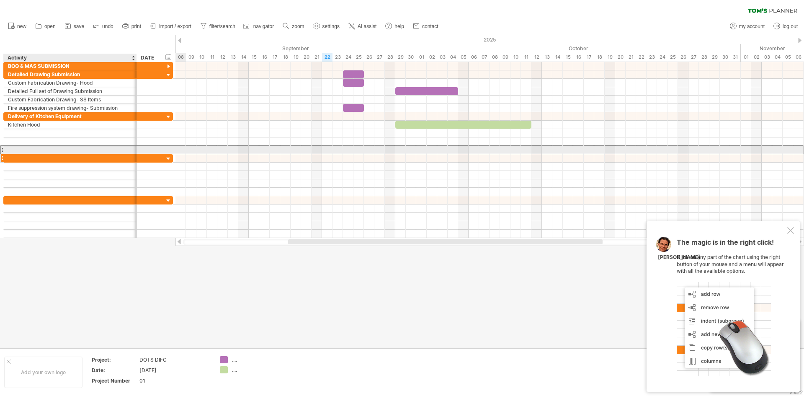
click at [59, 152] on div at bounding box center [70, 150] width 124 height 8
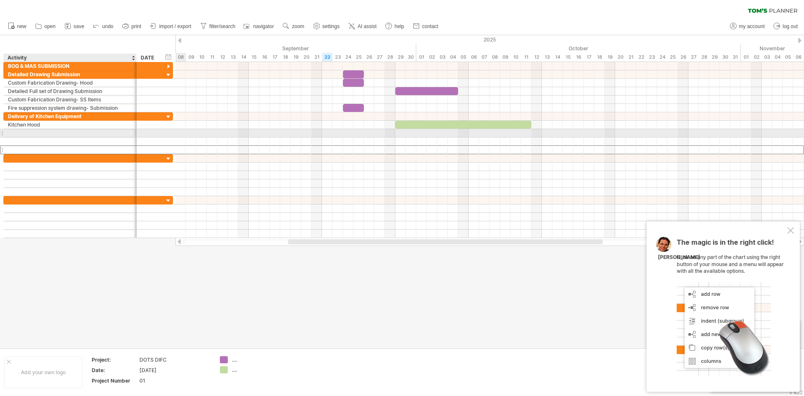
click at [23, 136] on div at bounding box center [70, 133] width 124 height 8
click at [14, 136] on input "text" at bounding box center [70, 133] width 124 height 8
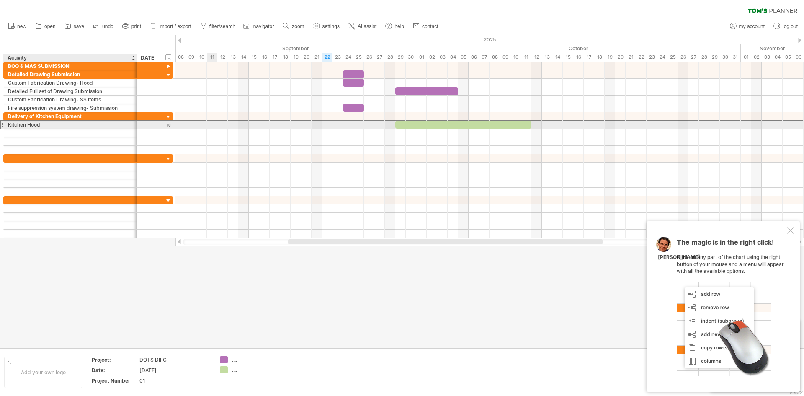
click at [8, 124] on div "Kitchen Hood" at bounding box center [70, 125] width 124 height 8
type input "**********"
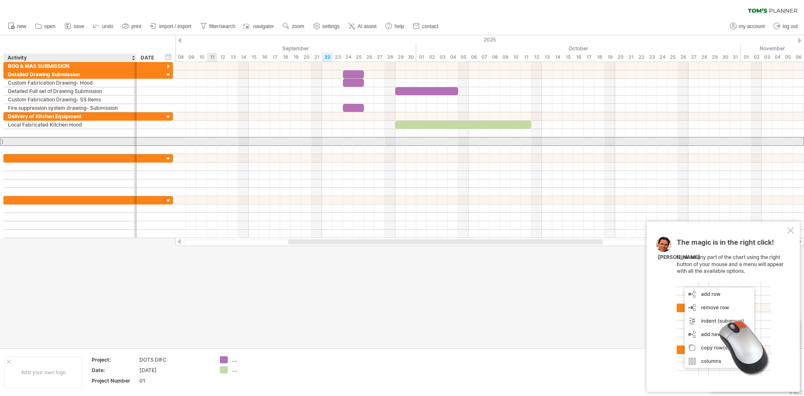
click at [55, 144] on div at bounding box center [70, 141] width 124 height 8
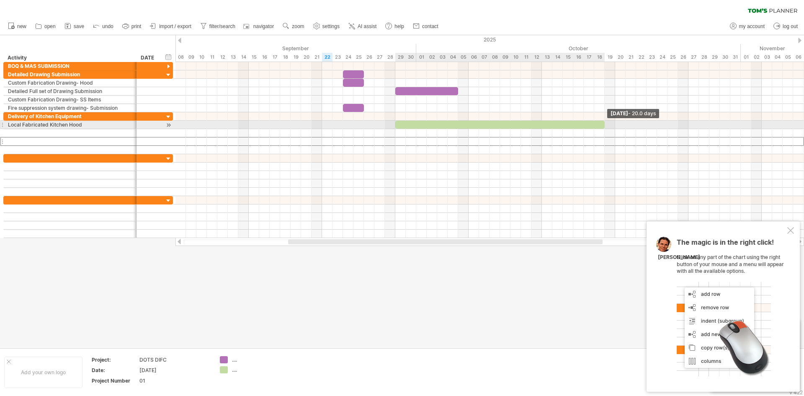
drag, startPoint x: 531, startPoint y: 126, endPoint x: 602, endPoint y: 125, distance: 71.2
click at [602, 125] on div at bounding box center [499, 125] width 209 height 8
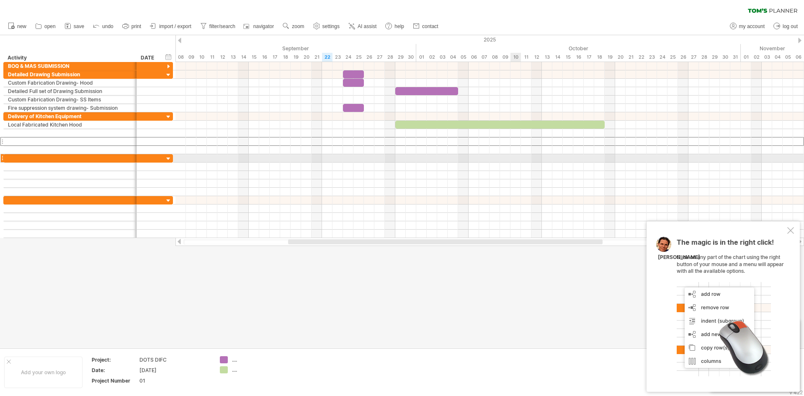
click at [511, 159] on div at bounding box center [489, 158] width 628 height 8
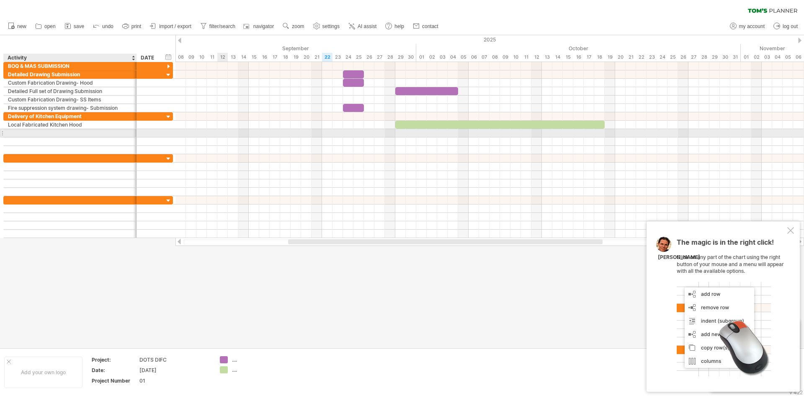
click at [26, 130] on div at bounding box center [70, 133] width 124 height 8
click at [83, 132] on input "**********" at bounding box center [70, 133] width 124 height 8
drag, startPoint x: 86, startPoint y: 132, endPoint x: 50, endPoint y: 137, distance: 36.0
click at [50, 137] on div "**********" at bounding box center [88, 133] width 170 height 42
click at [72, 136] on div "Local Fabricated Kitchen Hood" at bounding box center [70, 133] width 124 height 8
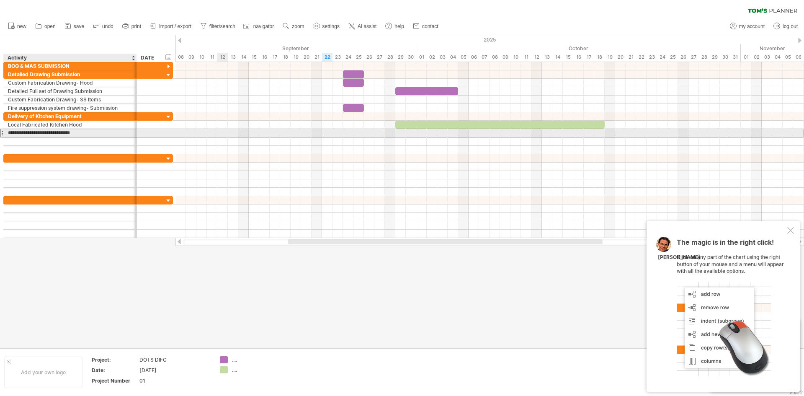
drag, startPoint x: 86, startPoint y: 133, endPoint x: 50, endPoint y: 134, distance: 36.5
click at [50, 134] on input "**********" at bounding box center [70, 133] width 124 height 8
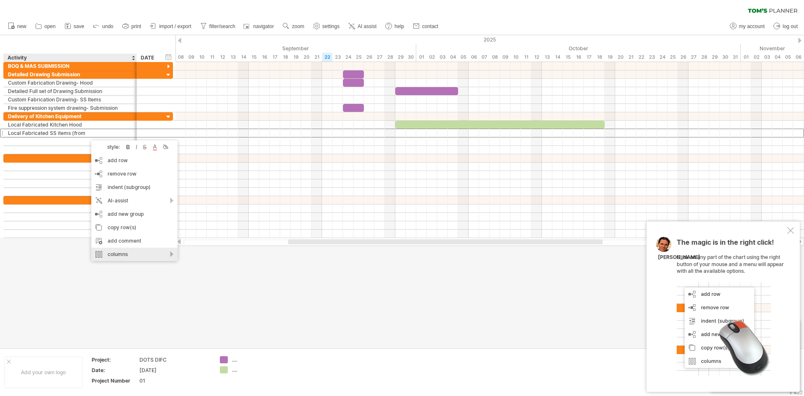
click at [120, 252] on div "columns" at bounding box center [134, 253] width 86 height 13
click at [87, 262] on div at bounding box center [402, 191] width 804 height 312
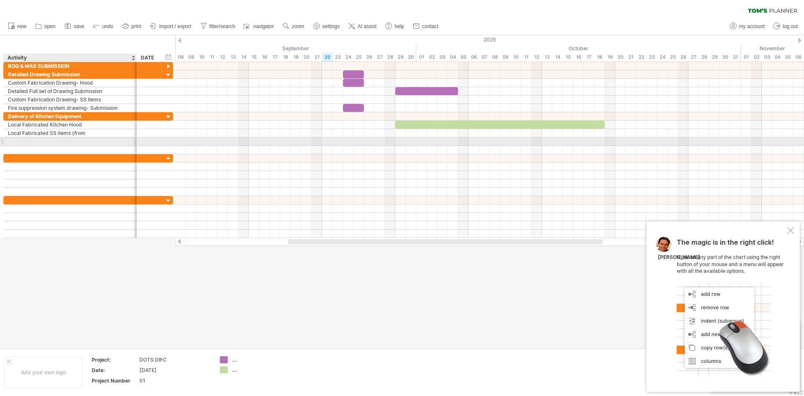
click at [78, 141] on div at bounding box center [70, 141] width 124 height 8
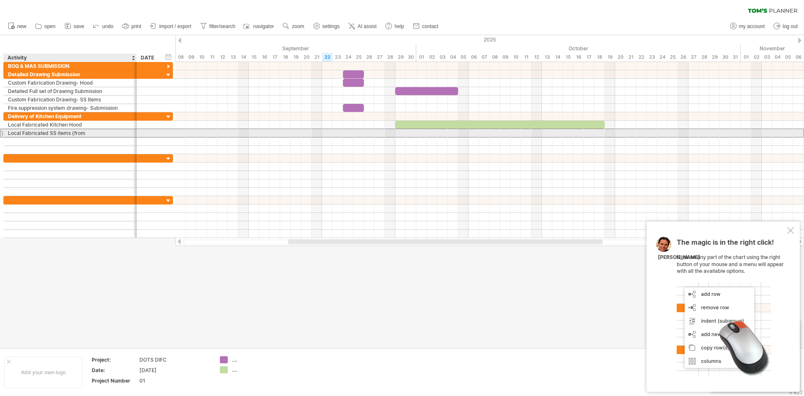
click at [85, 133] on div "Local Fabricated SS items (from" at bounding box center [70, 133] width 124 height 8
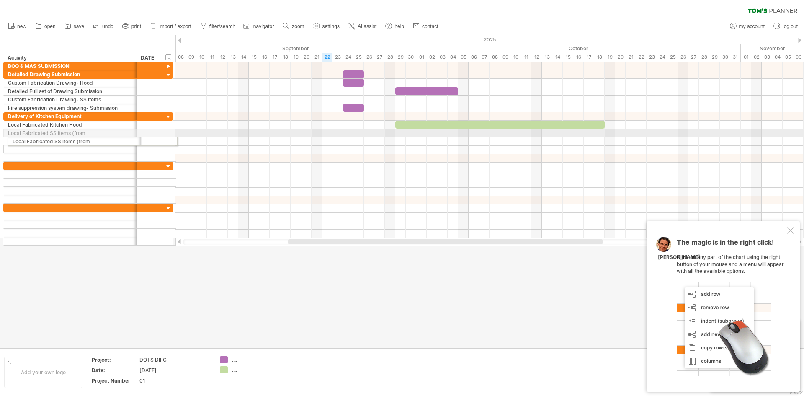
drag, startPoint x: 2, startPoint y: 136, endPoint x: 4, endPoint y: 140, distance: 4.7
click at [4, 140] on div "**********" at bounding box center [88, 136] width 170 height 49
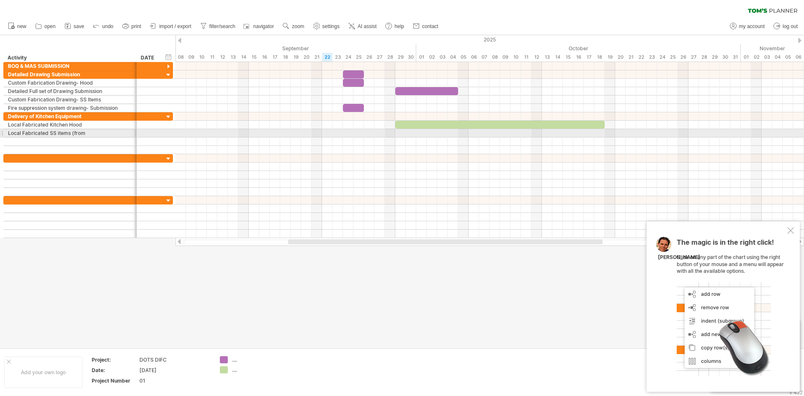
click at [4, 134] on div "**********" at bounding box center [70, 133] width 133 height 8
click at [3, 134] on div at bounding box center [1, 133] width 3 height 9
click at [2, 133] on div at bounding box center [1, 133] width 3 height 9
click at [80, 129] on div "Local Fabricated SS items (from" at bounding box center [70, 133] width 124 height 8
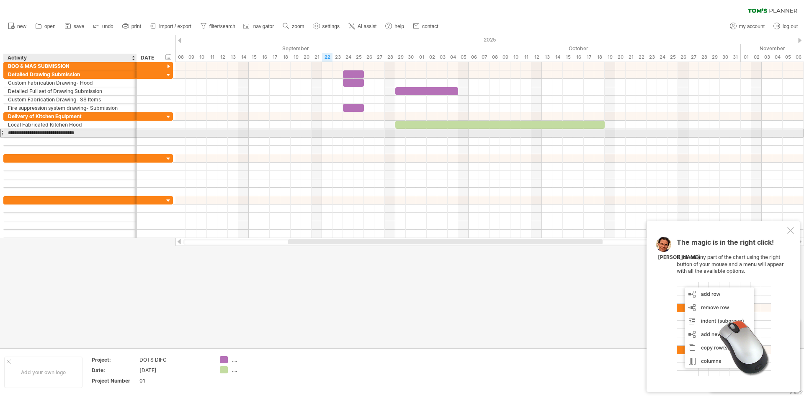
click at [85, 130] on input "**********" at bounding box center [70, 133] width 124 height 8
type input "**********"
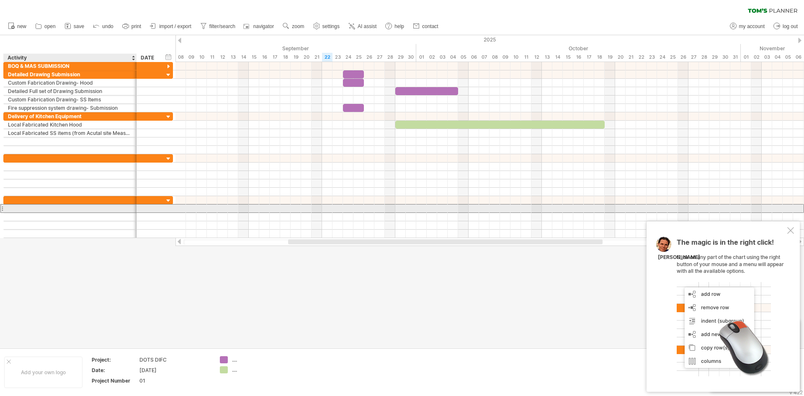
click at [122, 206] on div at bounding box center [70, 208] width 124 height 8
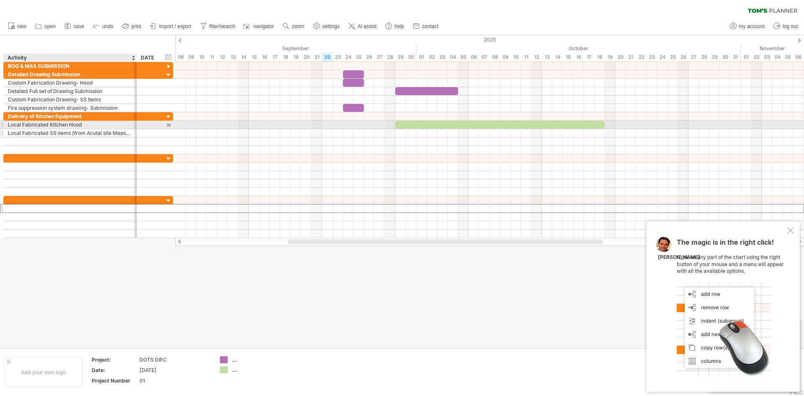
click at [38, 131] on div "Local Fabricated SS items (from Acutal site Measurement)" at bounding box center [70, 133] width 124 height 8
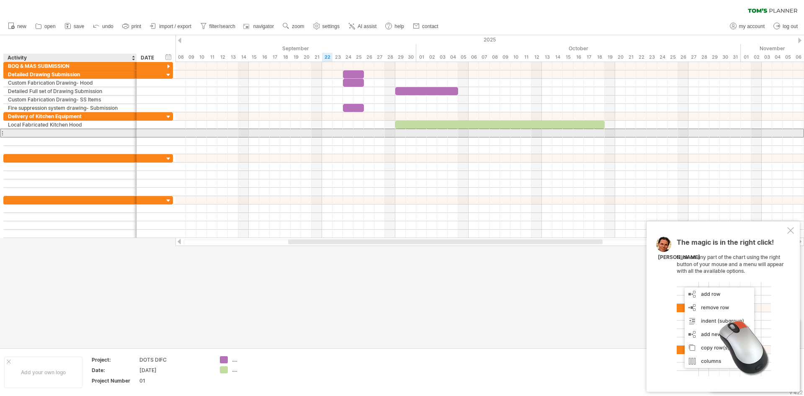
scroll to position [0, 0]
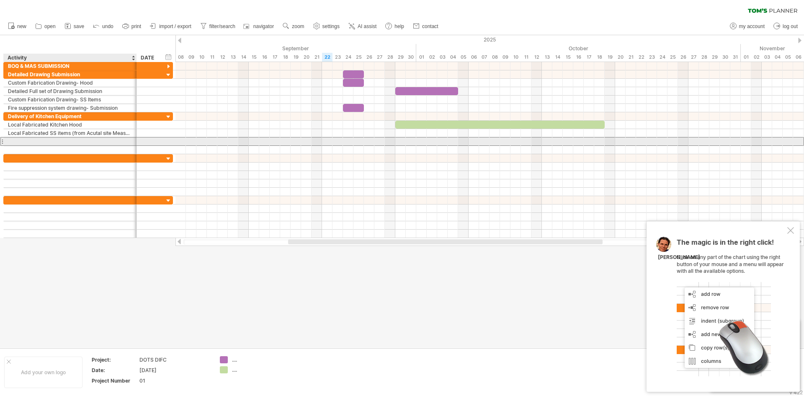
click at [133, 137] on div at bounding box center [70, 141] width 133 height 8
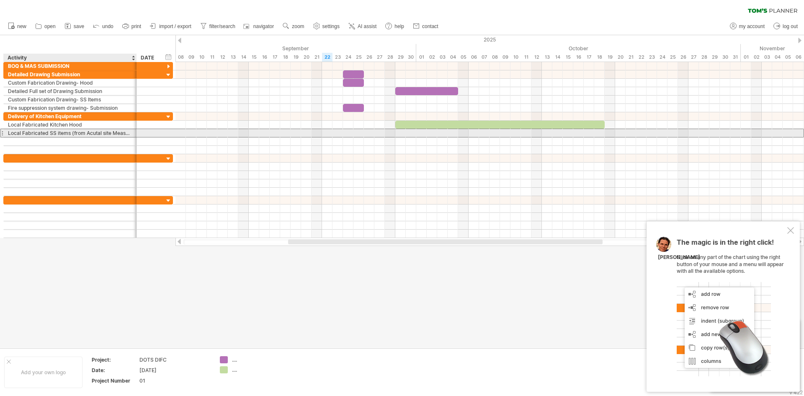
click at [132, 134] on div "**********" at bounding box center [70, 133] width 133 height 8
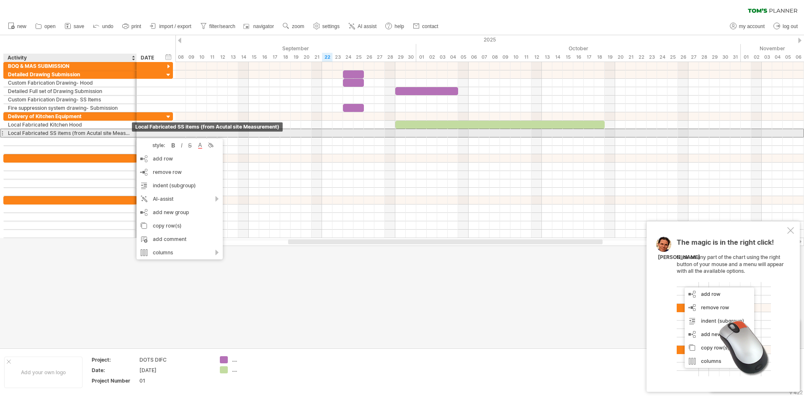
click at [122, 133] on div "Local Fabricated SS items (from Acutal site Measurement)" at bounding box center [70, 133] width 124 height 8
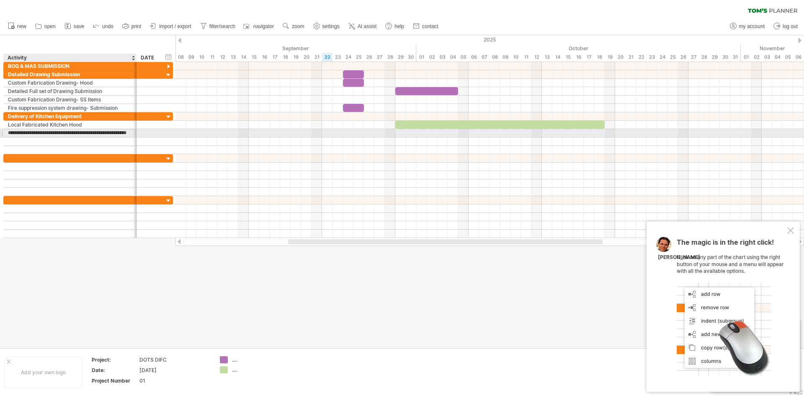
click at [122, 133] on input "**********" at bounding box center [70, 133] width 124 height 8
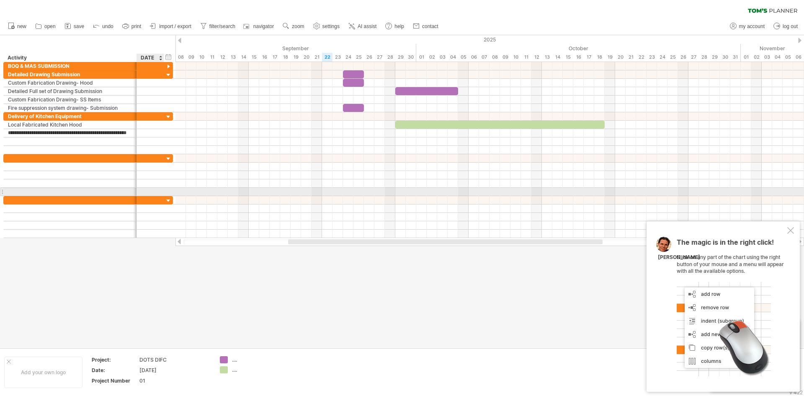
click at [167, 270] on div at bounding box center [402, 191] width 804 height 312
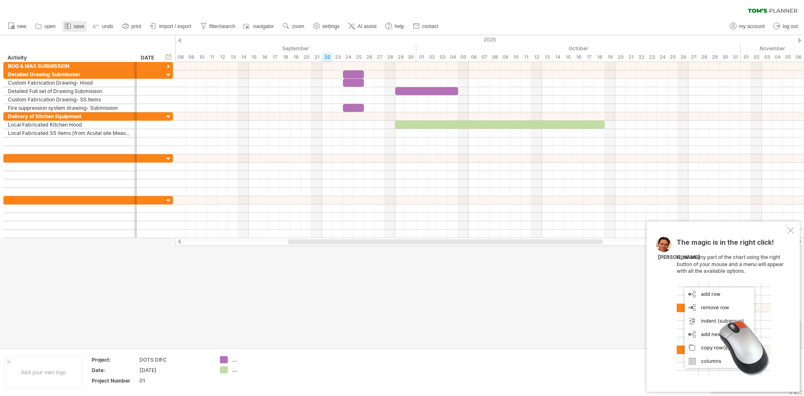
click at [69, 28] on icon at bounding box center [67, 25] width 5 height 5
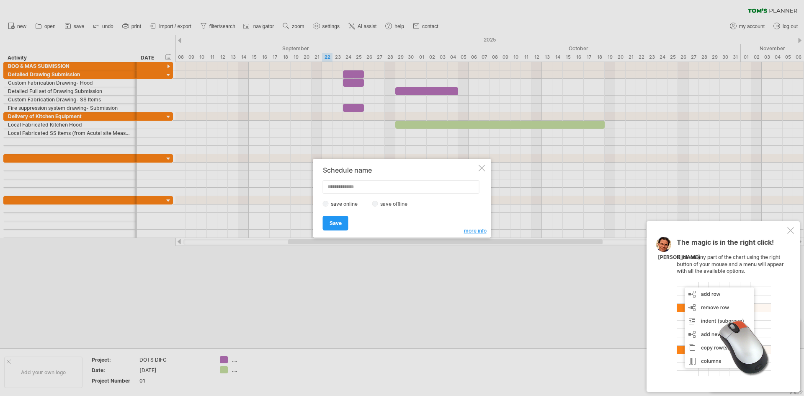
click at [378, 203] on label "save offline" at bounding box center [396, 204] width 36 height 6
click at [343, 221] on link "Save" at bounding box center [336, 223] width 26 height 15
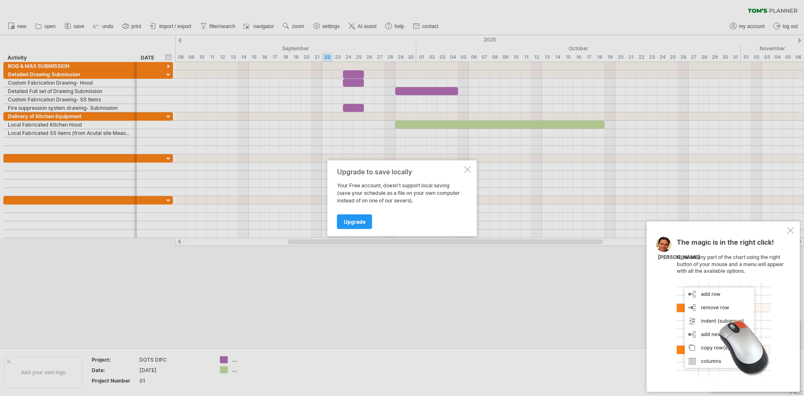
click at [468, 172] on div at bounding box center [467, 169] width 7 height 7
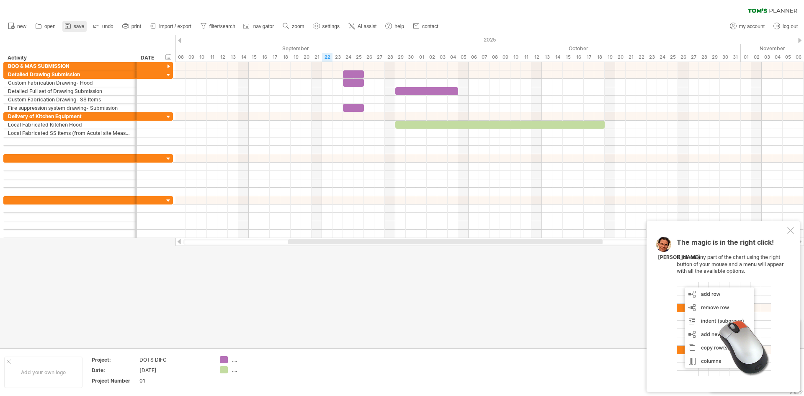
click at [80, 27] on span "save" at bounding box center [79, 26] width 10 height 6
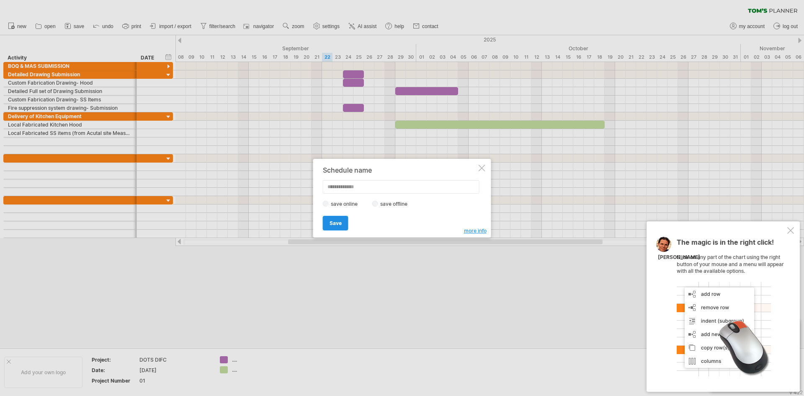
click at [337, 225] on span "Save" at bounding box center [335, 223] width 12 height 6
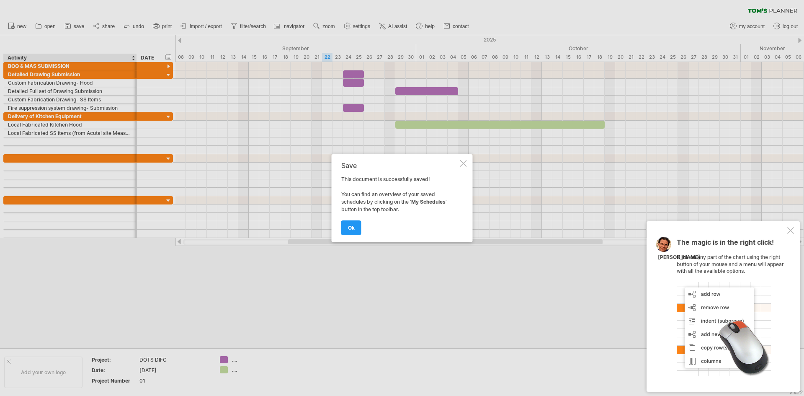
click at [67, 29] on div at bounding box center [402, 198] width 804 height 396
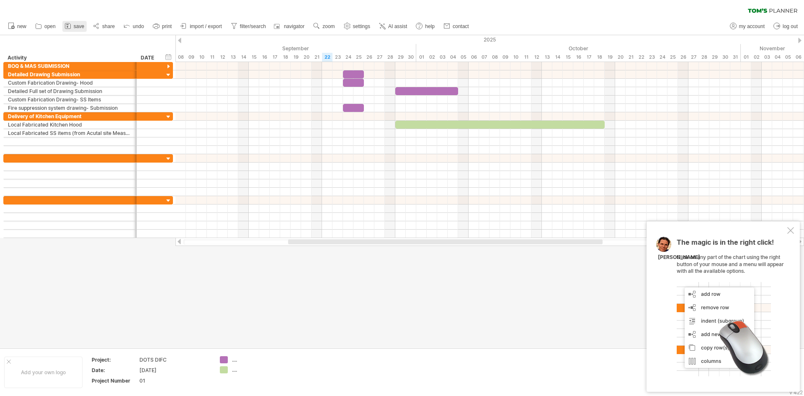
click at [75, 26] on span "save" at bounding box center [79, 26] width 10 height 6
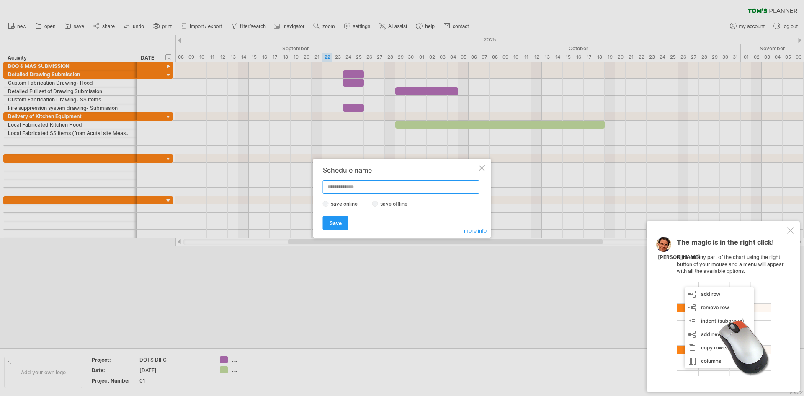
click at [344, 183] on input "text" at bounding box center [401, 186] width 157 height 13
type input "**********"
click at [335, 227] on link "Save" at bounding box center [336, 223] width 26 height 15
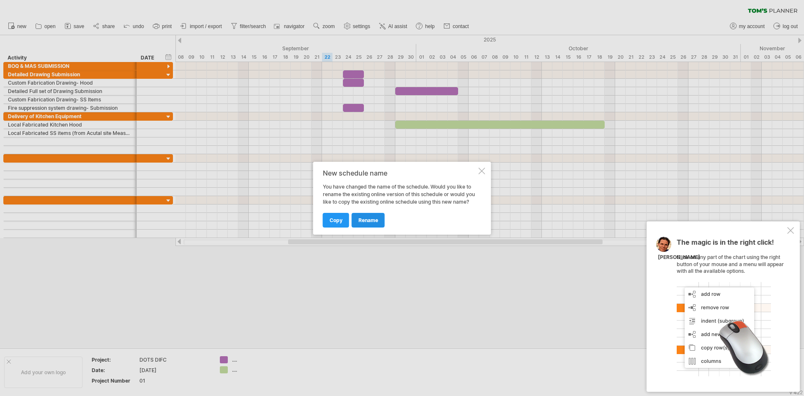
click at [381, 219] on link "rename" at bounding box center [368, 220] width 33 height 15
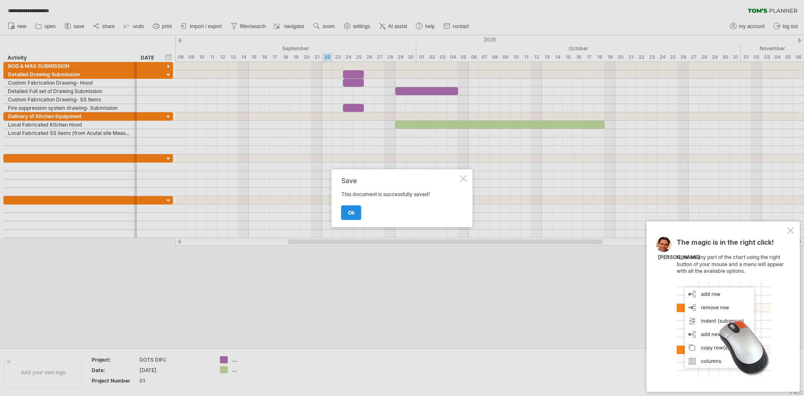
click at [352, 214] on span "ok" at bounding box center [351, 212] width 7 height 6
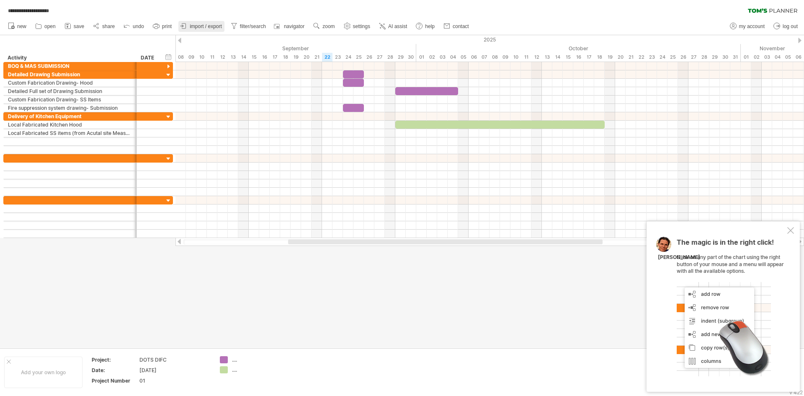
click at [205, 28] on span "import / export" at bounding box center [206, 26] width 32 height 6
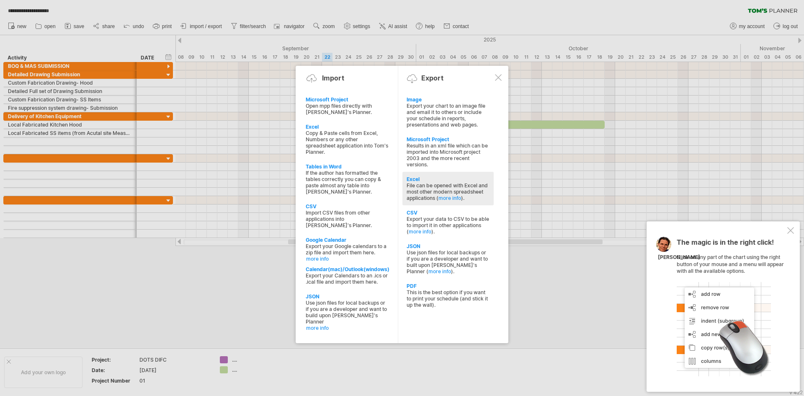
click at [428, 191] on div "File can be opened with Excel and most other modern spreadsheet applications ( …" at bounding box center [448, 191] width 83 height 19
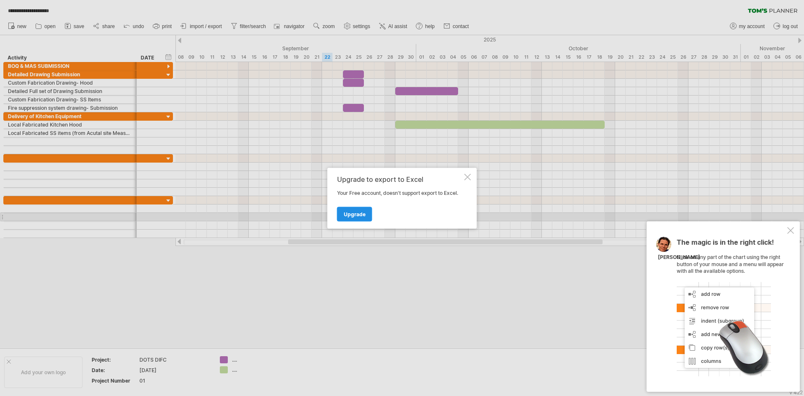
click at [350, 214] on span "Upgrade" at bounding box center [355, 214] width 22 height 6
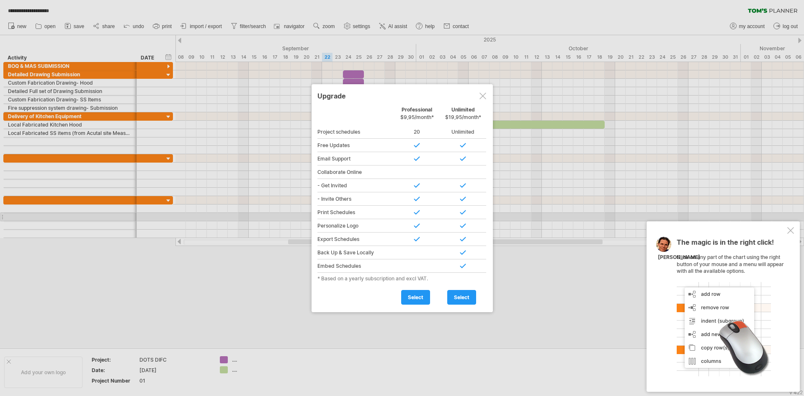
click at [479, 93] on div at bounding box center [482, 96] width 7 height 7
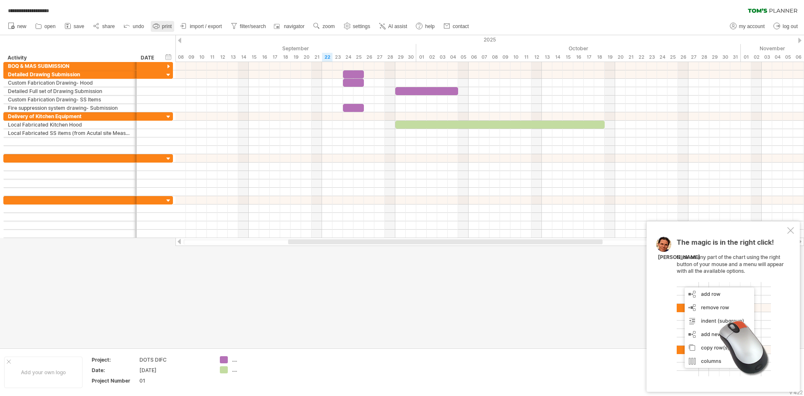
click at [157, 25] on rect at bounding box center [155, 24] width 3 height 1
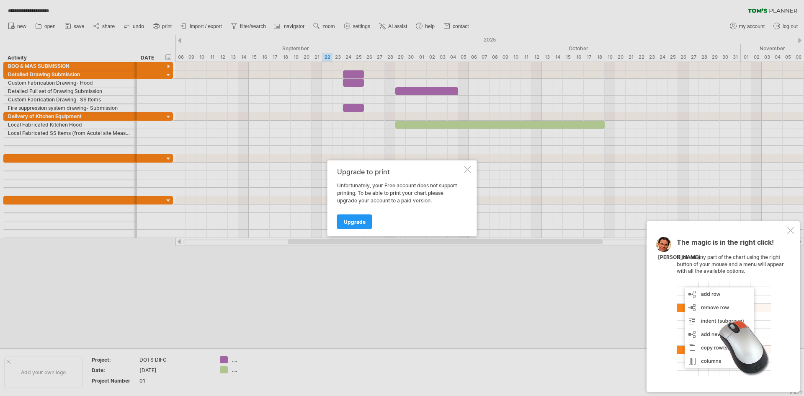
click at [469, 167] on div at bounding box center [467, 169] width 7 height 7
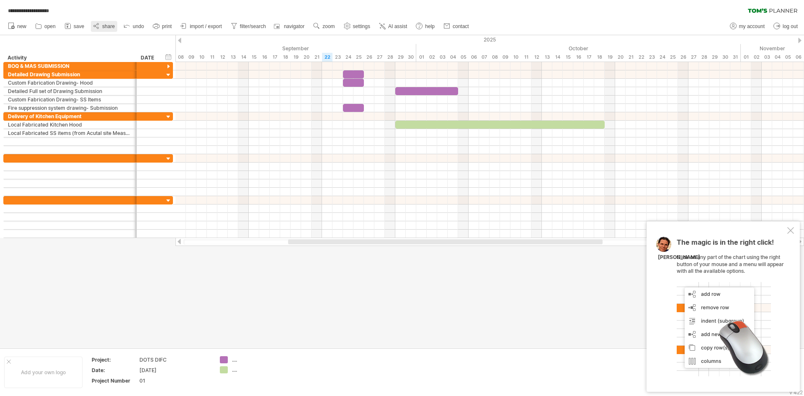
click at [103, 24] on span "share" at bounding box center [108, 26] width 13 height 6
click at [423, 280] on div at bounding box center [402, 191] width 804 height 312
